Goal: Information Seeking & Learning: Check status

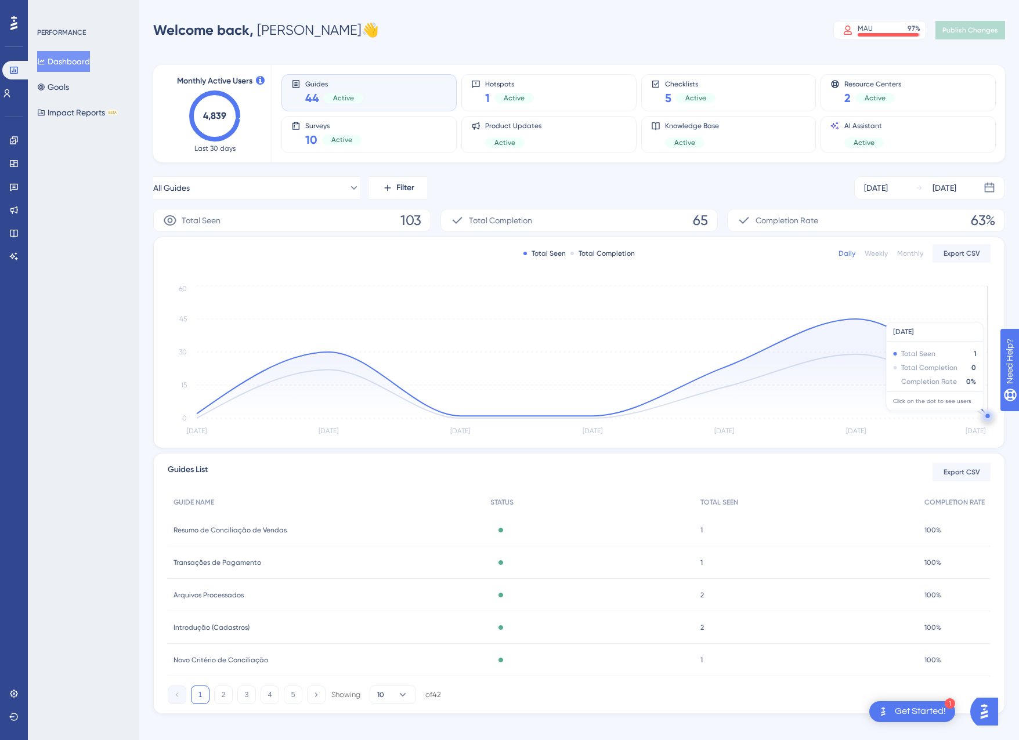
click at [986, 417] on circle at bounding box center [987, 416] width 4 height 4
click at [986, 417] on div at bounding box center [509, 370] width 1019 height 740
drag, startPoint x: 987, startPoint y: 411, endPoint x: 950, endPoint y: 410, distance: 37.7
click at [950, 410] on icon at bounding box center [592, 368] width 791 height 99
click at [985, 415] on circle at bounding box center [987, 415] width 9 height 9
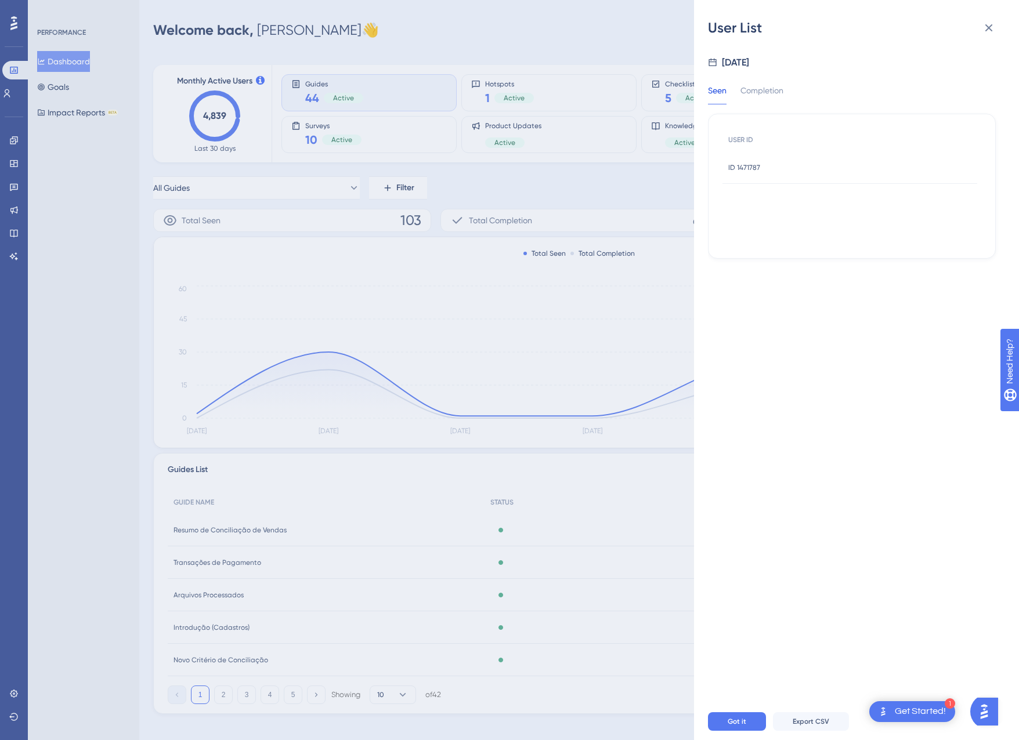
click at [750, 173] on div "ID 1471787 ID 1471787" at bounding box center [744, 167] width 32 height 32
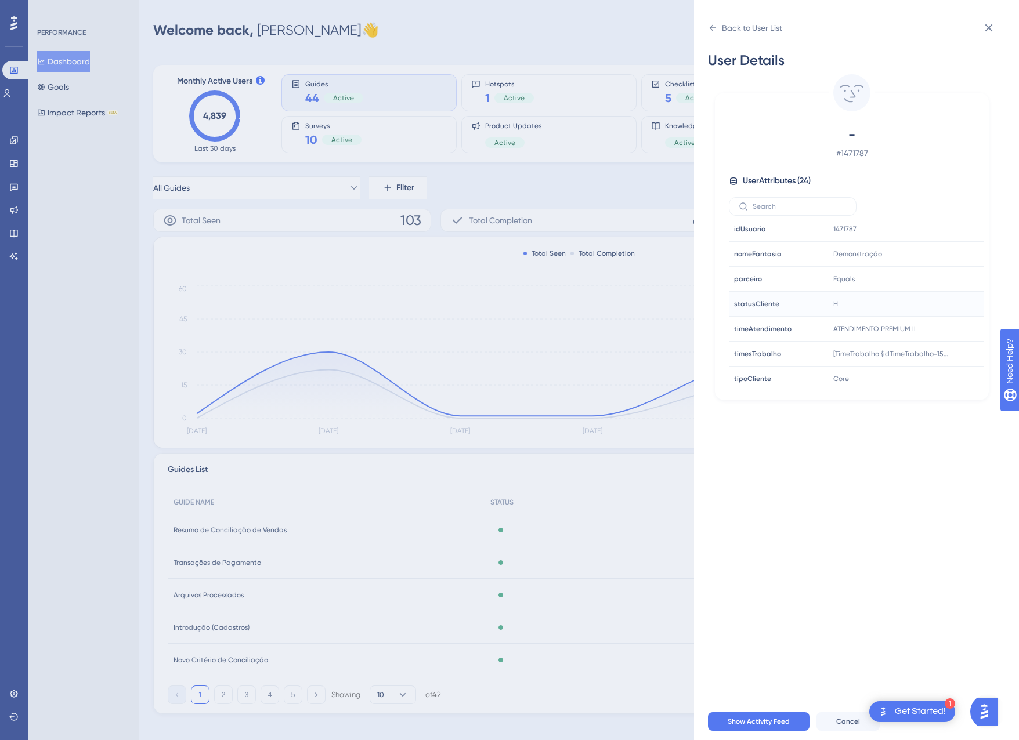
scroll to position [428, 0]
click at [995, 31] on button at bounding box center [988, 27] width 23 height 23
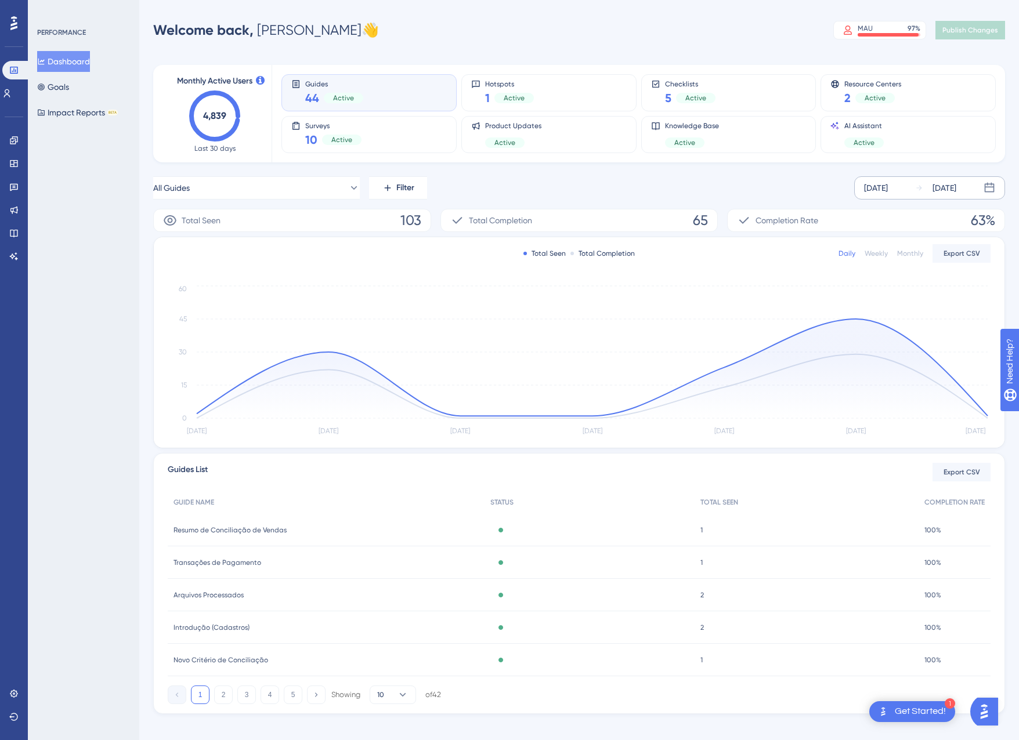
click at [919, 182] on div "[DATE]" at bounding box center [935, 188] width 41 height 14
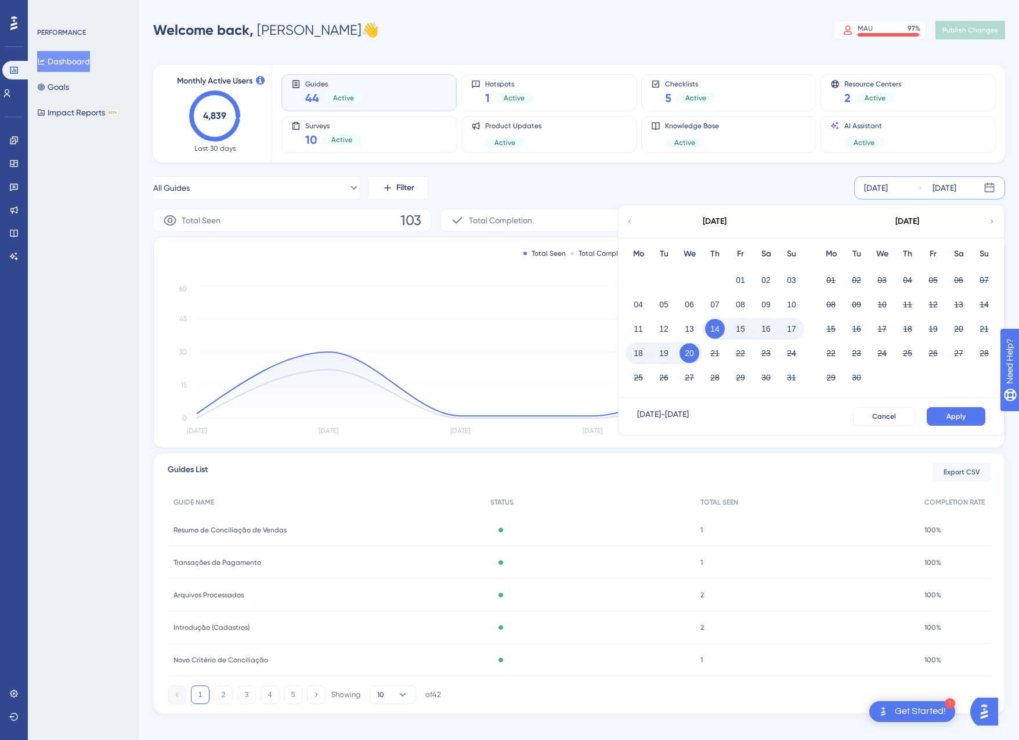
click at [687, 350] on button "20" at bounding box center [689, 353] width 20 height 20
click at [957, 409] on button "Apply" at bounding box center [955, 416] width 59 height 19
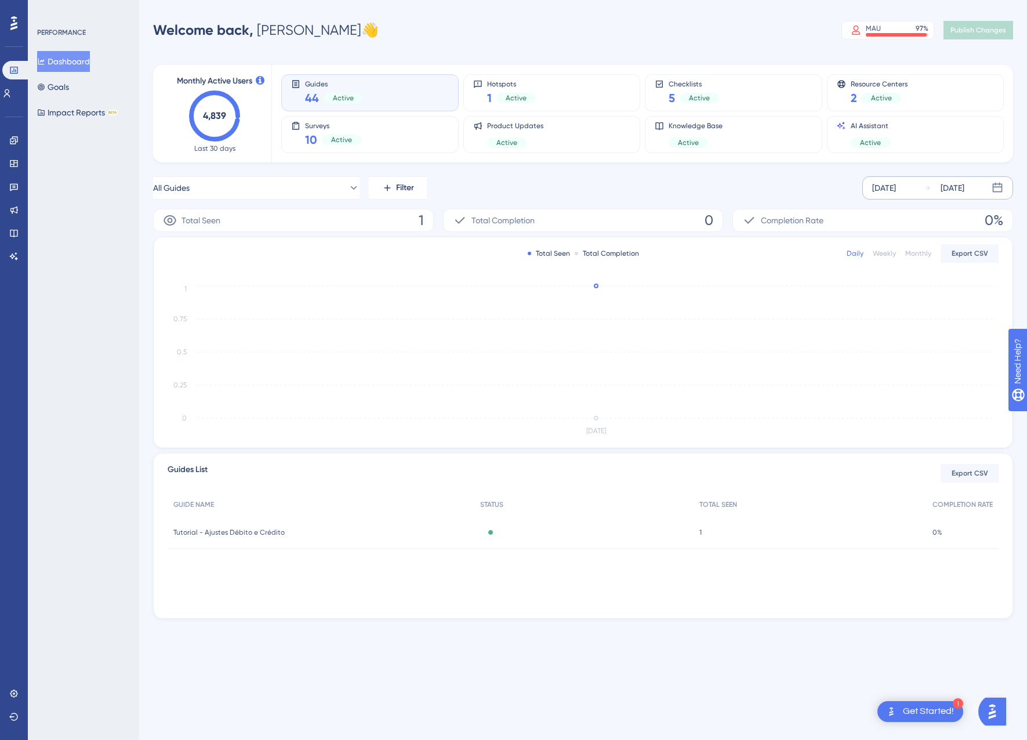
click at [896, 191] on div "[DATE]" at bounding box center [884, 188] width 24 height 14
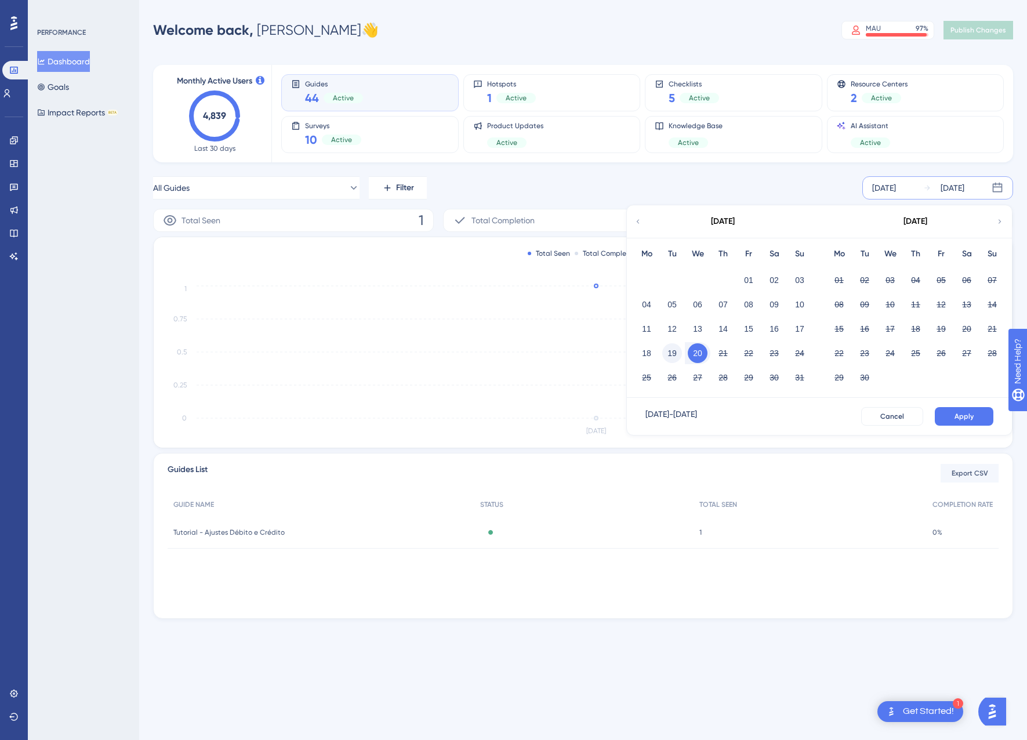
click at [678, 350] on button "19" at bounding box center [672, 353] width 20 height 20
click at [966, 413] on span "Apply" at bounding box center [964, 416] width 19 height 9
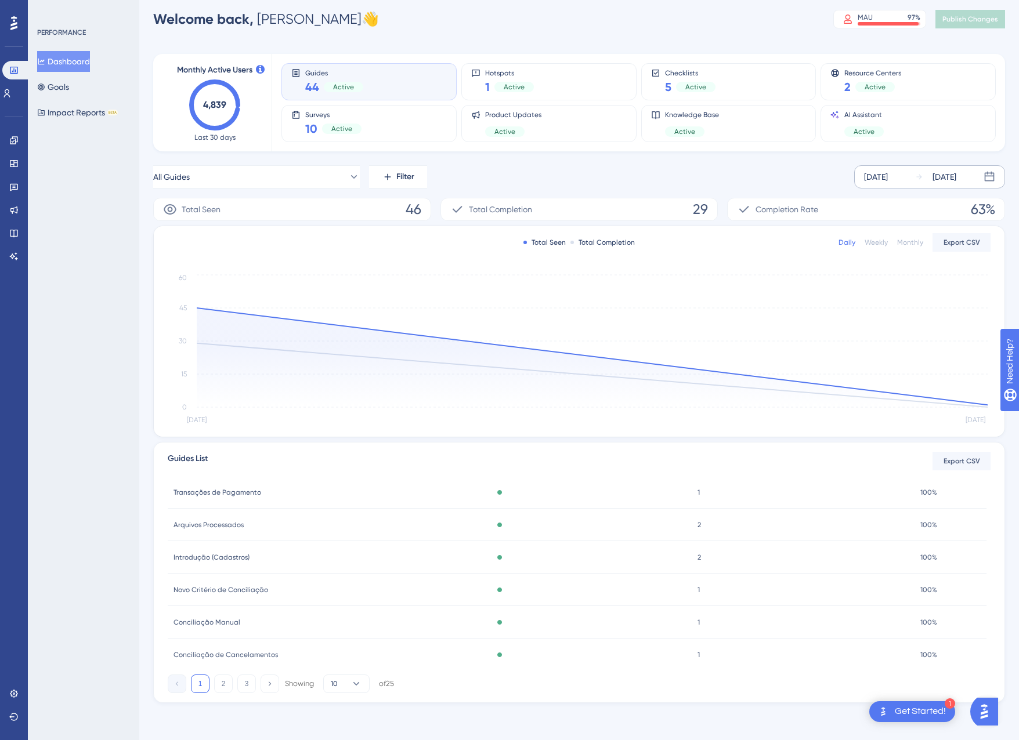
scroll to position [0, 0]
click at [7, 95] on link at bounding box center [6, 93] width 9 height 19
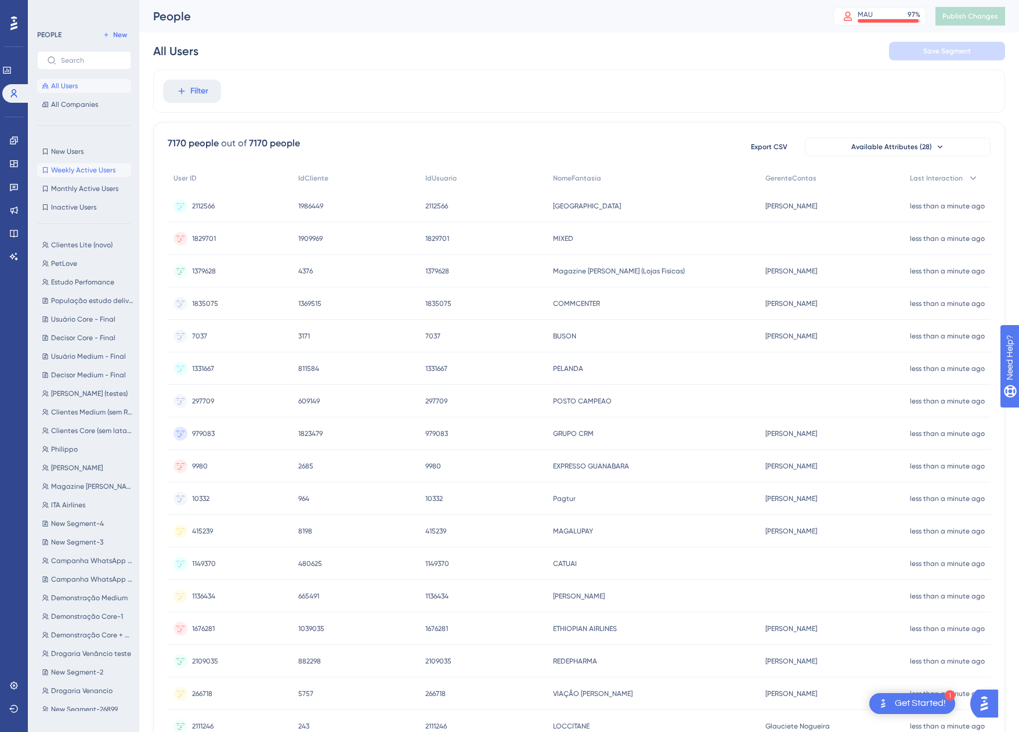
click at [90, 171] on span "Weekly Active Users" at bounding box center [83, 169] width 64 height 9
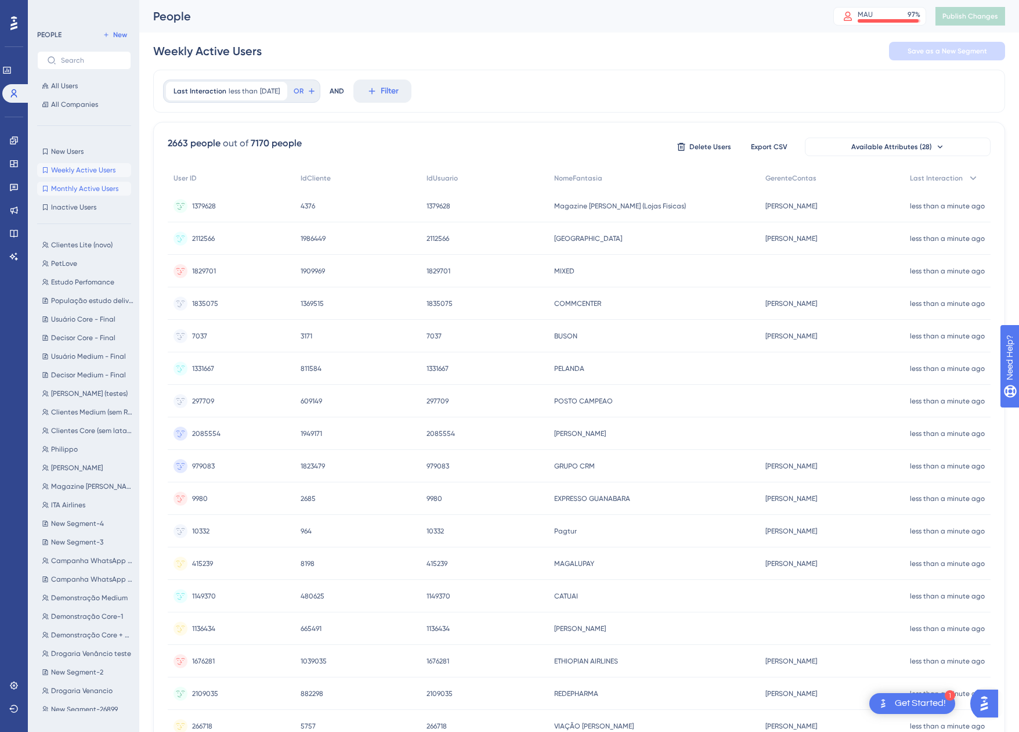
click at [95, 186] on span "Monthly Active Users" at bounding box center [84, 188] width 67 height 9
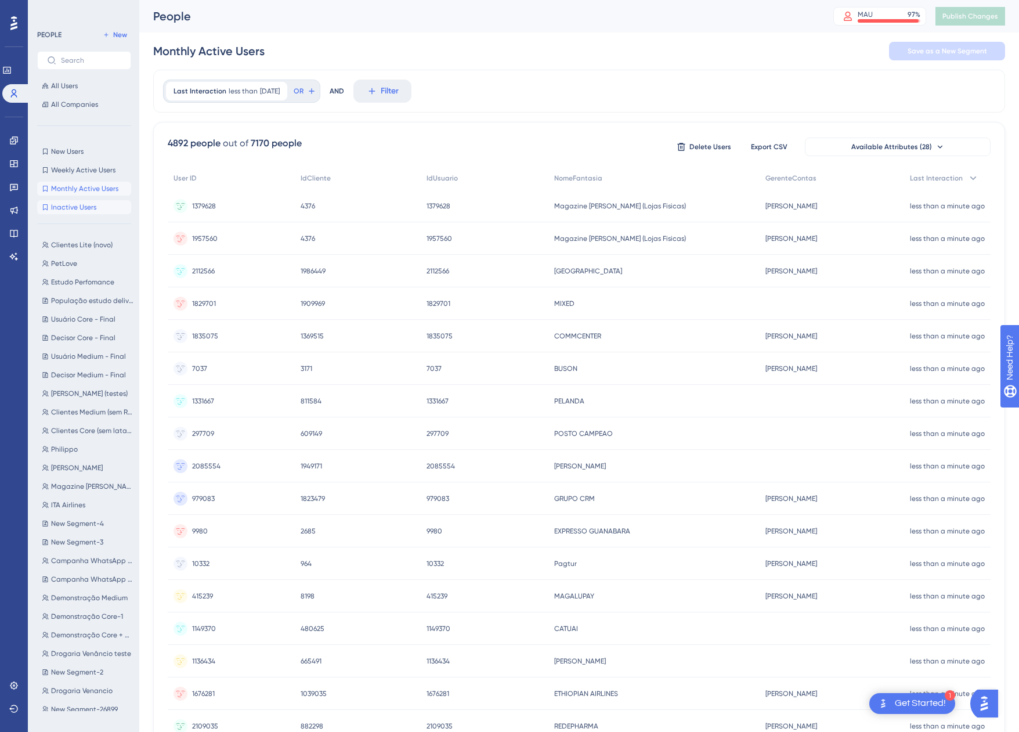
click at [93, 208] on span "Inactive Users" at bounding box center [73, 206] width 45 height 9
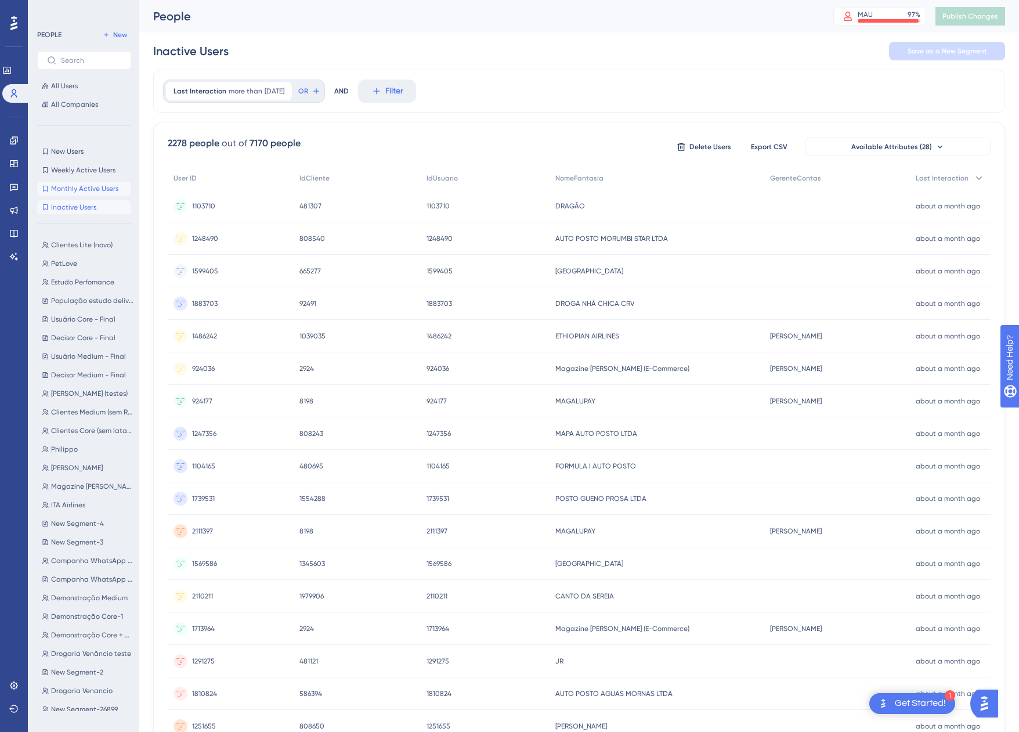
click at [96, 190] on span "Monthly Active Users" at bounding box center [84, 188] width 67 height 9
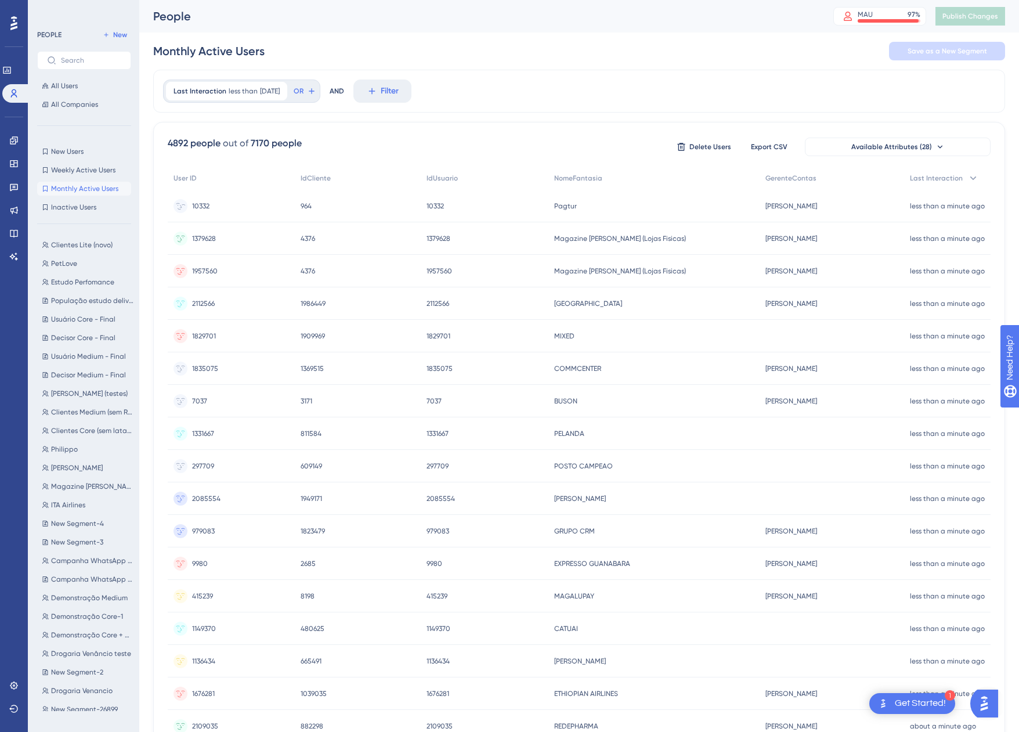
click at [204, 204] on span "10332" at bounding box center [200, 205] width 17 height 9
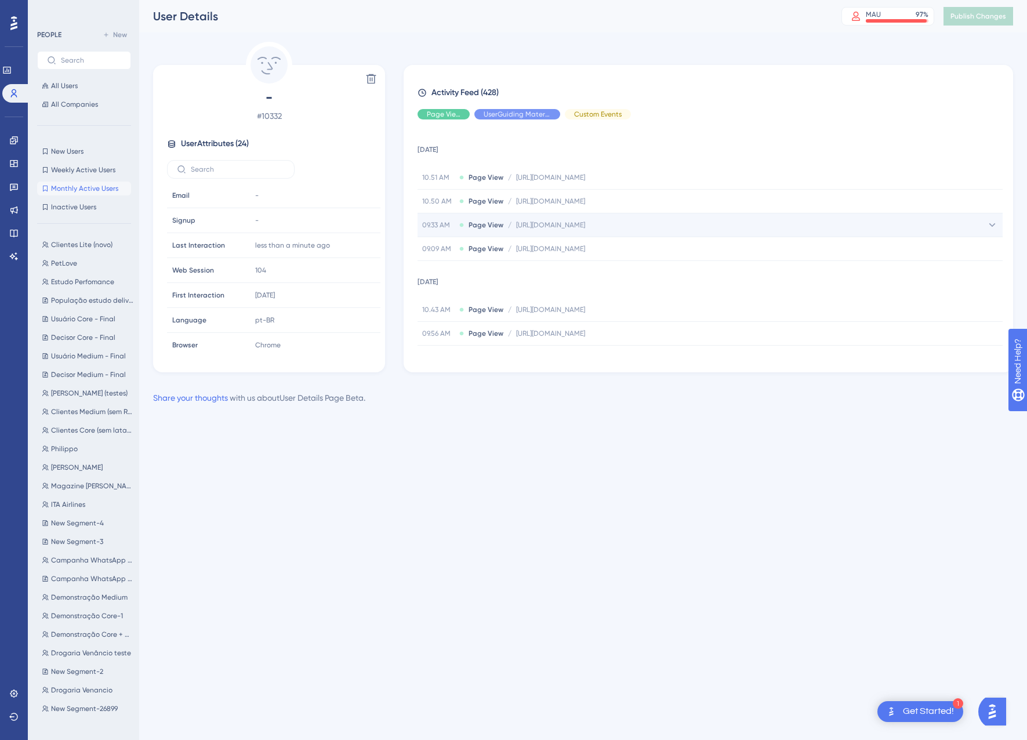
drag, startPoint x: 773, startPoint y: 231, endPoint x: 708, endPoint y: 233, distance: 65.0
click at [711, 233] on div "09.33 AM Page View / https://app.equals.com.br/conciliador/empresa/remessaMovFi…" at bounding box center [710, 224] width 585 height 23
drag, startPoint x: 708, startPoint y: 233, endPoint x: 651, endPoint y: 236, distance: 57.5
click at [690, 234] on div "09.33 AM Page View / https://app.equals.com.br/conciliador/empresa/remessaMovFi…" at bounding box center [710, 224] width 585 height 23
drag, startPoint x: 651, startPoint y: 236, endPoint x: 511, endPoint y: 232, distance: 139.8
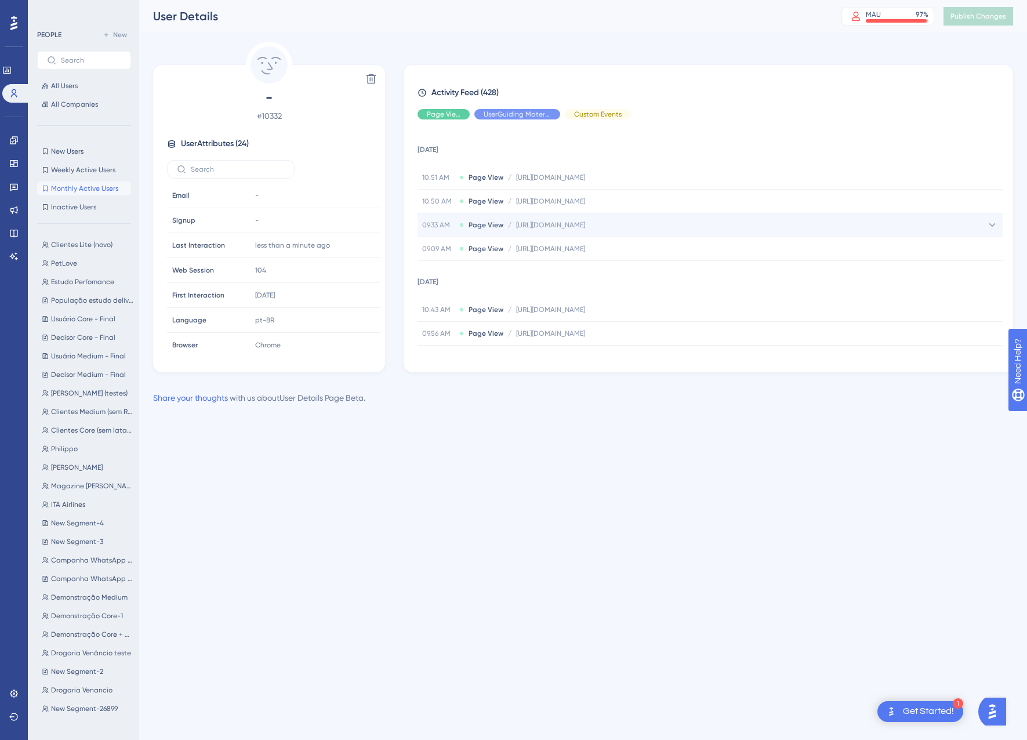
click at [511, 232] on div "09.33 AM Page View / https://app.equals.com.br/conciliador/empresa/remessaMovFi…" at bounding box center [710, 224] width 585 height 23
click at [983, 254] on icon at bounding box center [989, 248] width 12 height 12
click at [71, 89] on span "All Users" at bounding box center [64, 85] width 27 height 9
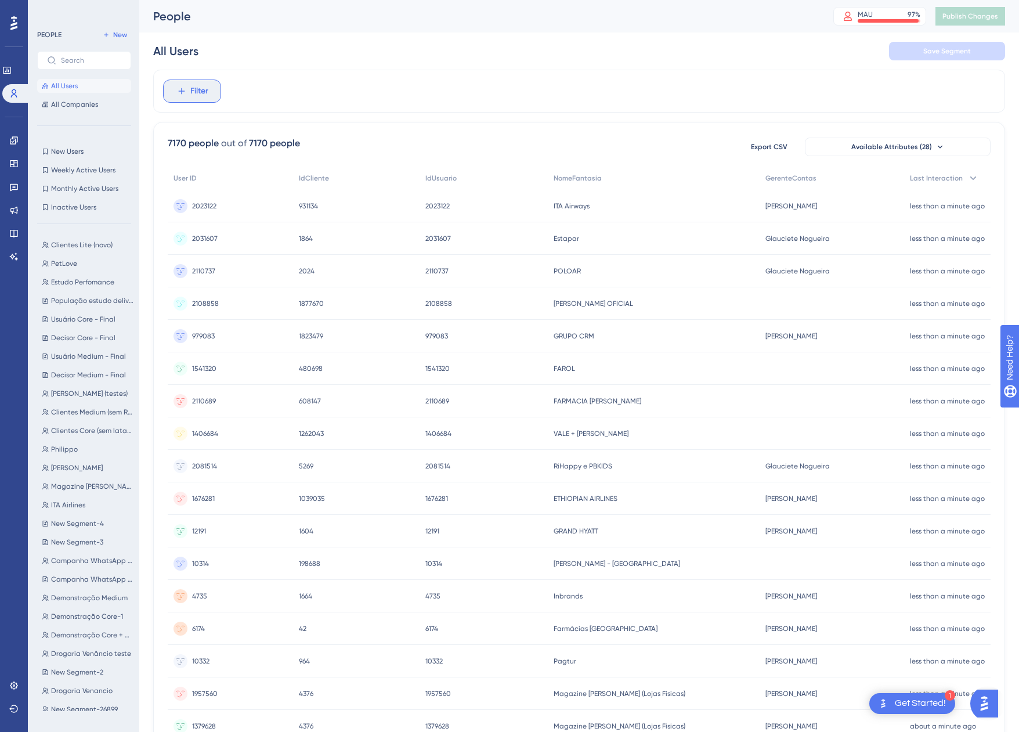
click at [174, 90] on button "Filter" at bounding box center [192, 90] width 58 height 23
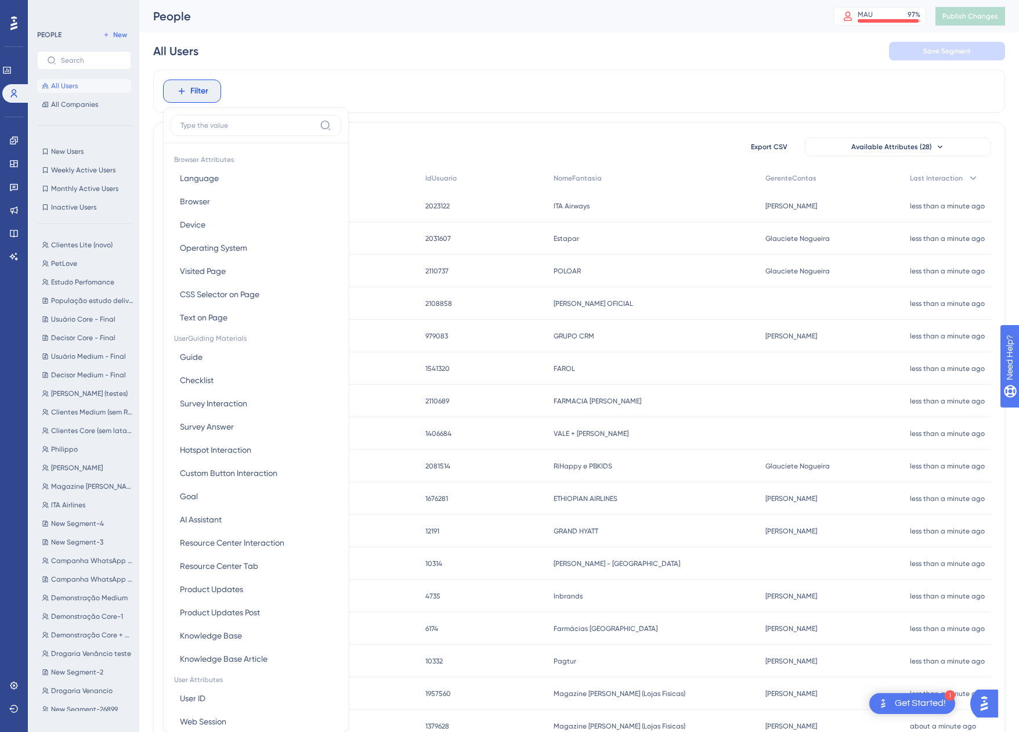
scroll to position [54, 0]
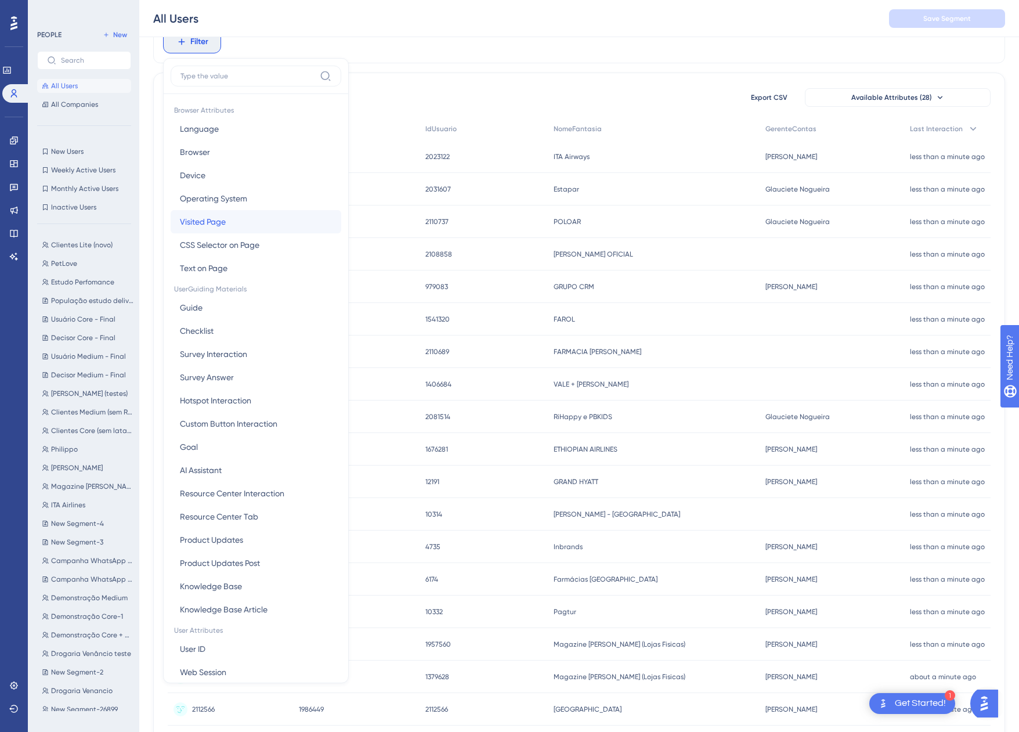
click at [217, 215] on span "Visited Page" at bounding box center [203, 222] width 46 height 14
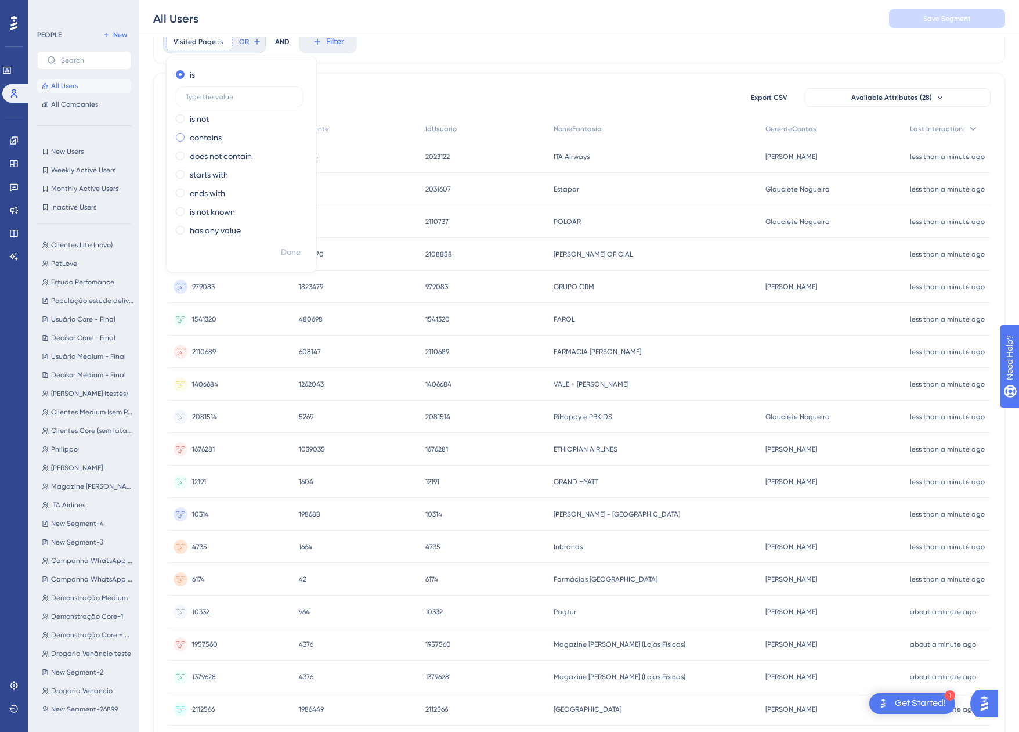
click at [189, 137] on div "contains" at bounding box center [239, 138] width 126 height 14
click at [198, 136] on input "text" at bounding box center [240, 134] width 108 height 8
type input "https://app.equals.com.br/conciliador/empresa/remessaMovFinan/show"
click at [295, 248] on span "Done" at bounding box center [291, 252] width 20 height 14
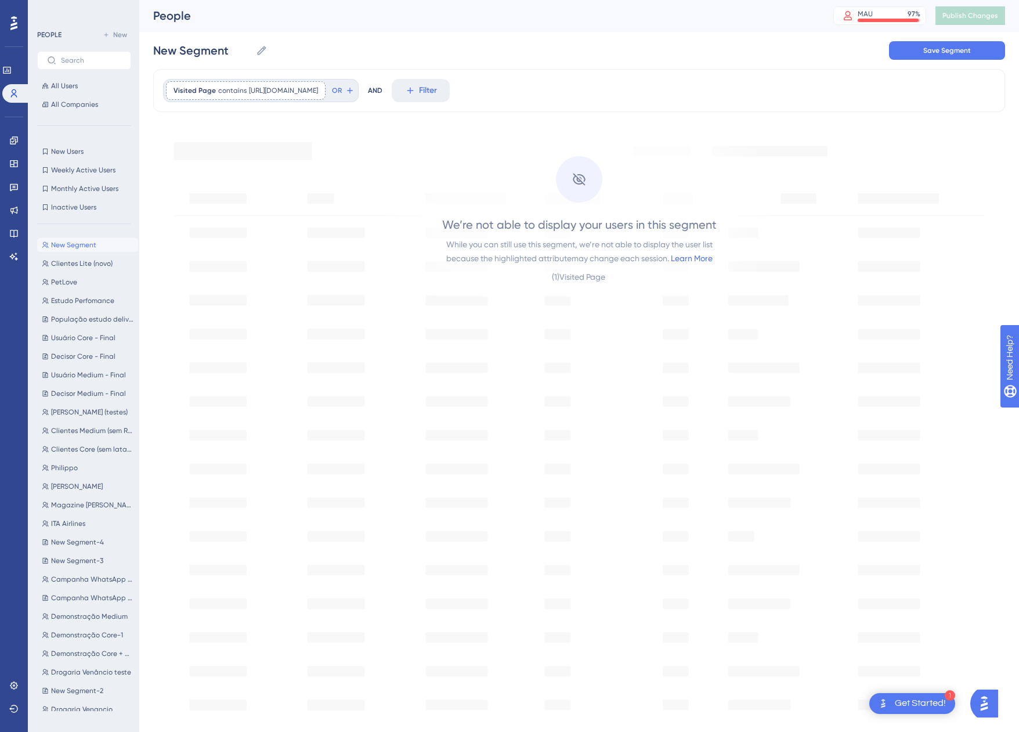
scroll to position [0, 0]
click at [318, 88] on span "https://app.equals.com.br/conciliador/empresa/remessaMovFinan/show" at bounding box center [283, 90] width 69 height 9
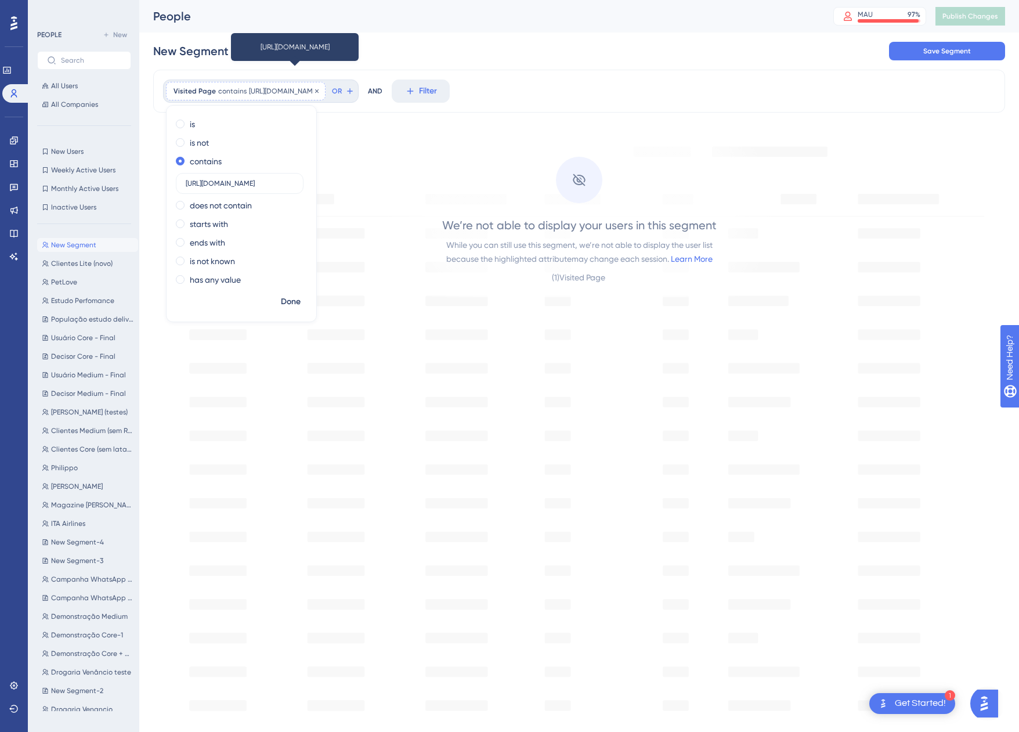
scroll to position [0, 129]
click at [207, 187] on label "https://app.equals.com.br/conciliador/empresa/remessaMovFinan/show" at bounding box center [240, 183] width 128 height 21
click at [207, 187] on input "https://app.equals.com.br/conciliador/empresa/remessaMovFinan/show" at bounding box center [240, 183] width 108 height 8
drag, startPoint x: 241, startPoint y: 180, endPoint x: 98, endPoint y: 186, distance: 143.4
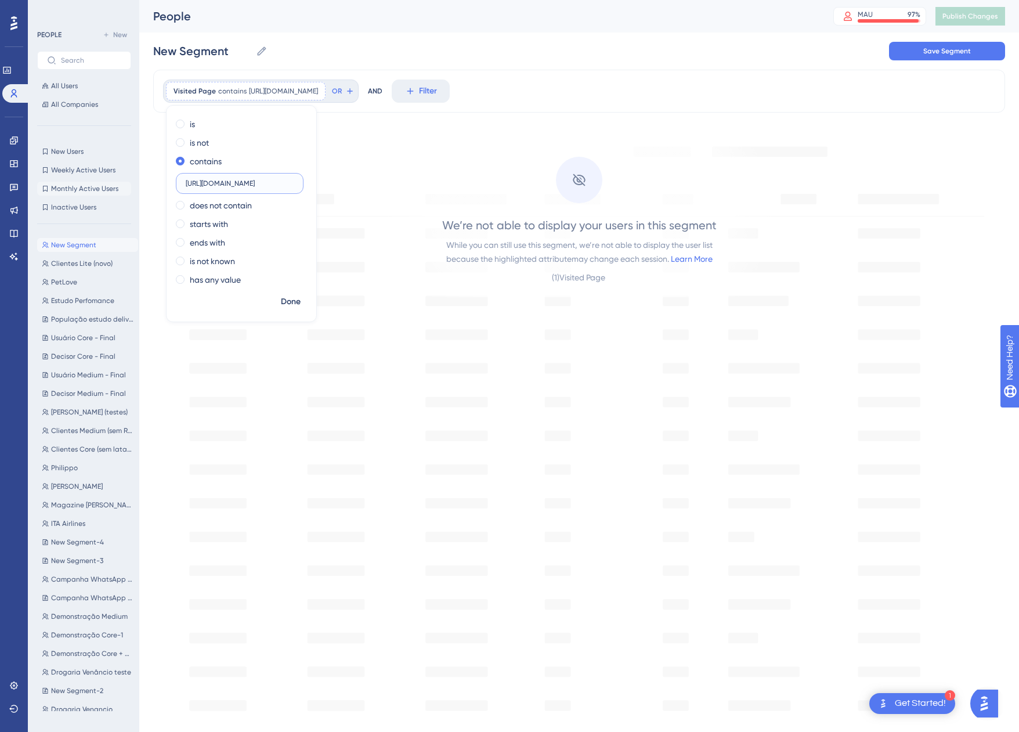
click at [139, 186] on div "Performance Users Engagement Widgets Feedback Product Updates Knowledge Base AI…" at bounding box center [578, 426] width 879 height 852
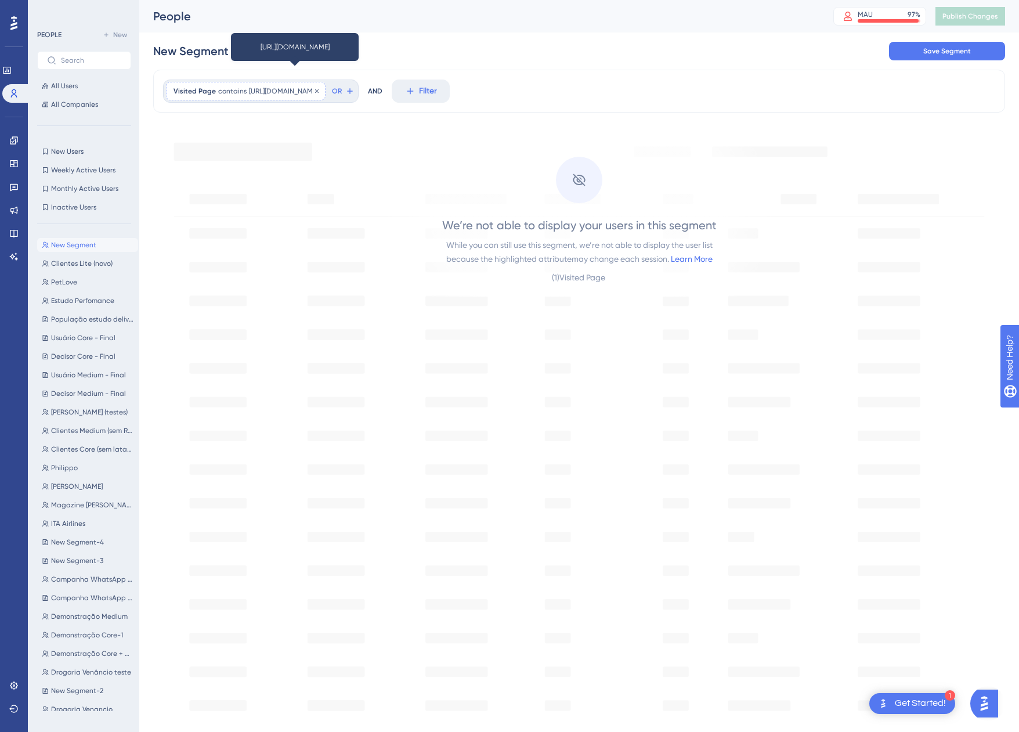
click at [245, 93] on div "Visited Page contains https://app.equals.com.br/conciliador/empresa/remessaMovF…" at bounding box center [246, 91] width 160 height 19
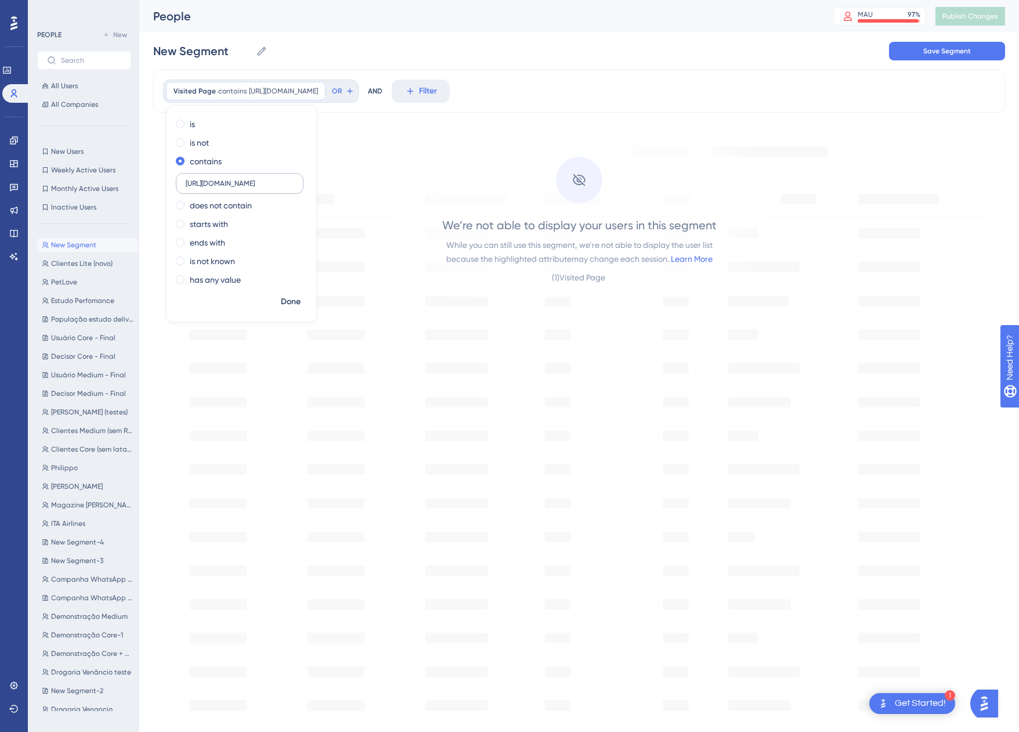
drag, startPoint x: 241, startPoint y: 182, endPoint x: 189, endPoint y: 178, distance: 52.9
click at [189, 178] on label "https://app.equals.com.br/conciliador/empresa/remessaMovFinan/show" at bounding box center [240, 183] width 128 height 21
click at [242, 182] on input "MovFinan/show" at bounding box center [240, 183] width 108 height 8
type input "MovFinan"
click at [294, 305] on span "Done" at bounding box center [291, 302] width 20 height 14
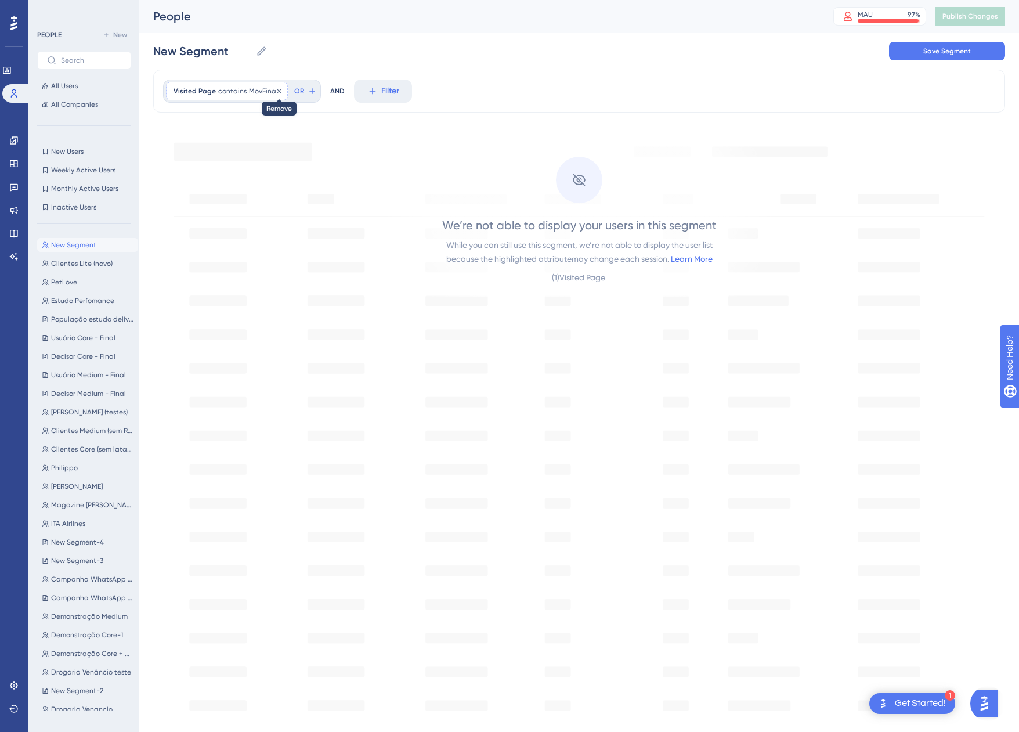
click at [277, 90] on icon at bounding box center [278, 90] width 3 height 3
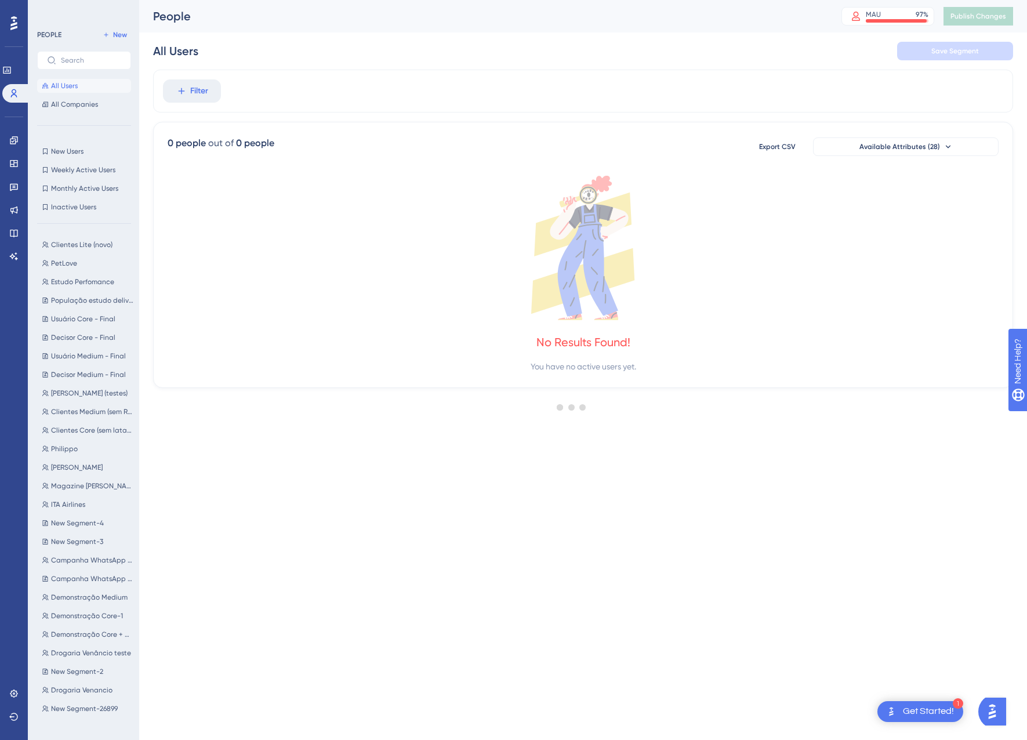
click at [196, 99] on div at bounding box center [571, 407] width 911 height 657
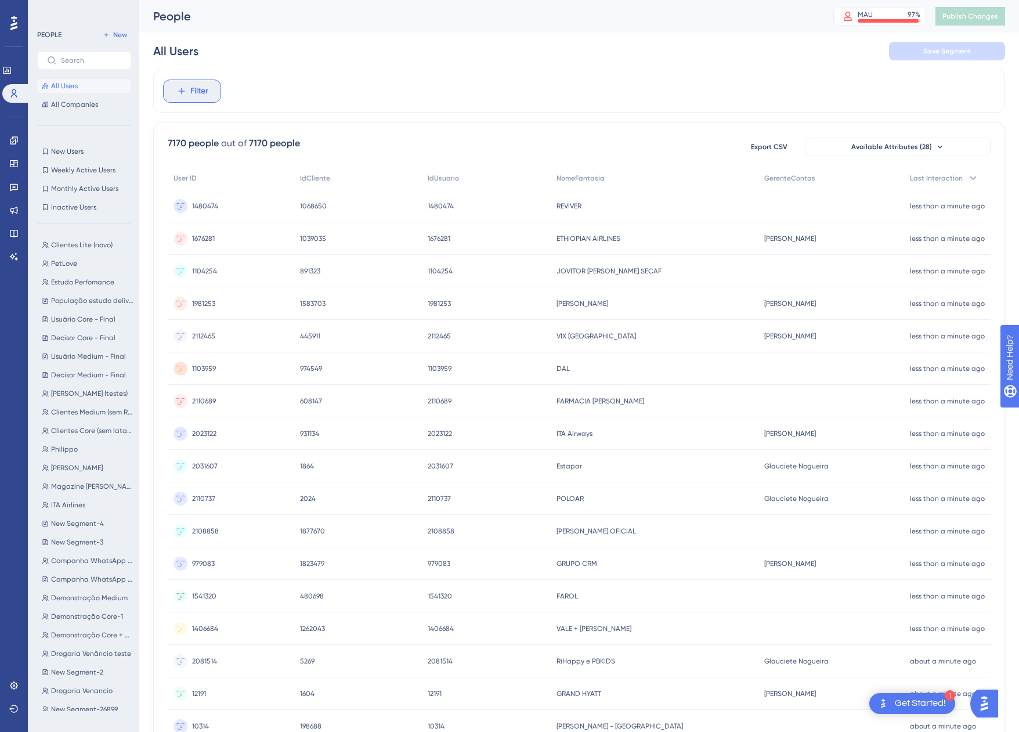
click at [195, 92] on span "Filter" at bounding box center [199, 91] width 18 height 14
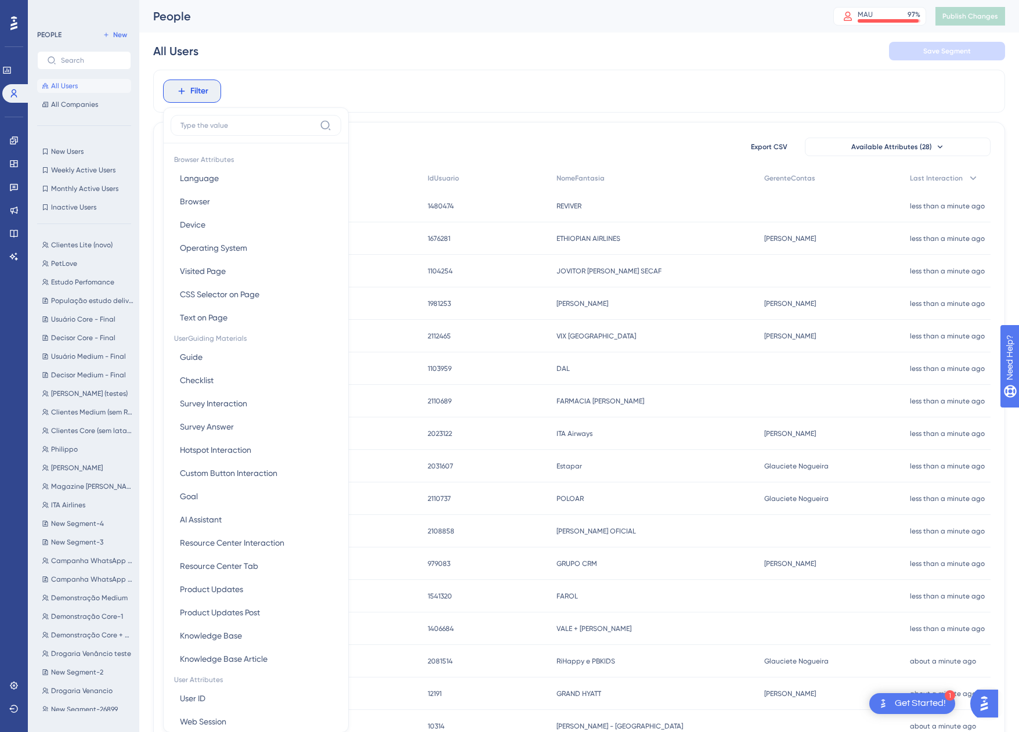
scroll to position [54, 0]
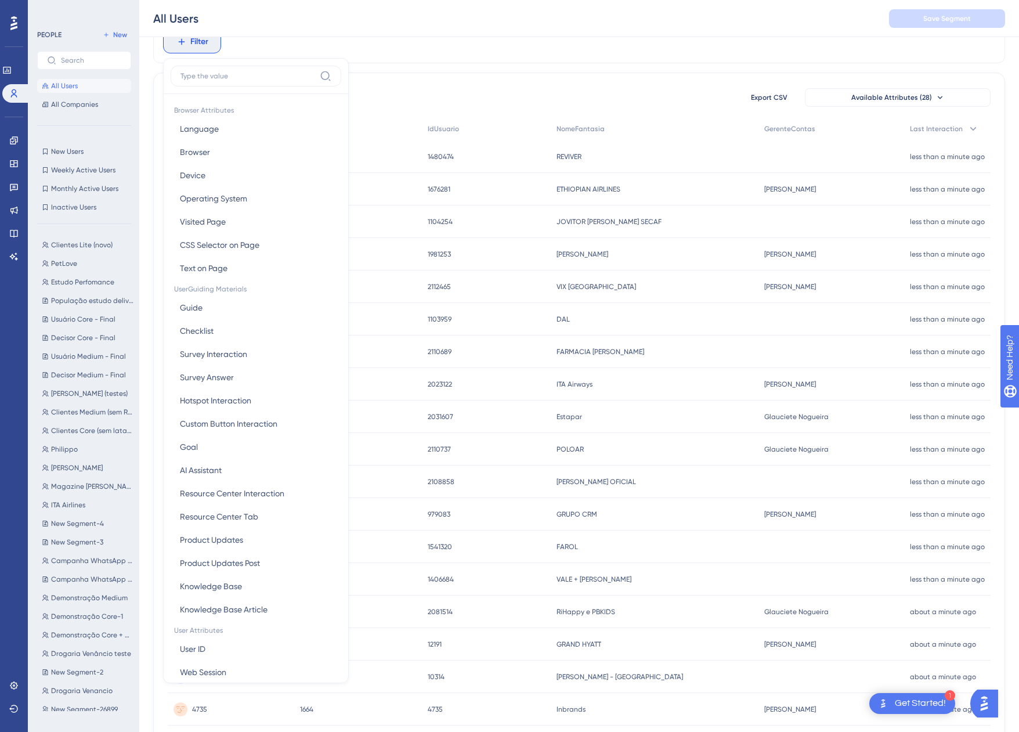
click at [226, 77] on input at bounding box center [247, 75] width 135 height 9
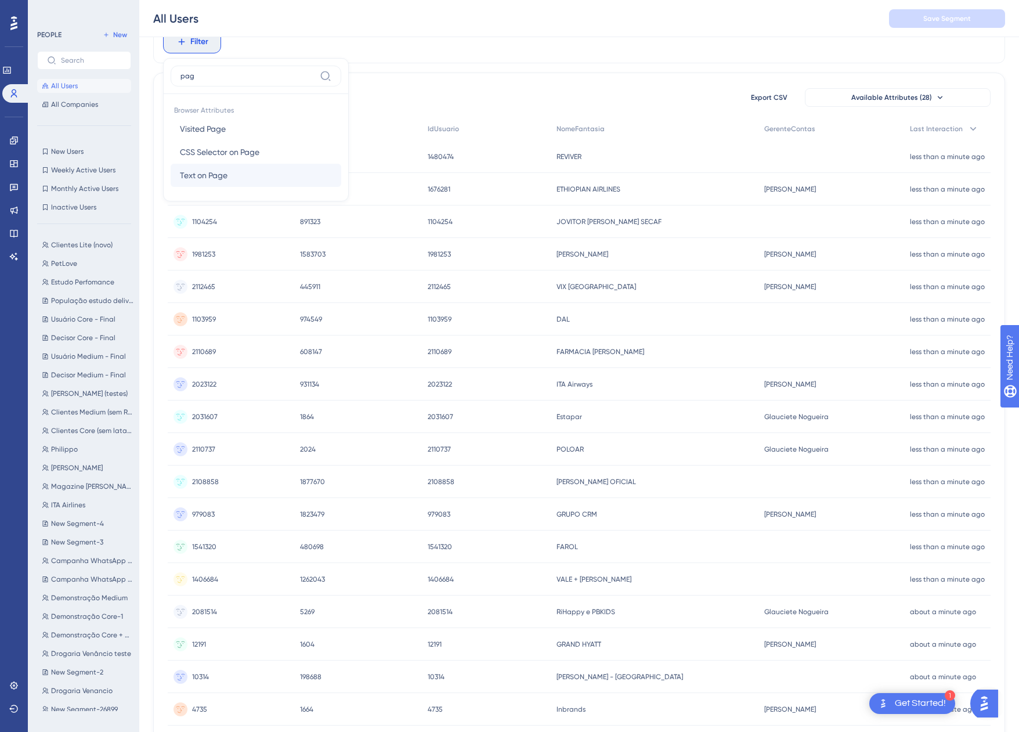
type input "pag"
click at [231, 179] on button "Text on Page Text on Page" at bounding box center [256, 175] width 171 height 23
click at [224, 115] on div "contains" at bounding box center [239, 119] width 126 height 14
type input "https://app.equals.com.br/conciliador/empresa/remessaMovFinan/show"
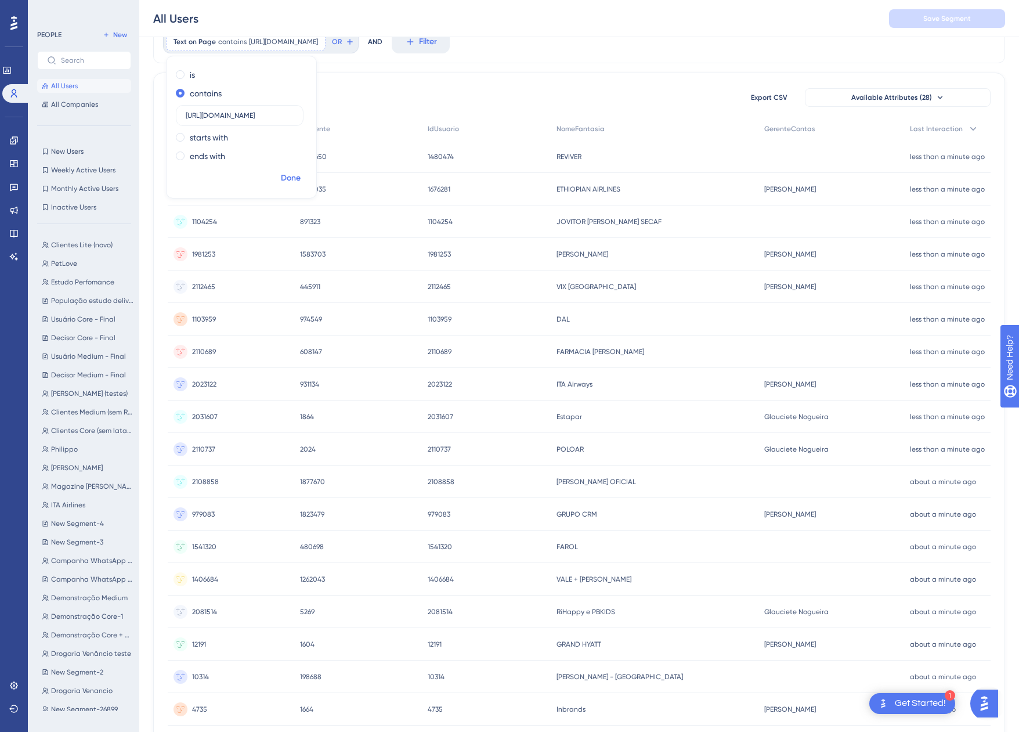
scroll to position [0, 0]
click at [295, 174] on span "Done" at bounding box center [291, 178] width 20 height 14
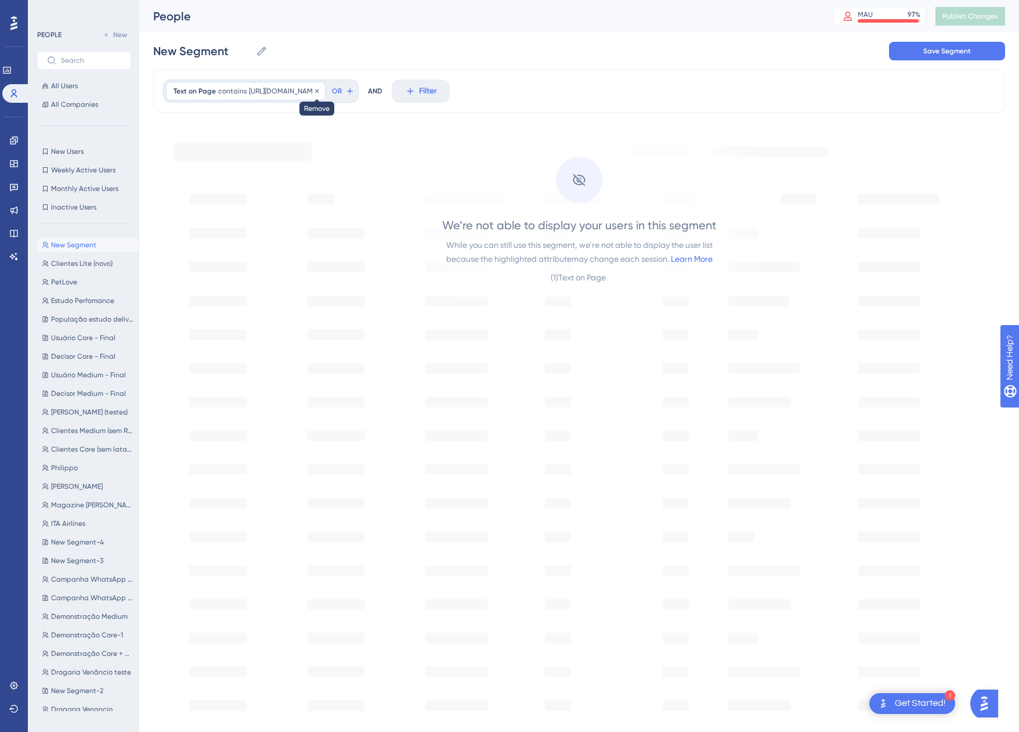
click at [318, 92] on icon at bounding box center [316, 90] width 3 height 3
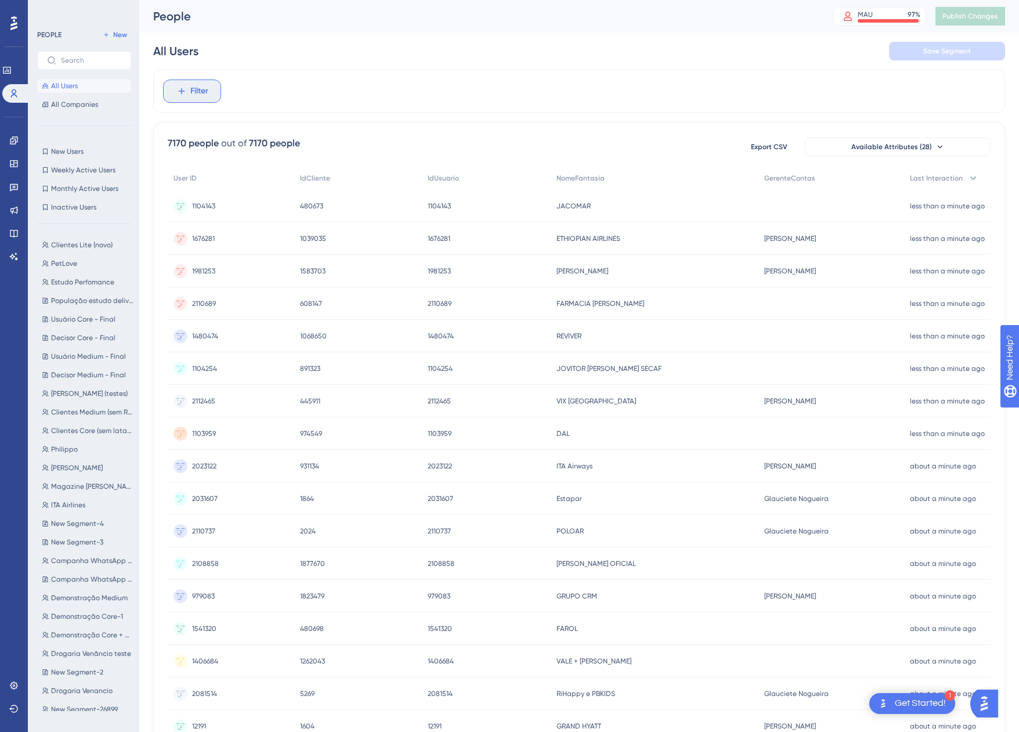
click at [191, 86] on span "Filter" at bounding box center [199, 91] width 18 height 14
click at [194, 91] on span "Filter" at bounding box center [199, 91] width 18 height 14
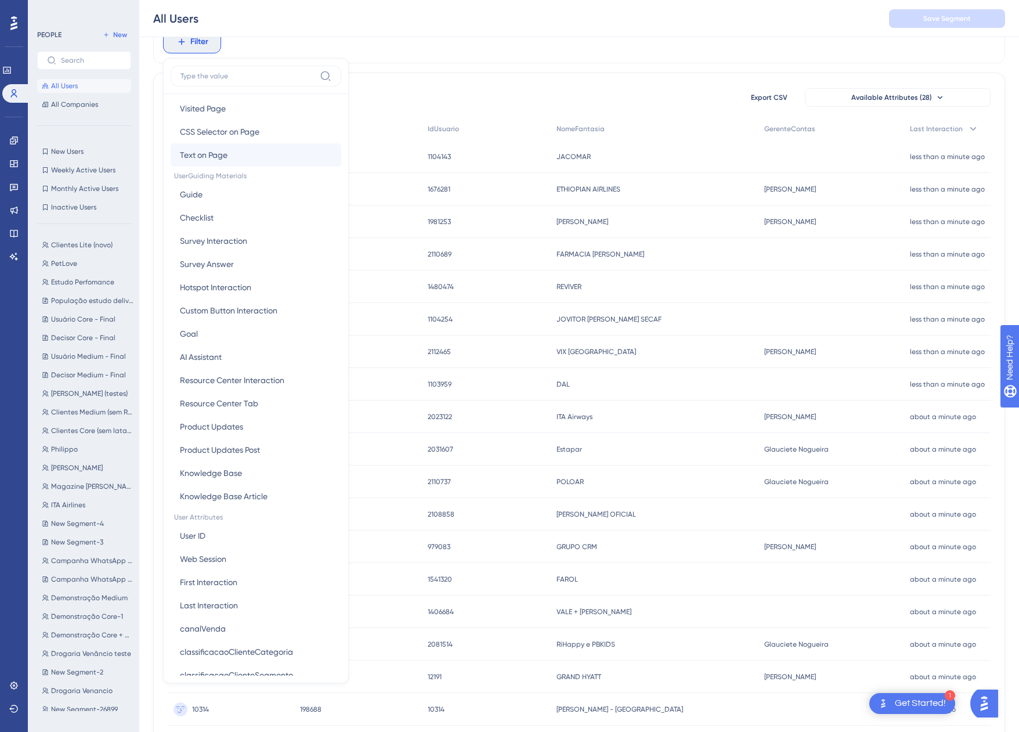
scroll to position [116, 0]
click at [267, 263] on button "Survey Answer Survey Answer" at bounding box center [256, 260] width 171 height 23
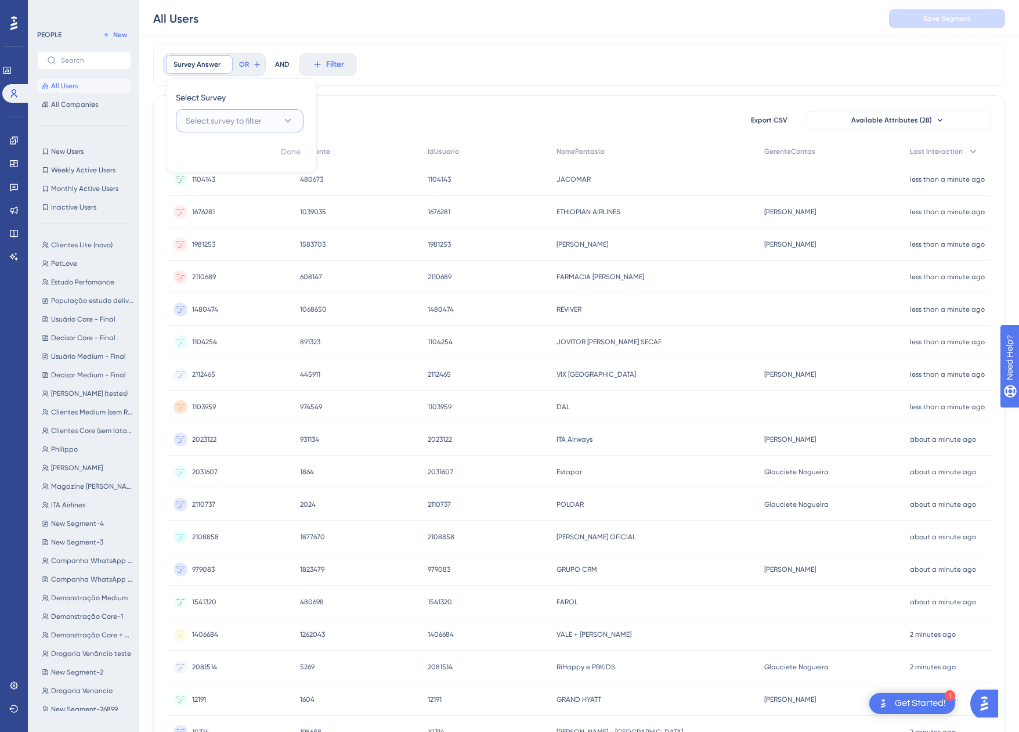
scroll to position [0, 0]
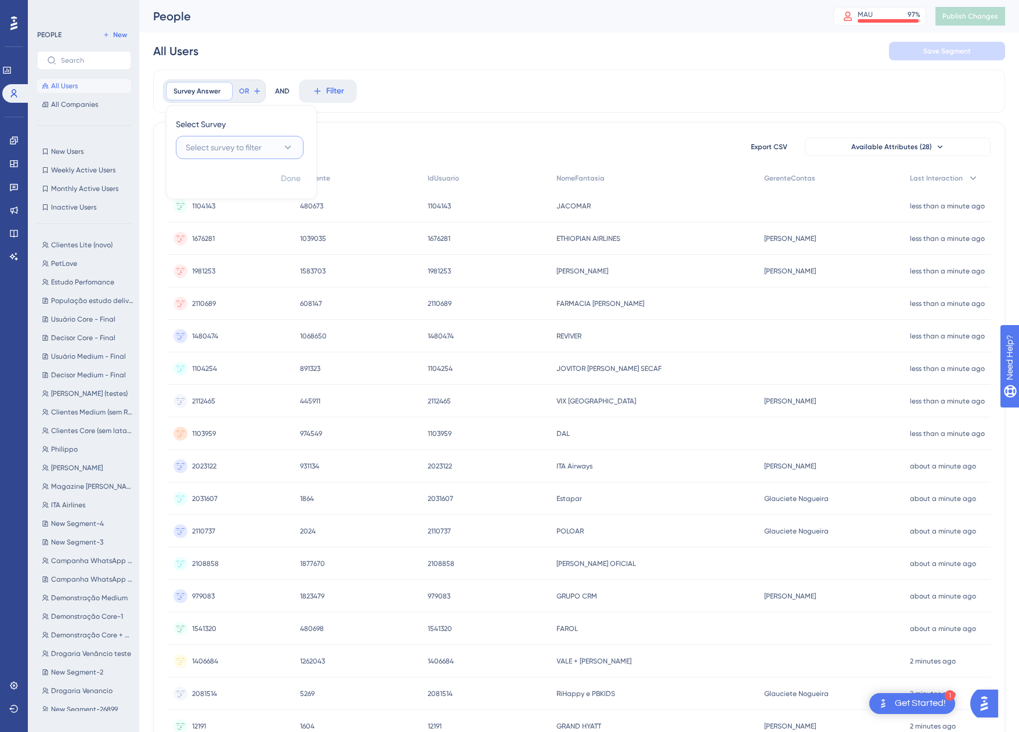
click at [240, 145] on span "Select survey to filter" at bounding box center [224, 147] width 76 height 14
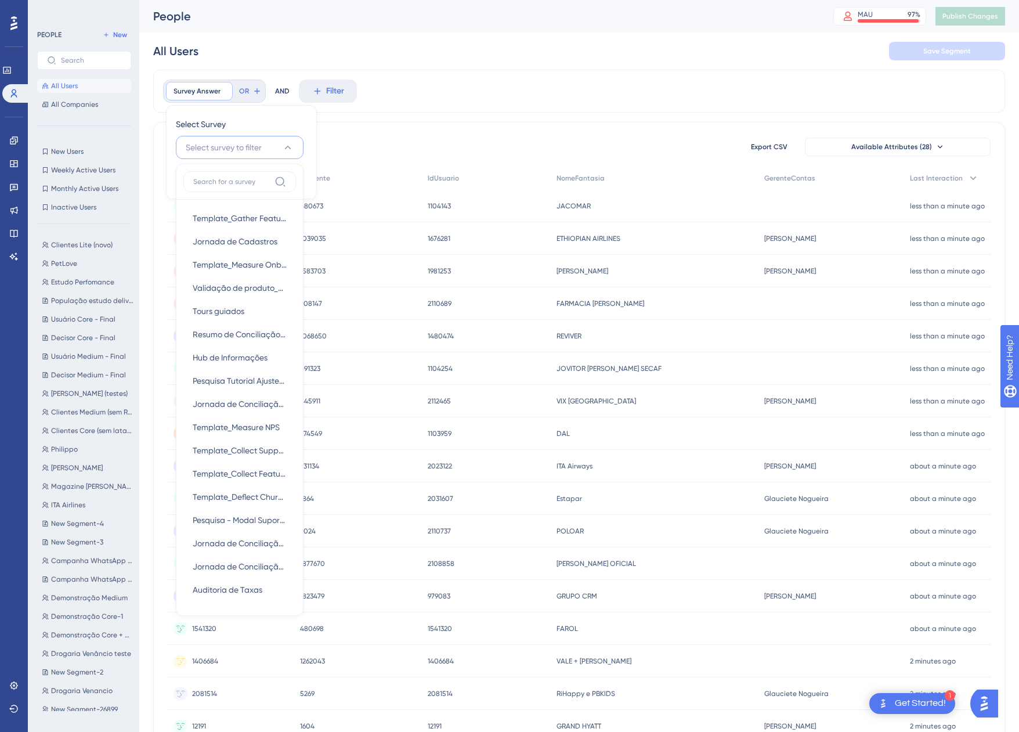
scroll to position [23, 0]
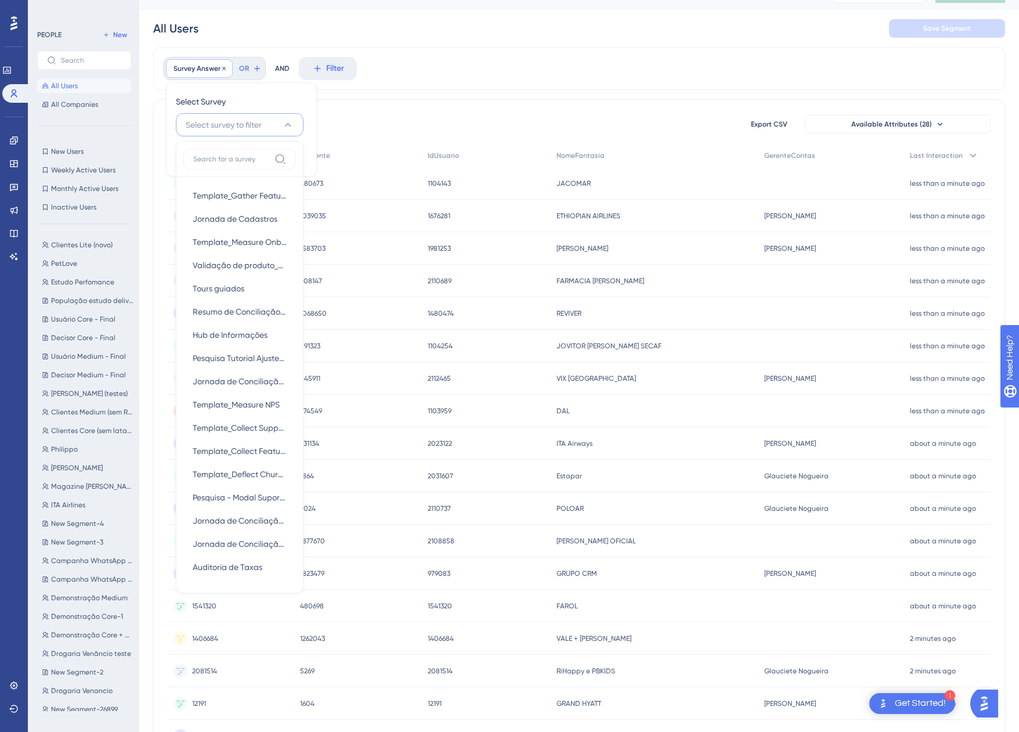
click at [219, 71] on span "Survey Answer" at bounding box center [196, 68] width 47 height 9
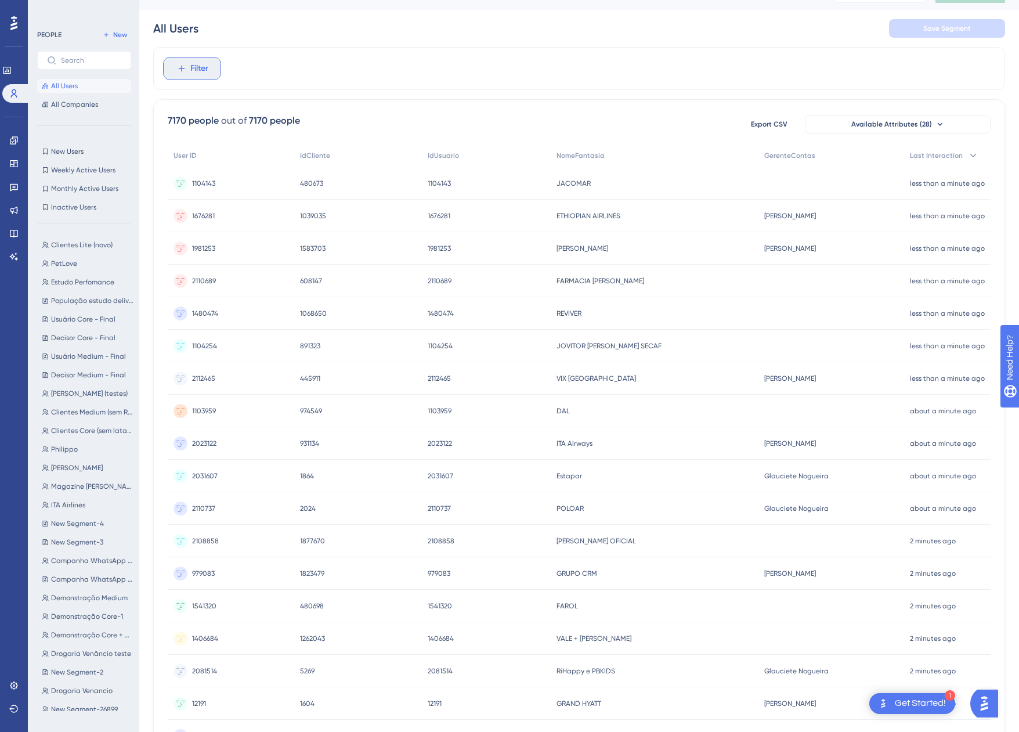
click at [209, 68] on button "Filter" at bounding box center [192, 68] width 58 height 23
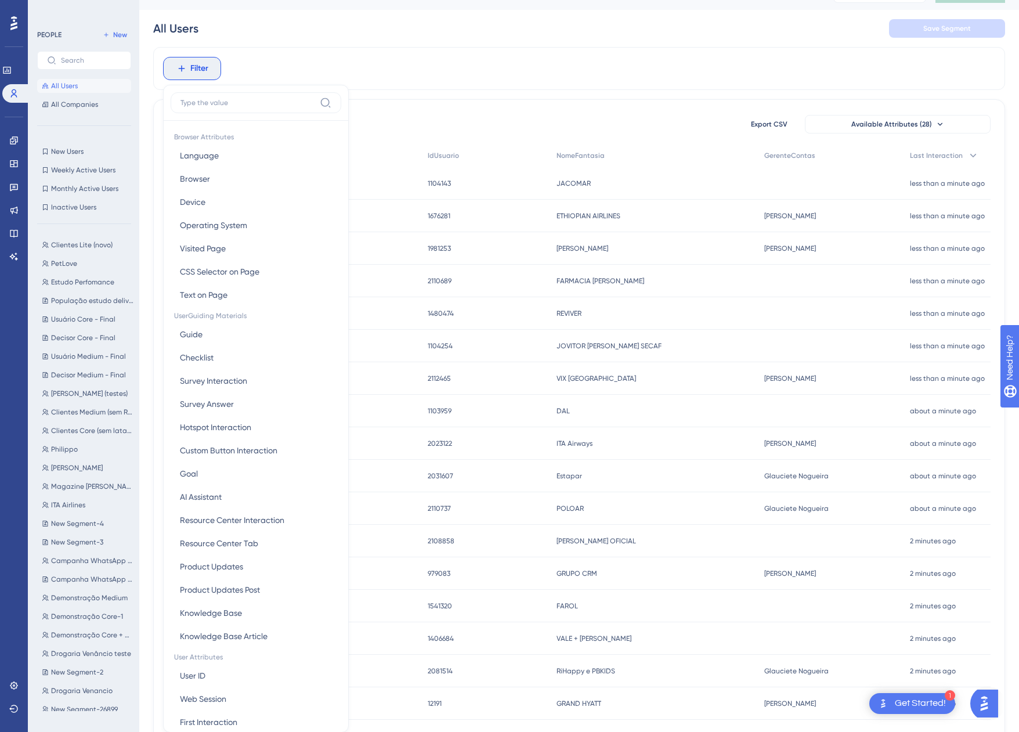
scroll to position [66, 0]
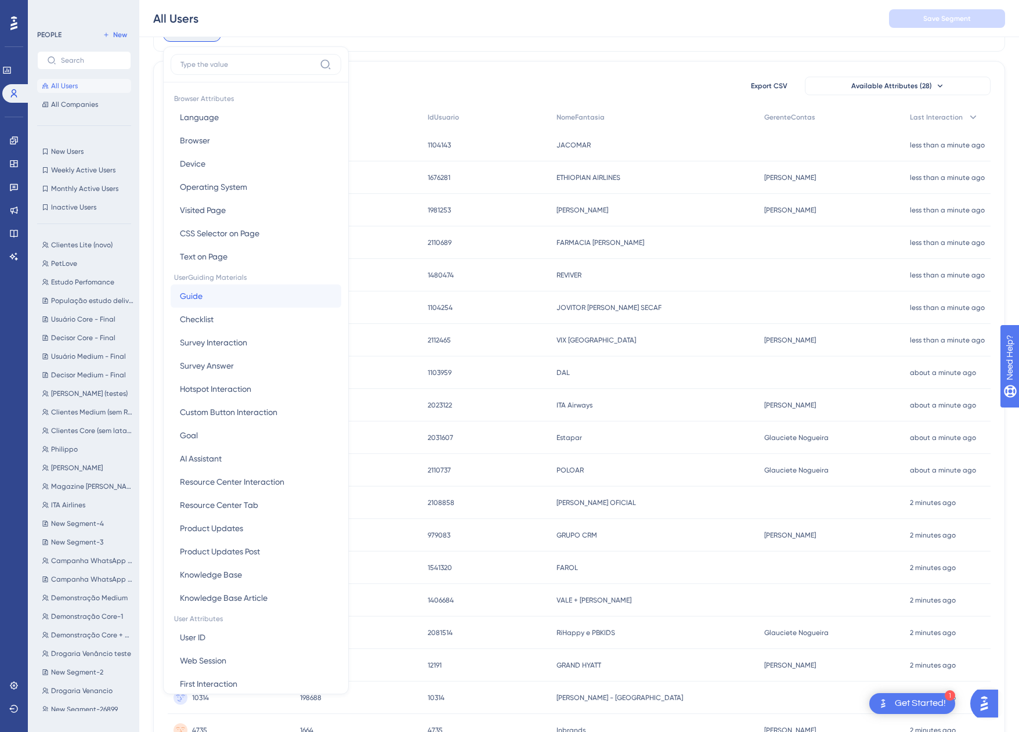
click at [304, 305] on button "Guide Guide" at bounding box center [256, 295] width 171 height 23
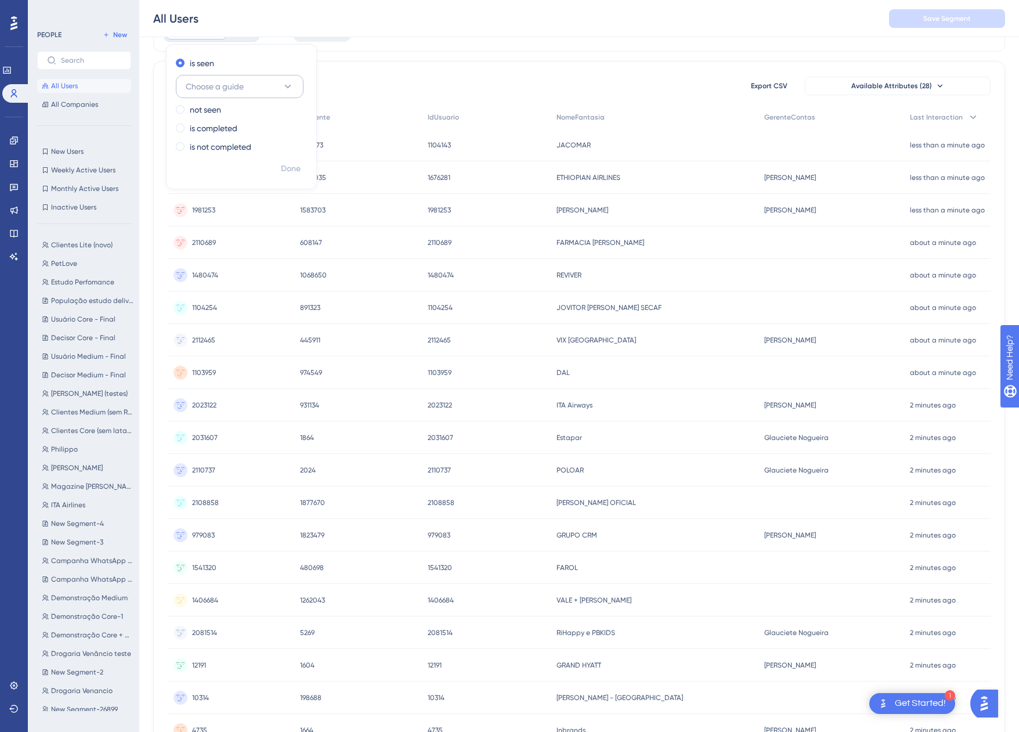
click at [220, 82] on span "Choose a guide" at bounding box center [215, 86] width 58 height 14
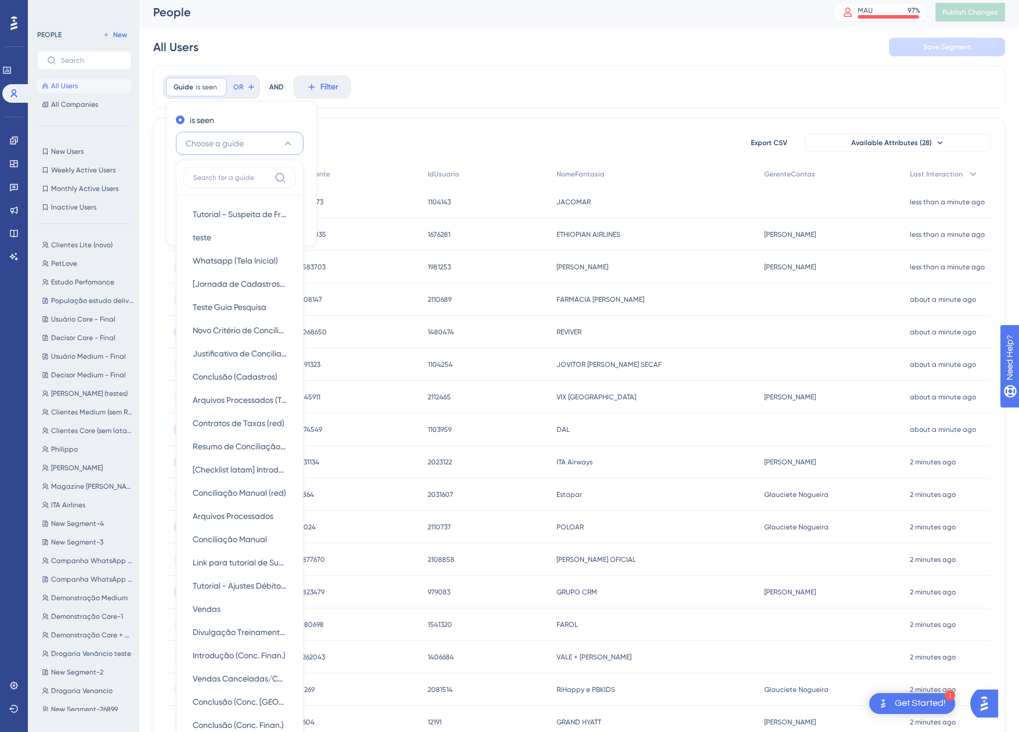
scroll to position [0, 0]
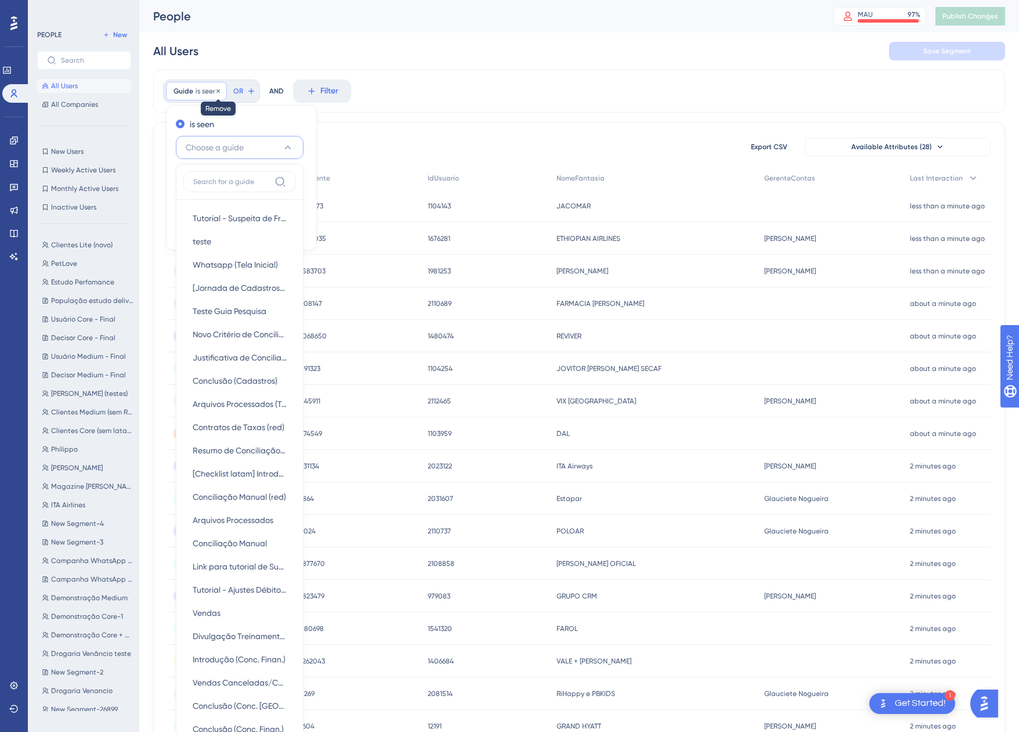
click at [220, 92] on icon at bounding box center [218, 91] width 7 height 7
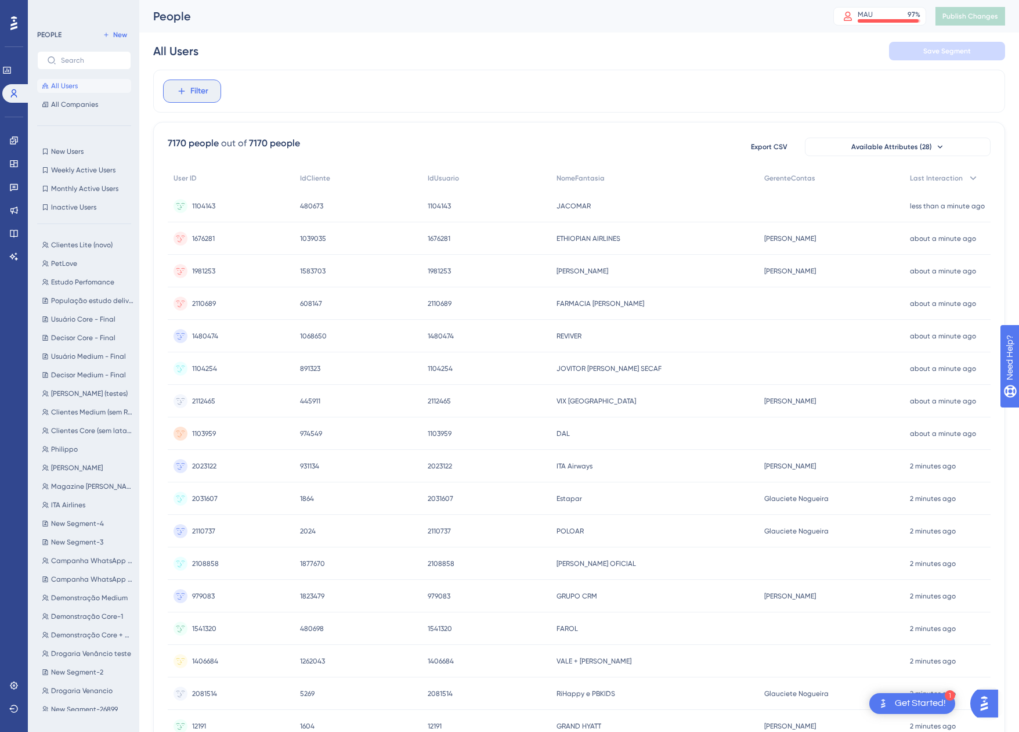
click at [194, 91] on span "Filter" at bounding box center [199, 91] width 18 height 14
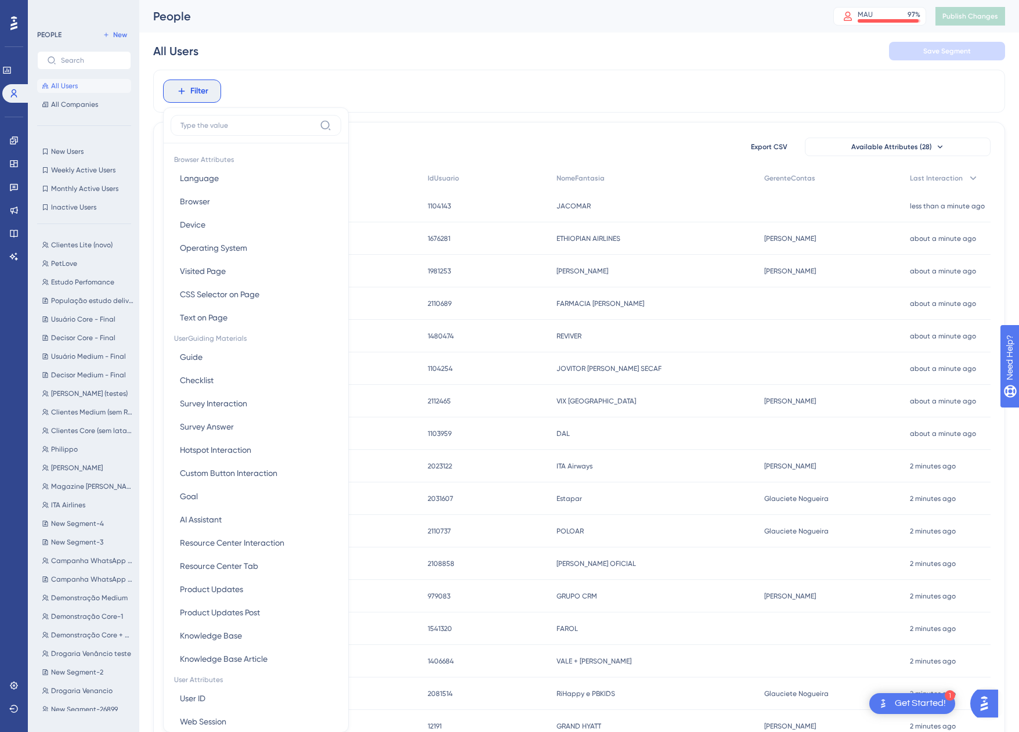
scroll to position [54, 0]
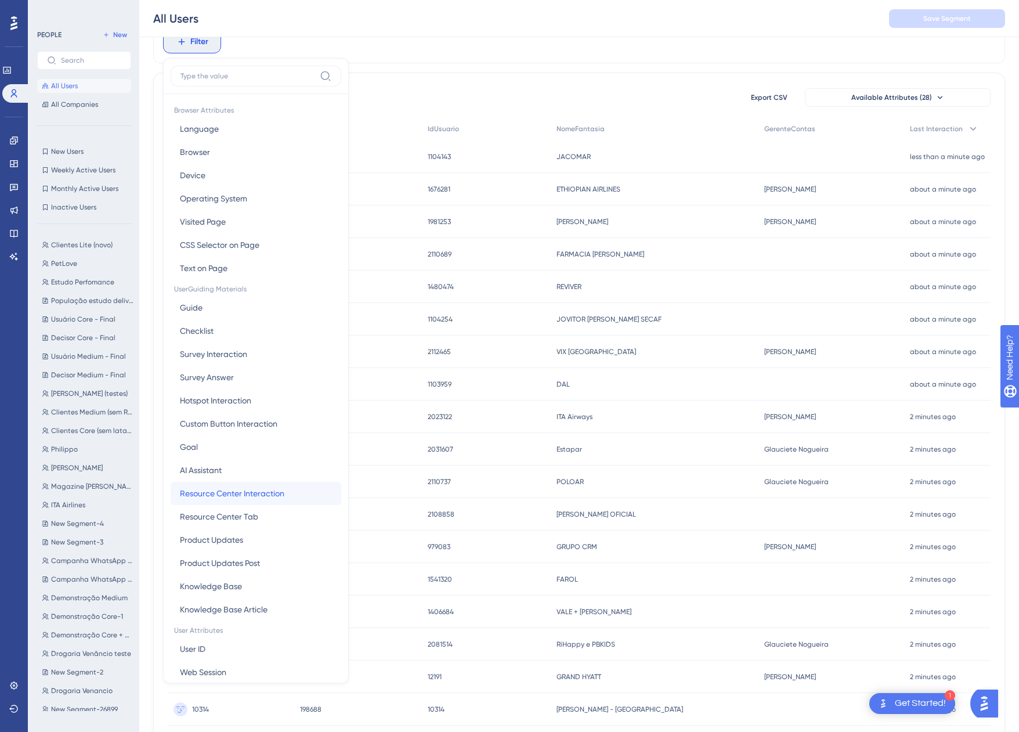
click at [299, 494] on button "Resource Center Interaction Resource Center Interaction" at bounding box center [256, 492] width 171 height 23
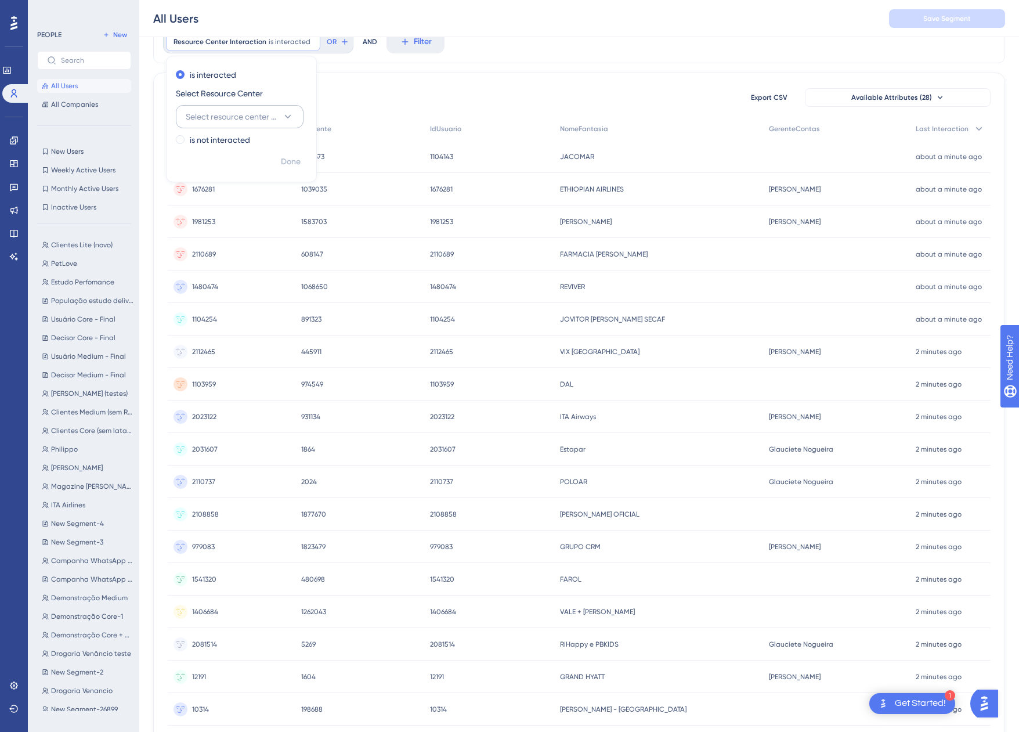
click at [210, 125] on button "Select resource center to filter" at bounding box center [240, 116] width 128 height 23
click at [234, 238] on div "Core Core" at bounding box center [240, 233] width 94 height 23
click at [285, 161] on span "Done" at bounding box center [291, 162] width 20 height 14
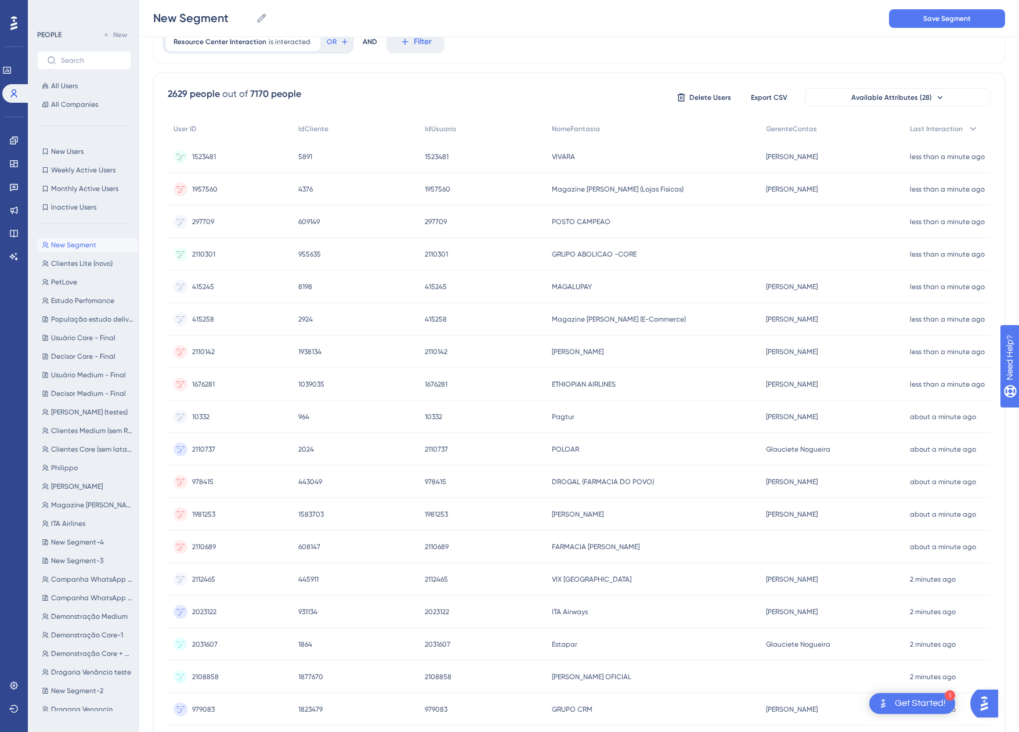
scroll to position [0, 0]
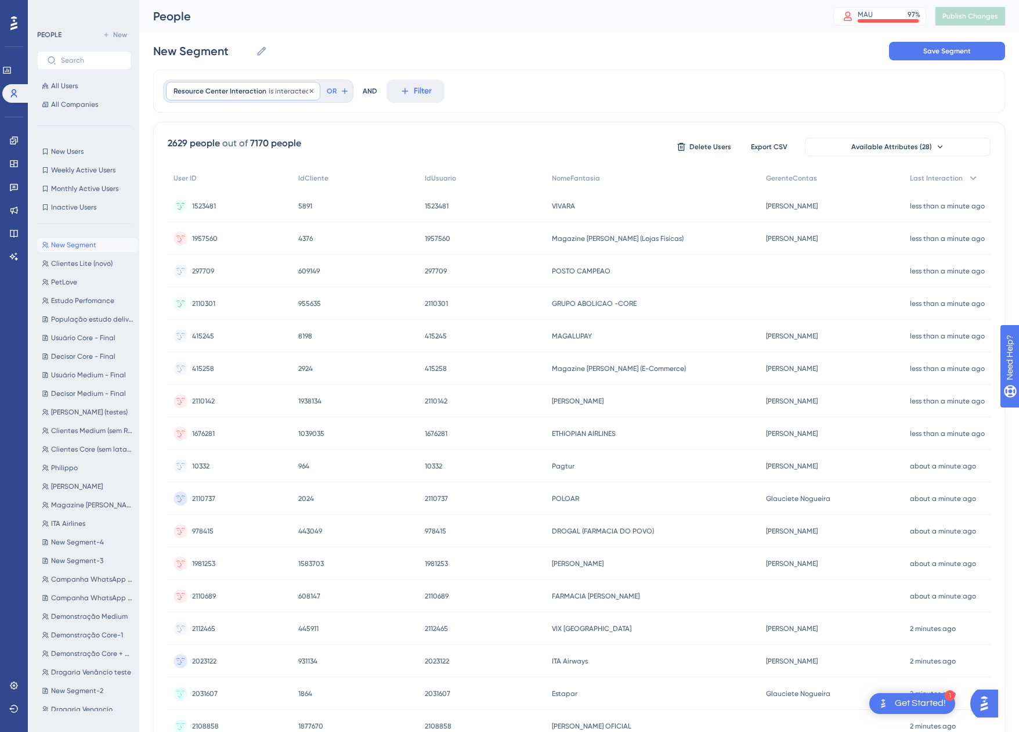
click at [265, 97] on div "Resource Center Interaction is interacted Remove" at bounding box center [243, 91] width 154 height 19
click at [289, 208] on span "Done" at bounding box center [291, 211] width 20 height 14
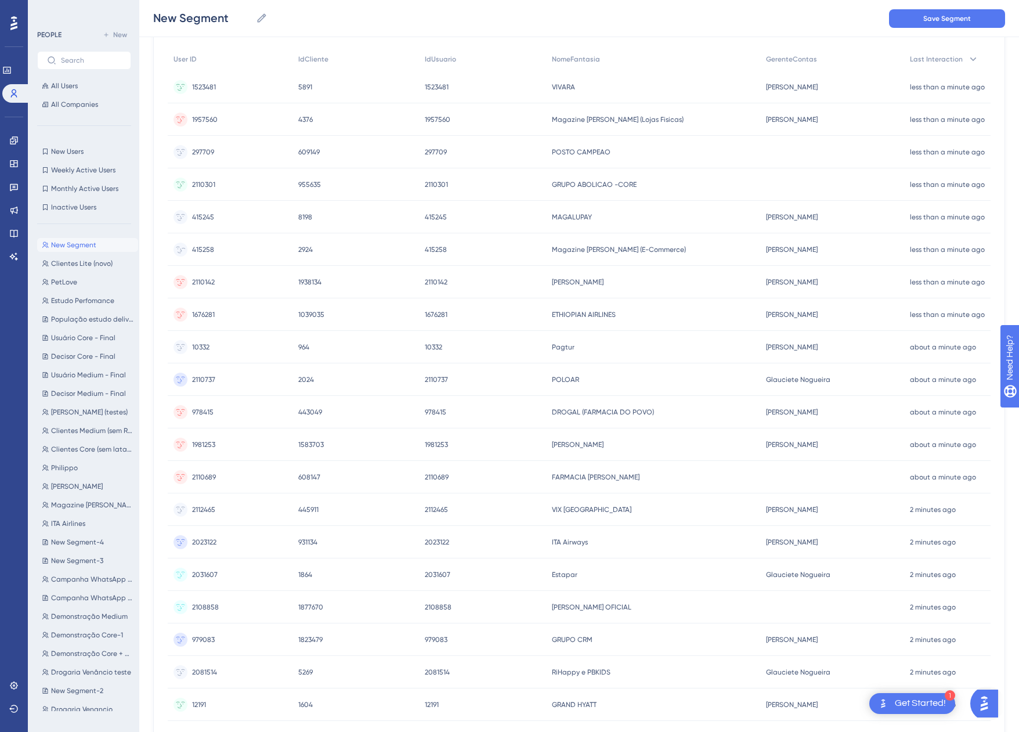
scroll to position [201, 0]
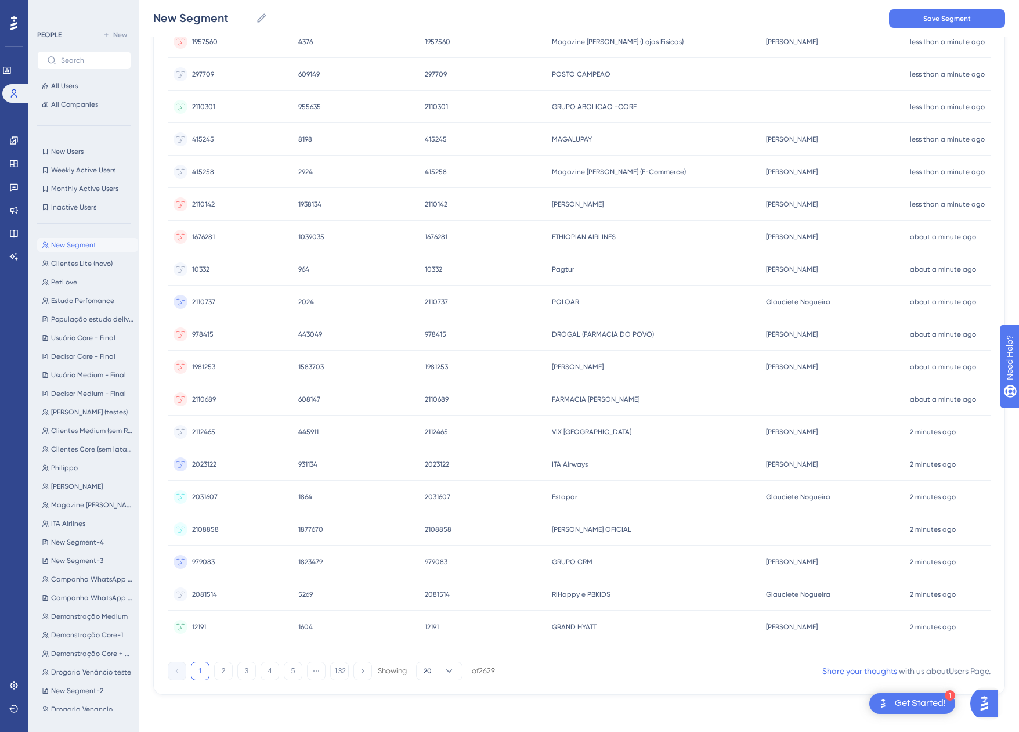
click at [216, 297] on div "2110737 2110737" at bounding box center [230, 301] width 125 height 32
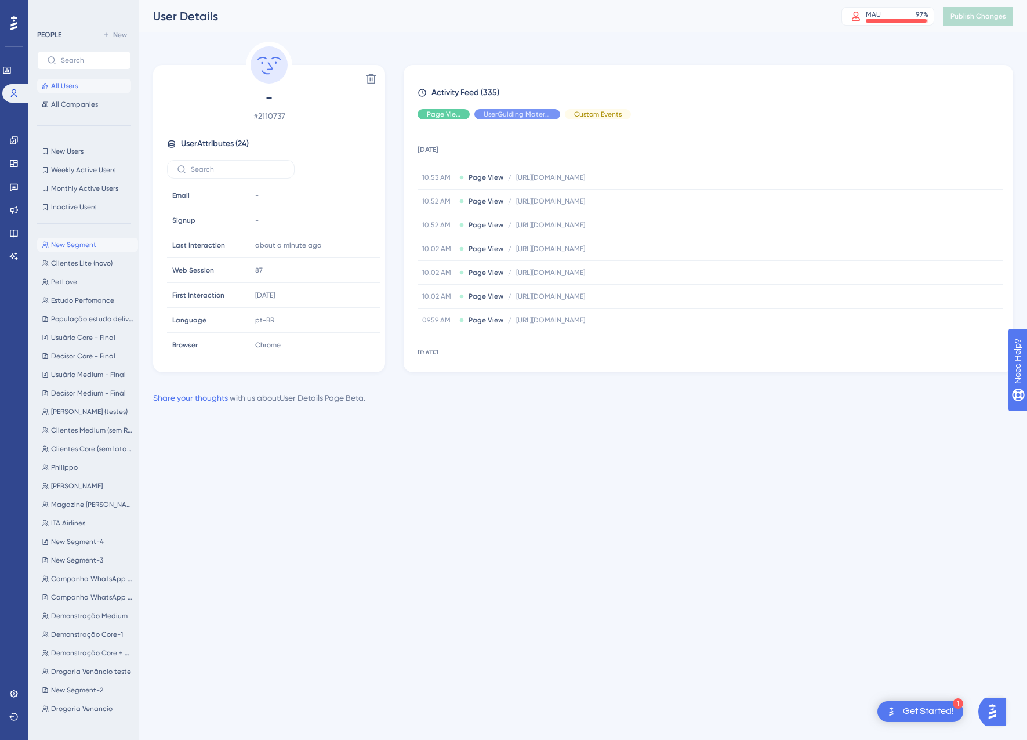
click at [44, 84] on icon at bounding box center [45, 85] width 7 height 7
click at [79, 151] on span "New Users" at bounding box center [67, 151] width 32 height 9
click at [91, 246] on span "New Segment" at bounding box center [73, 244] width 45 height 9
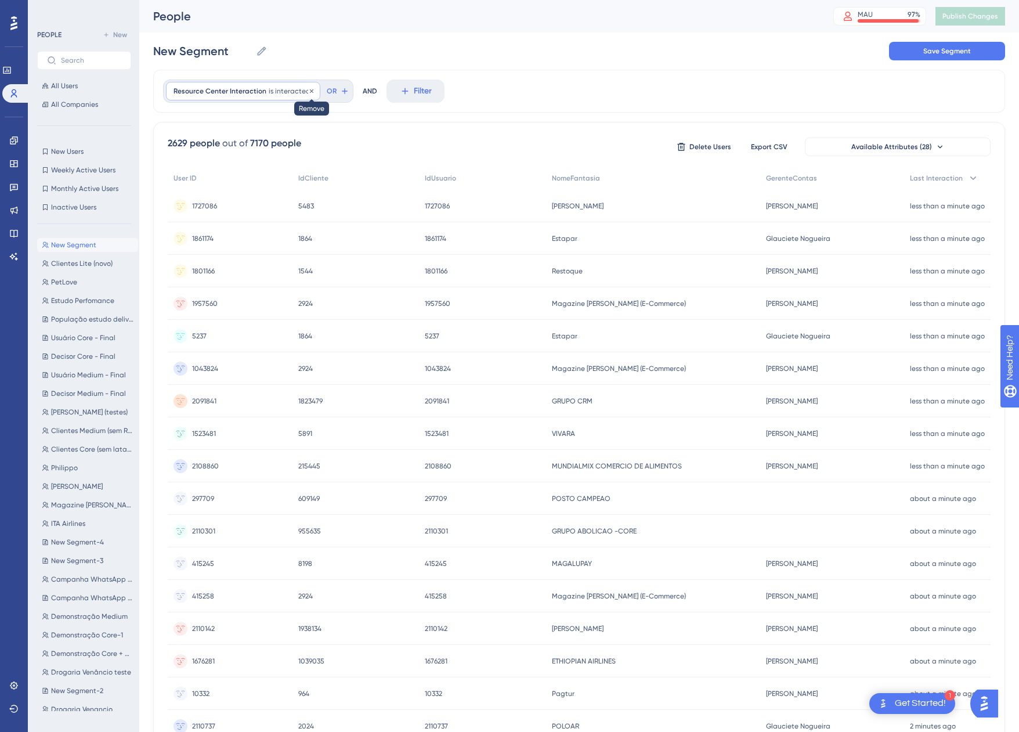
click at [308, 93] on icon at bounding box center [311, 91] width 7 height 7
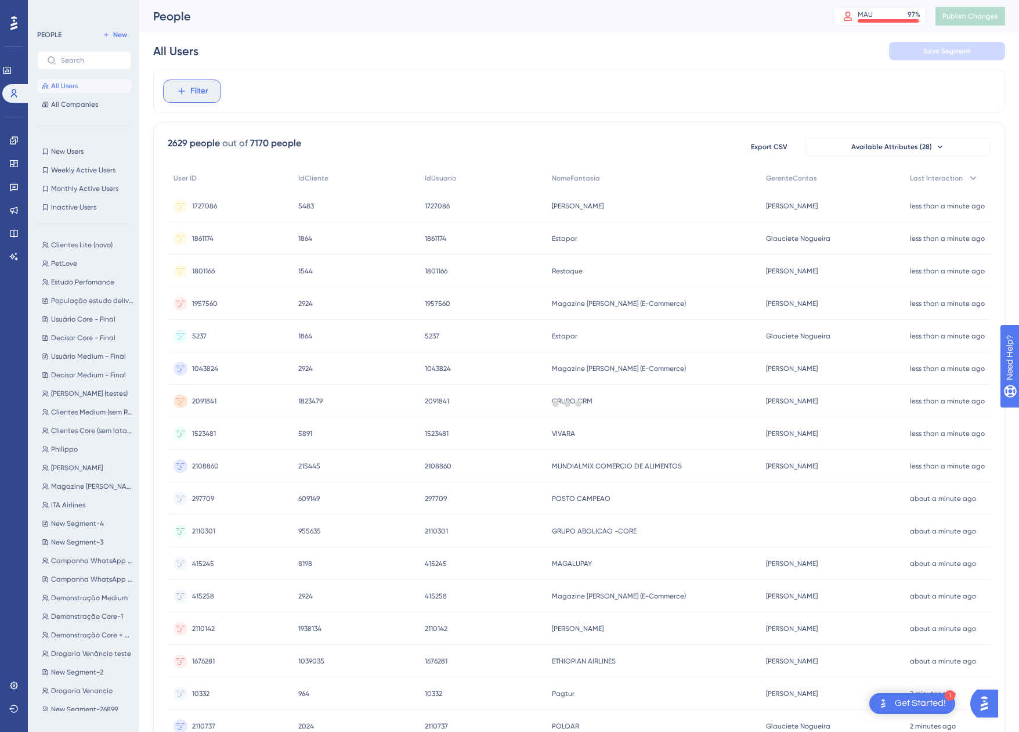
click at [197, 95] on span "Filter" at bounding box center [199, 91] width 18 height 14
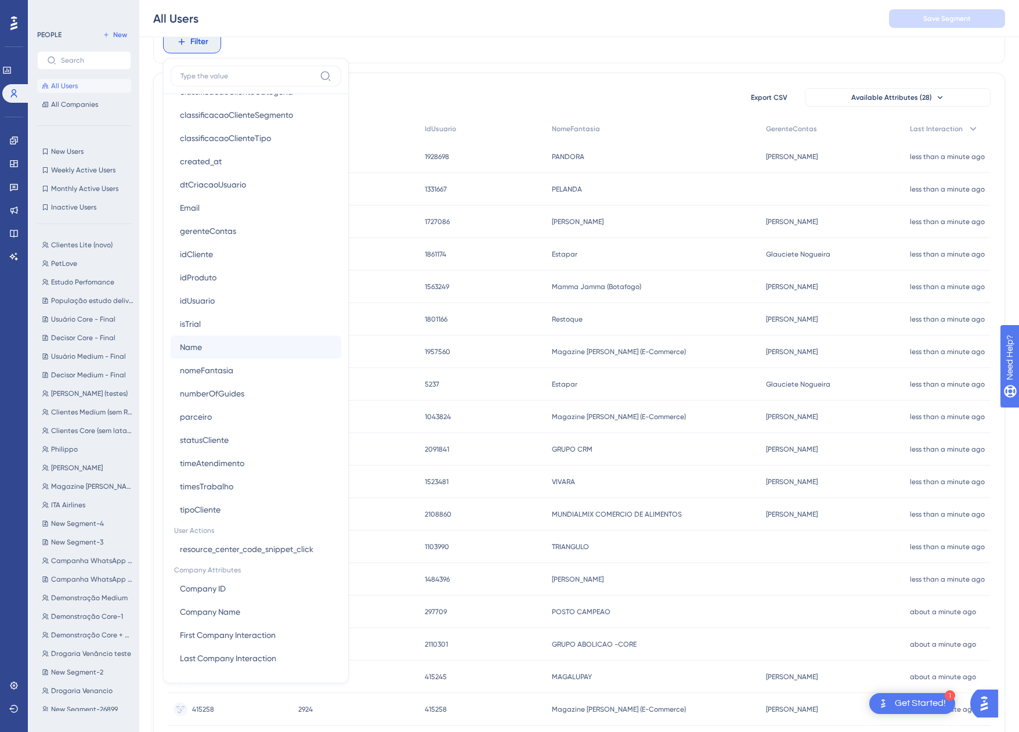
scroll to position [674, 0]
click at [245, 640] on span "First Company Interaction" at bounding box center [228, 634] width 96 height 14
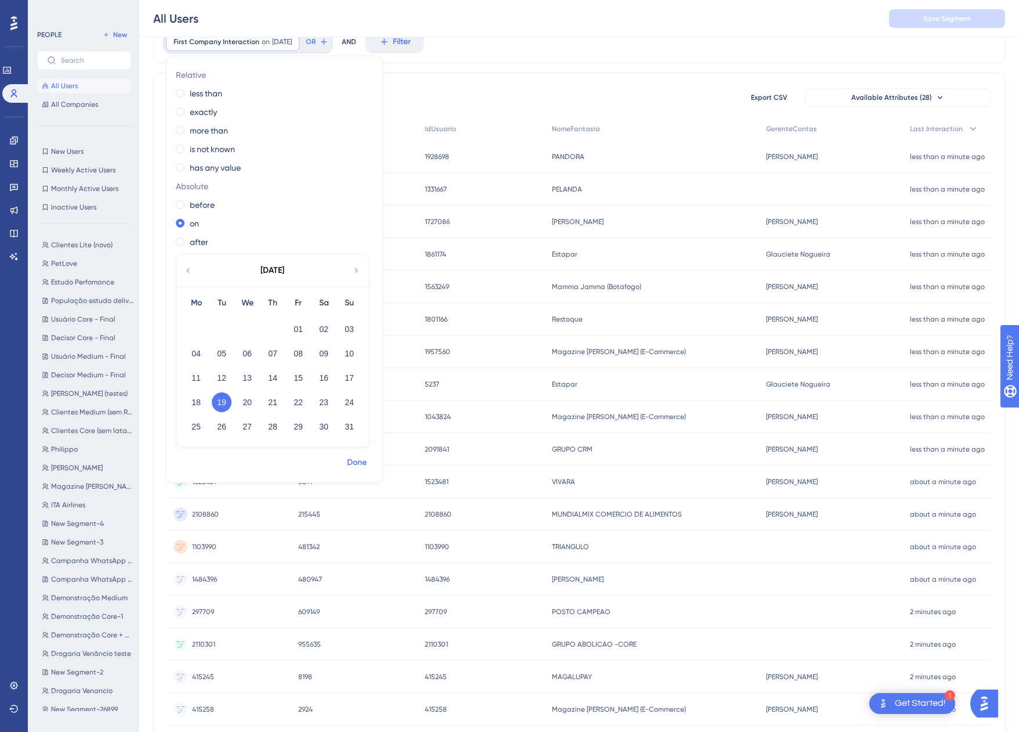
click at [367, 461] on span "Done" at bounding box center [357, 462] width 20 height 14
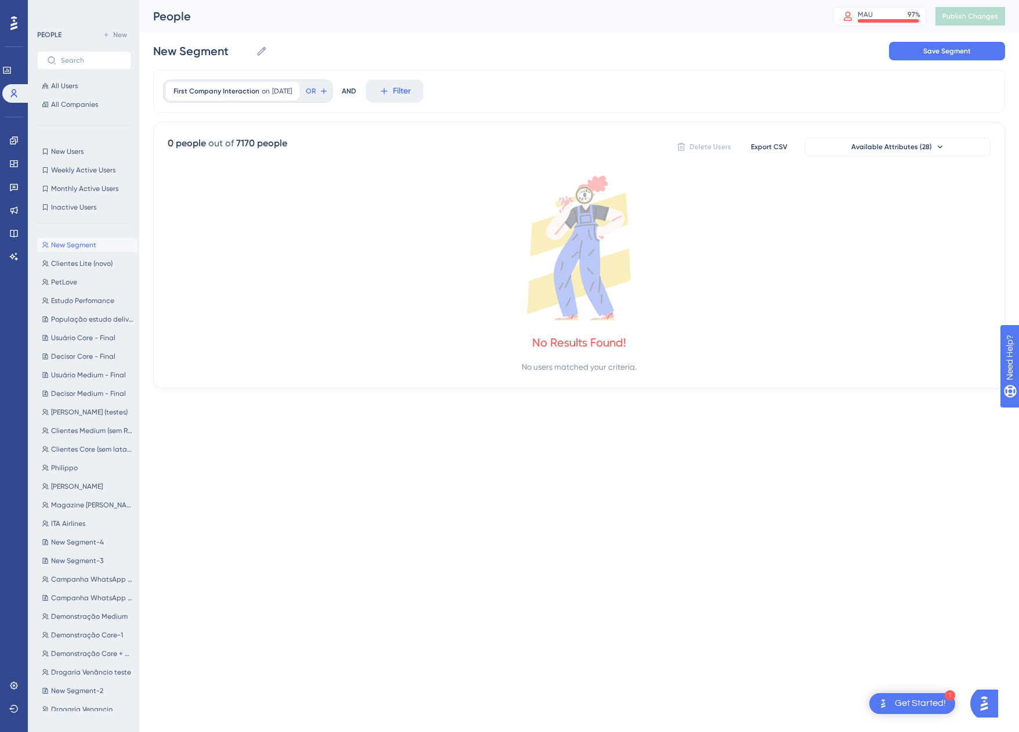
scroll to position [0, 0]
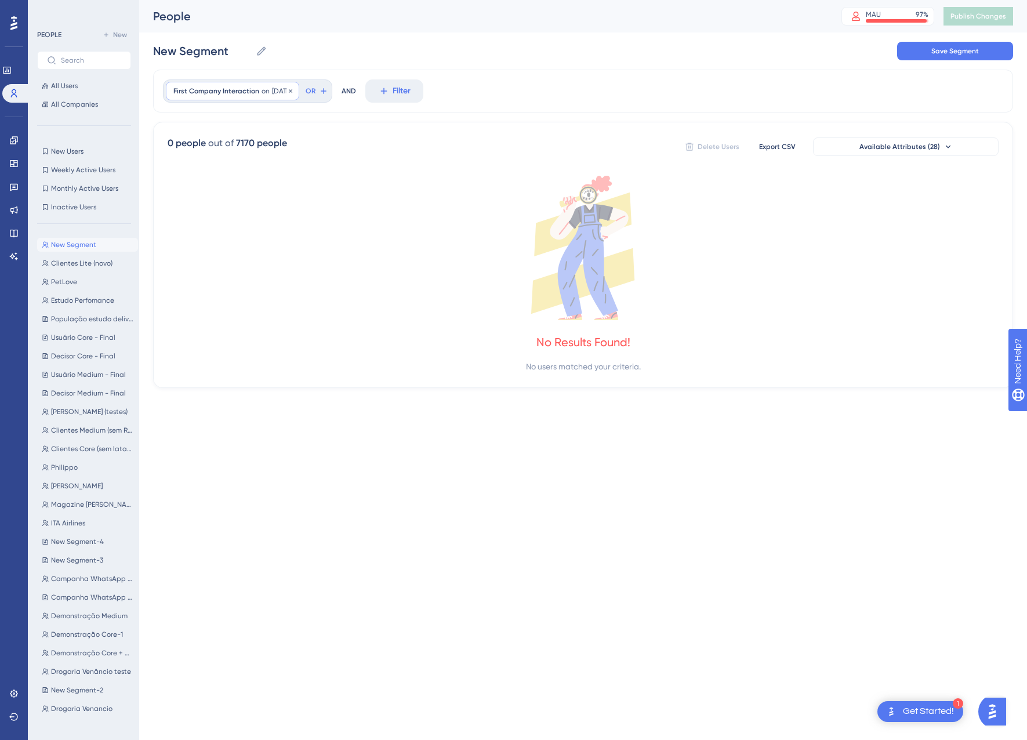
click at [240, 88] on span "First Company Interaction" at bounding box center [216, 90] width 86 height 9
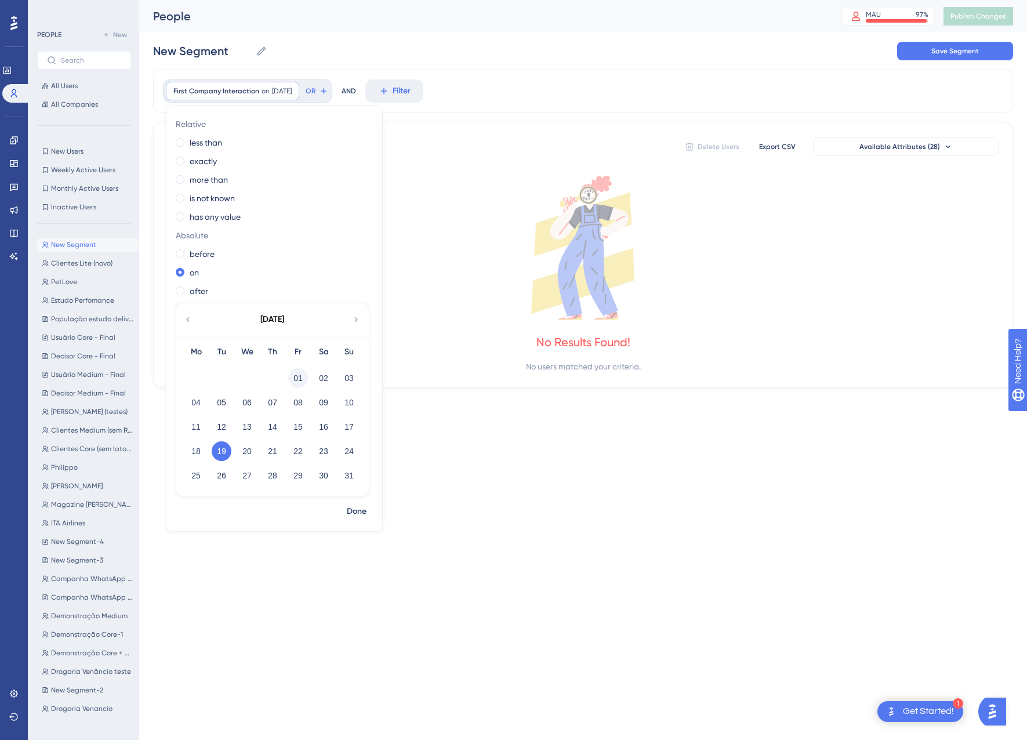
click at [289, 383] on button "01" at bounding box center [298, 378] width 20 height 20
click at [224, 454] on button "19" at bounding box center [222, 451] width 20 height 20
click at [209, 251] on label "before" at bounding box center [202, 254] width 25 height 14
click at [298, 380] on button "01" at bounding box center [298, 378] width 20 height 20
click at [364, 515] on span "Done" at bounding box center [357, 512] width 20 height 14
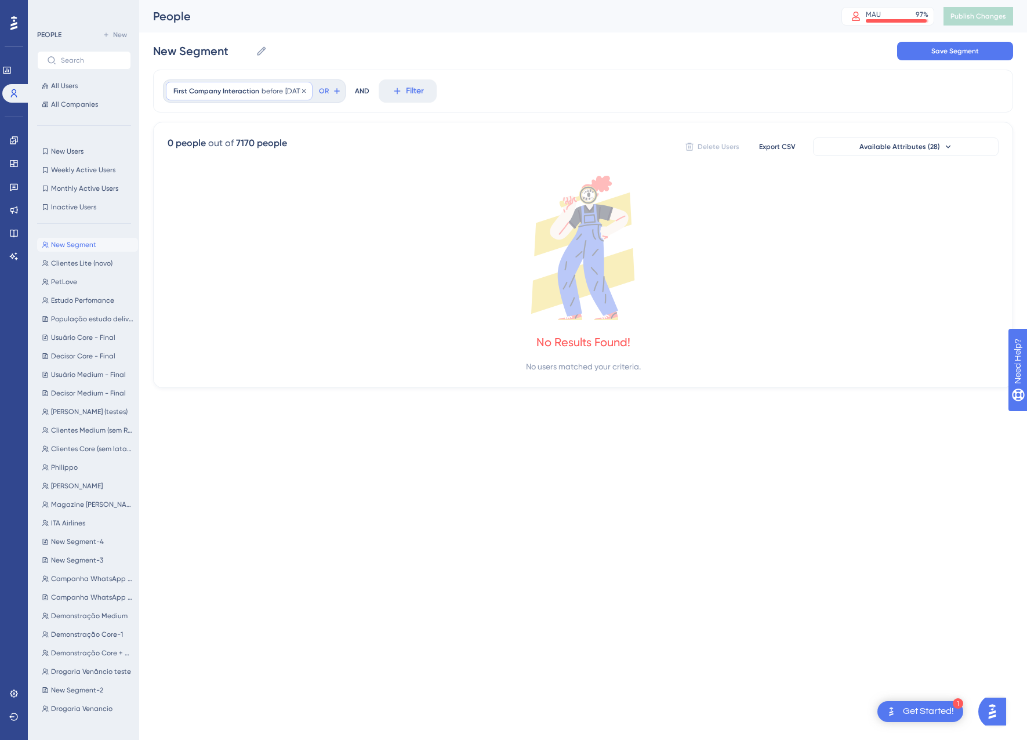
click at [234, 82] on div "First Company Interaction before 8/1/2025 8/1/2025 Remove" at bounding box center [239, 91] width 147 height 19
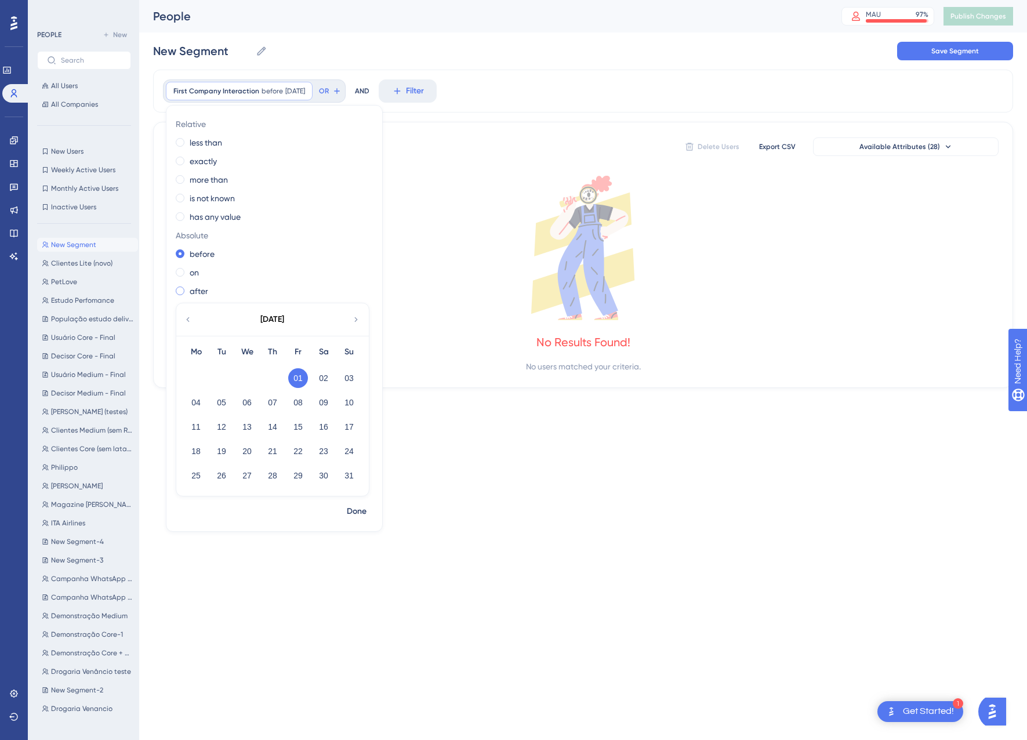
click at [186, 292] on div "after" at bounding box center [272, 291] width 193 height 14
click at [195, 181] on label "more than" at bounding box center [209, 180] width 38 height 14
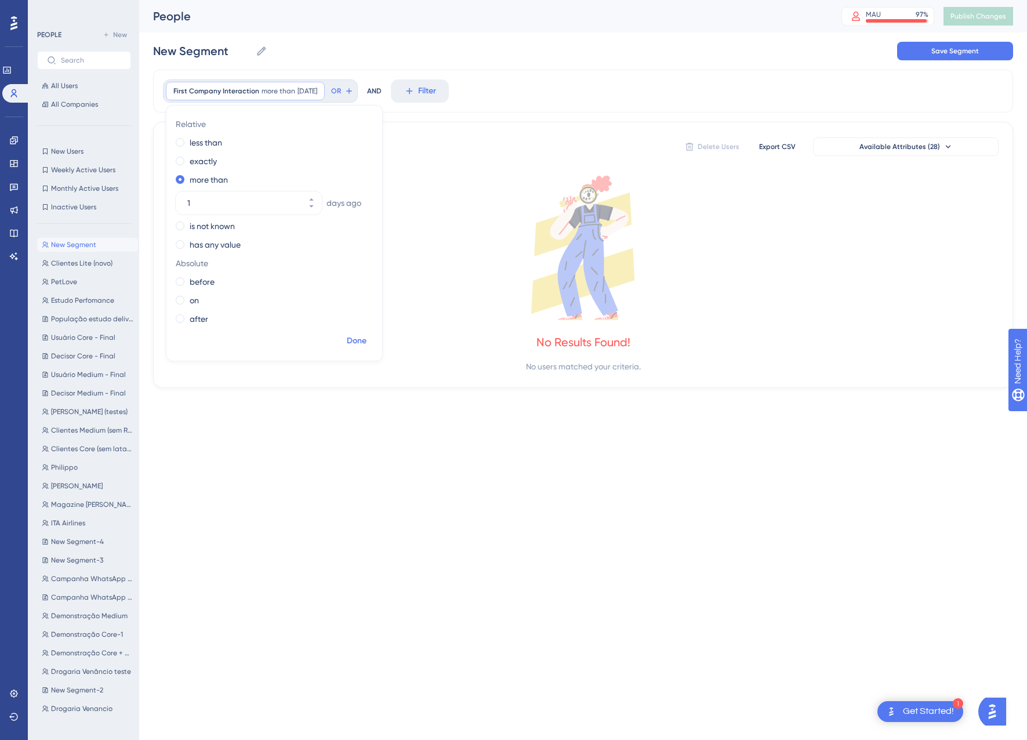
click at [347, 337] on span "Done" at bounding box center [357, 341] width 20 height 14
click at [320, 90] on icon at bounding box center [316, 91] width 7 height 7
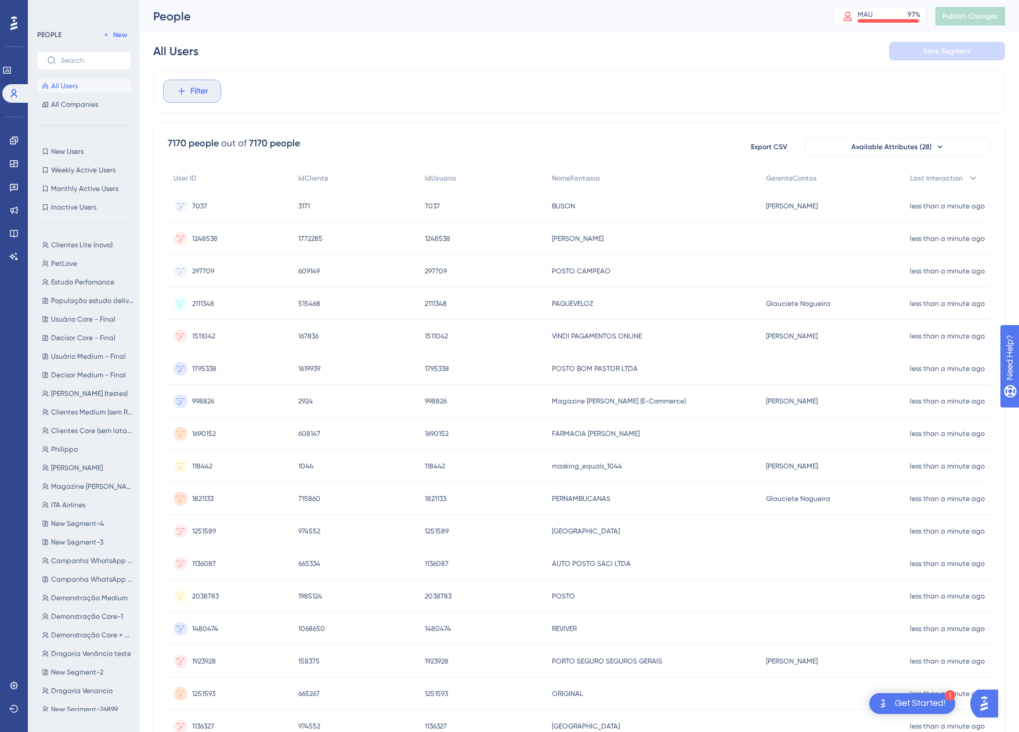
click at [195, 88] on span "Filter" at bounding box center [199, 91] width 18 height 14
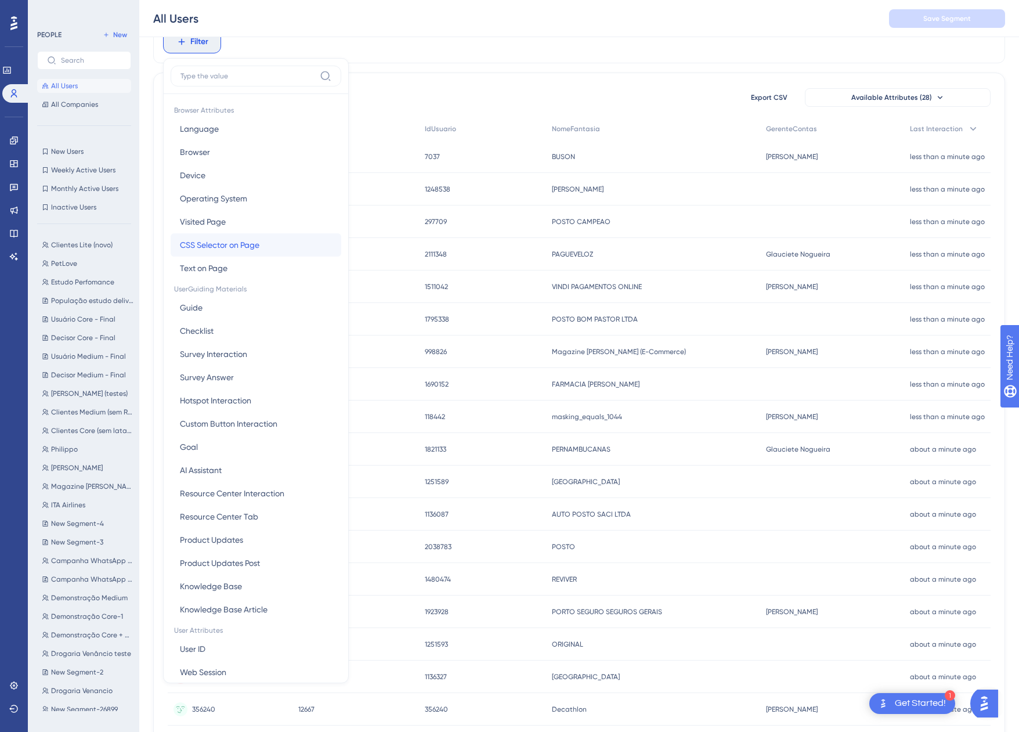
click at [261, 249] on button "CSS Selector on Page CSS Selector on Page" at bounding box center [256, 244] width 171 height 23
click at [261, 249] on div "2111348 2111348" at bounding box center [230, 254] width 125 height 32
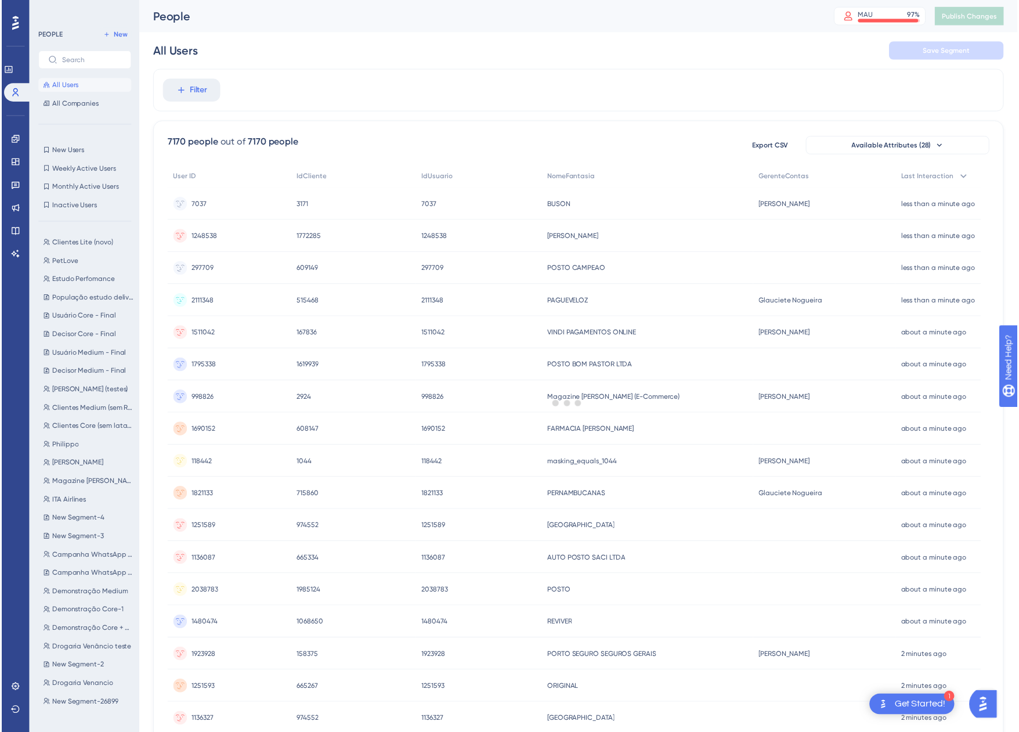
scroll to position [54, 0]
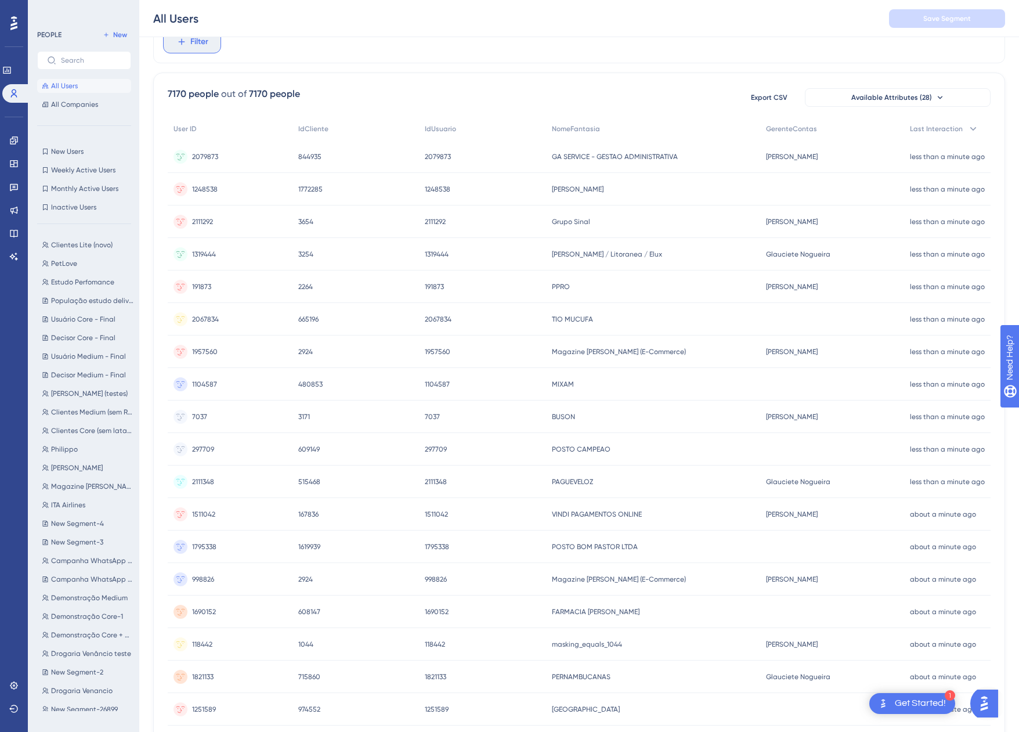
click at [183, 48] on button "Filter" at bounding box center [192, 41] width 58 height 23
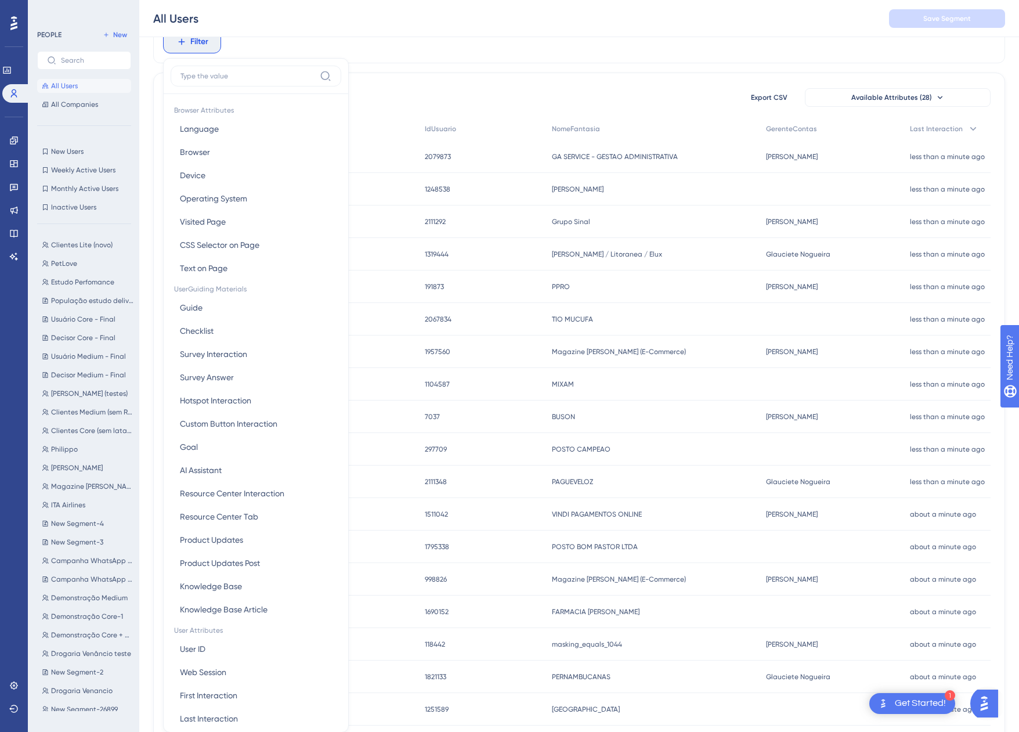
scroll to position [84, 0]
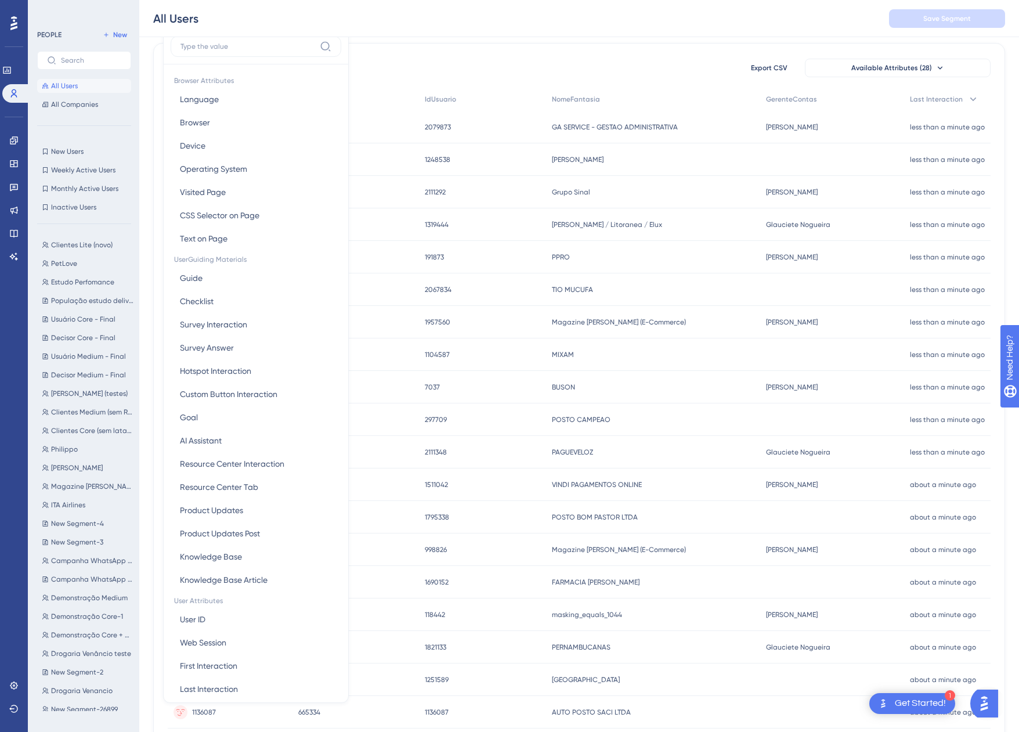
click at [555, 62] on div "7170 people out of 7170 people Export CSV Available Attributes (28)" at bounding box center [579, 67] width 823 height 21
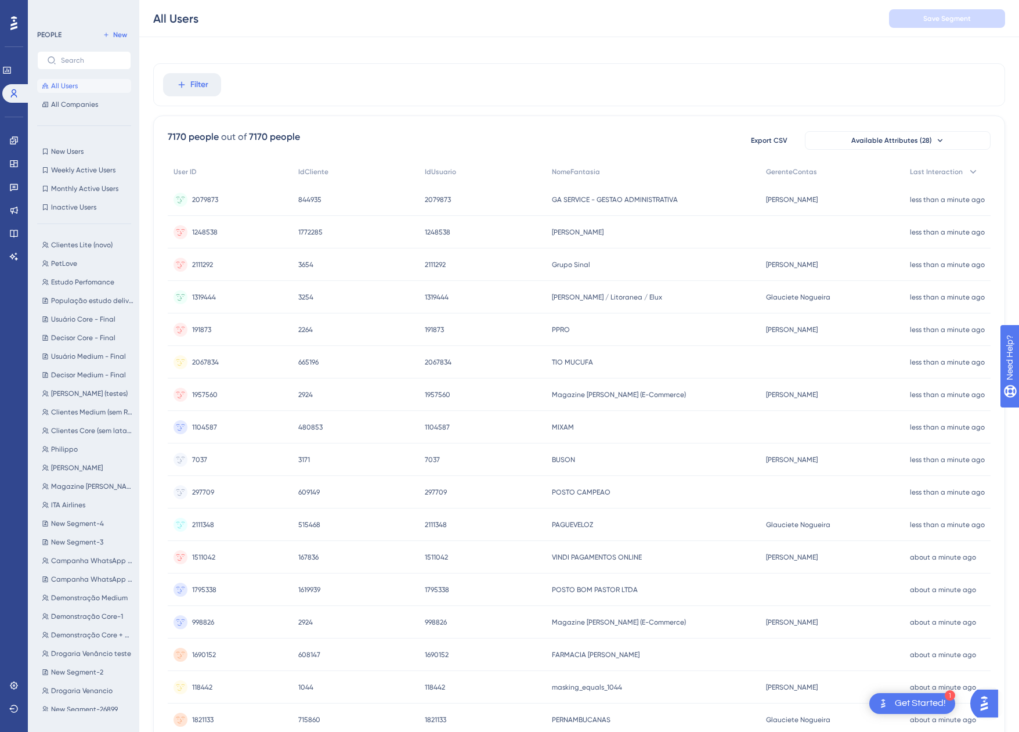
scroll to position [0, 0]
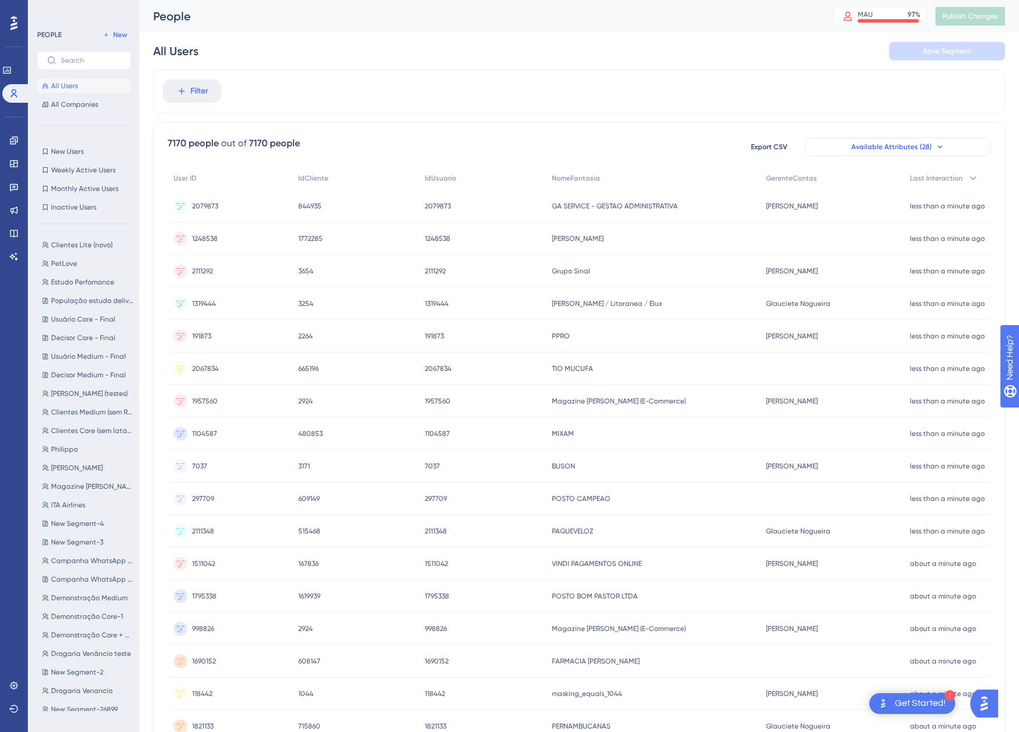
click at [896, 143] on span "Available Attributes (28)" at bounding box center [891, 146] width 81 height 9
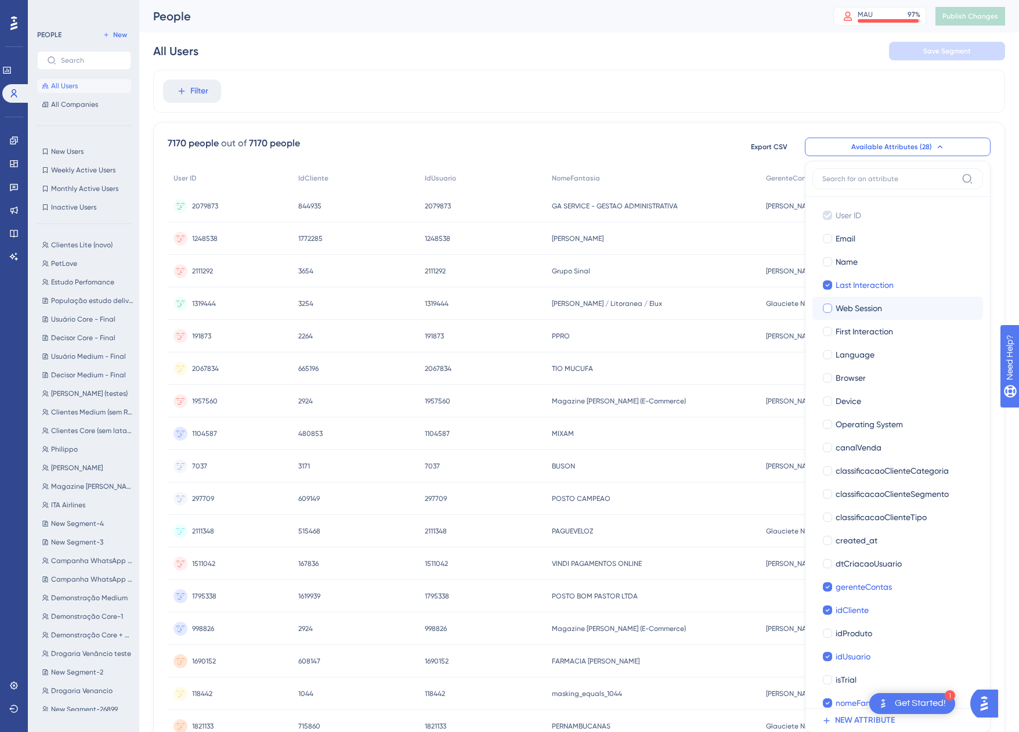
click at [885, 304] on div "Web Session" at bounding box center [904, 308] width 138 height 14
click at [827, 309] on div at bounding box center [827, 307] width 9 height 9
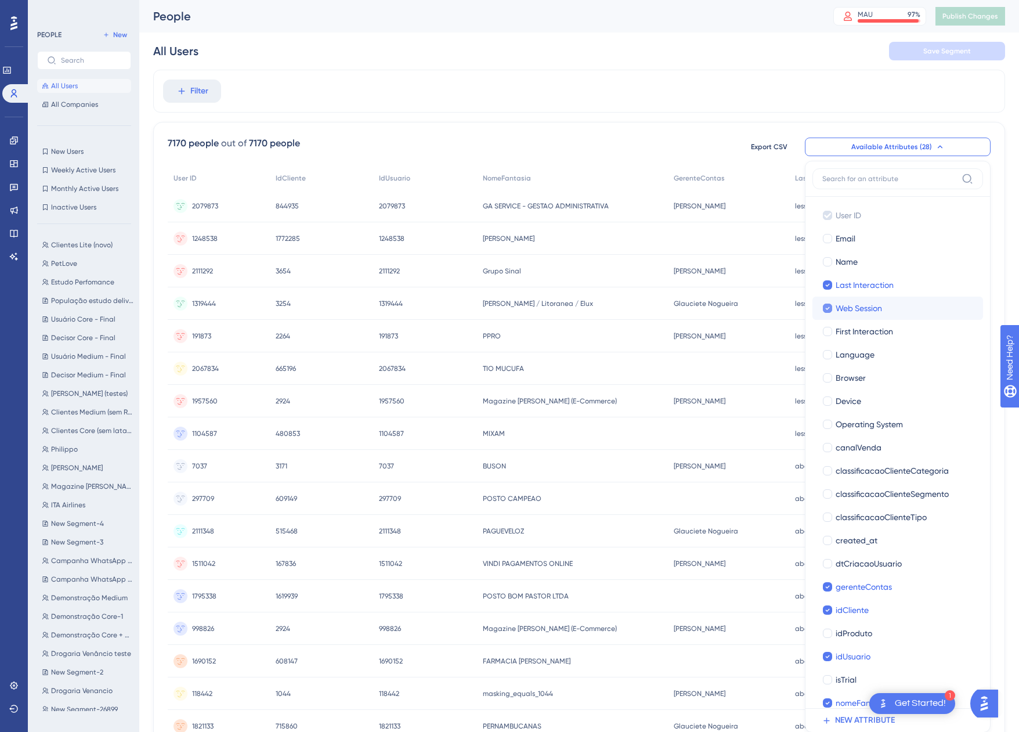
checkbox input "true"
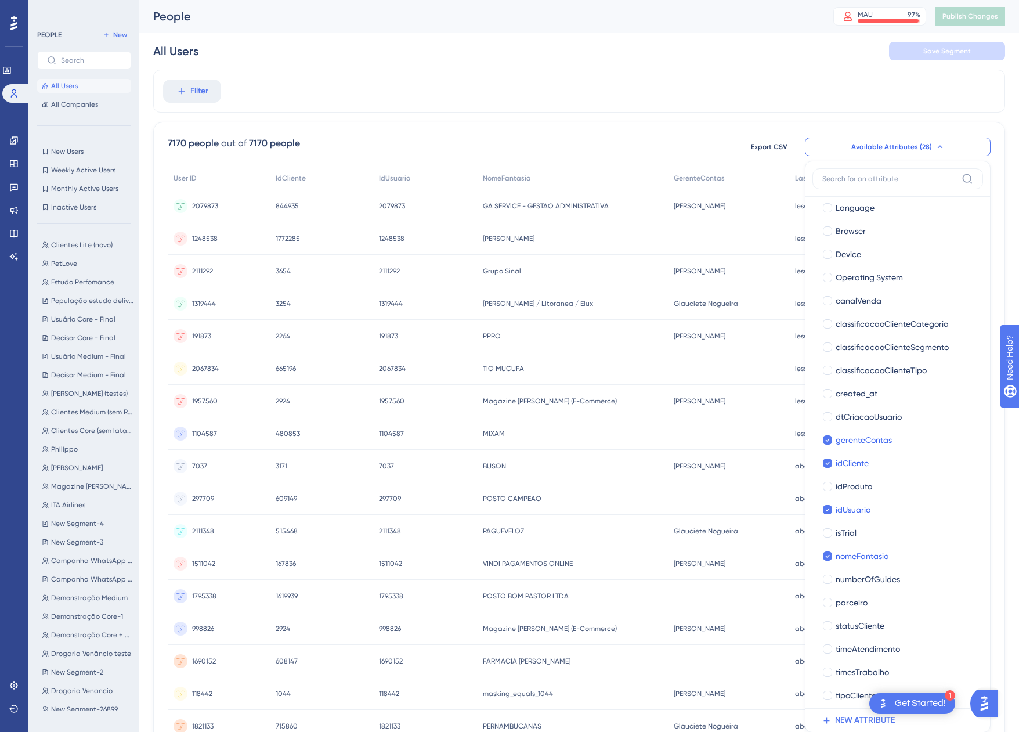
scroll to position [153, 0]
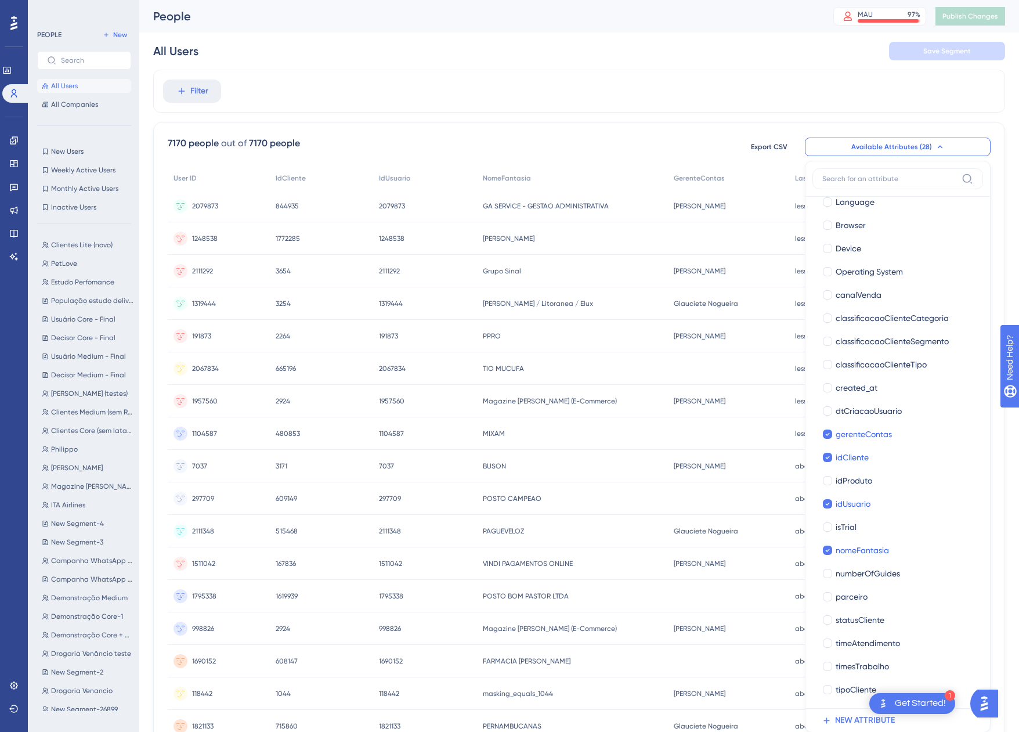
click at [713, 86] on div "Filter" at bounding box center [579, 91] width 852 height 43
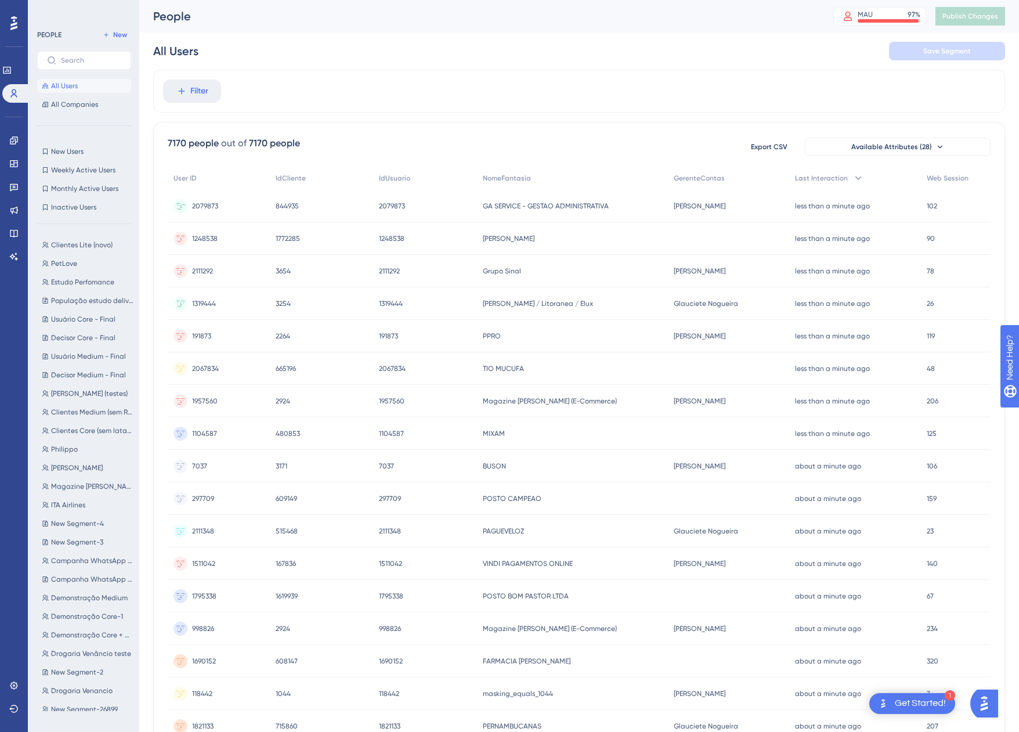
click at [930, 209] on span "102" at bounding box center [931, 205] width 10 height 9
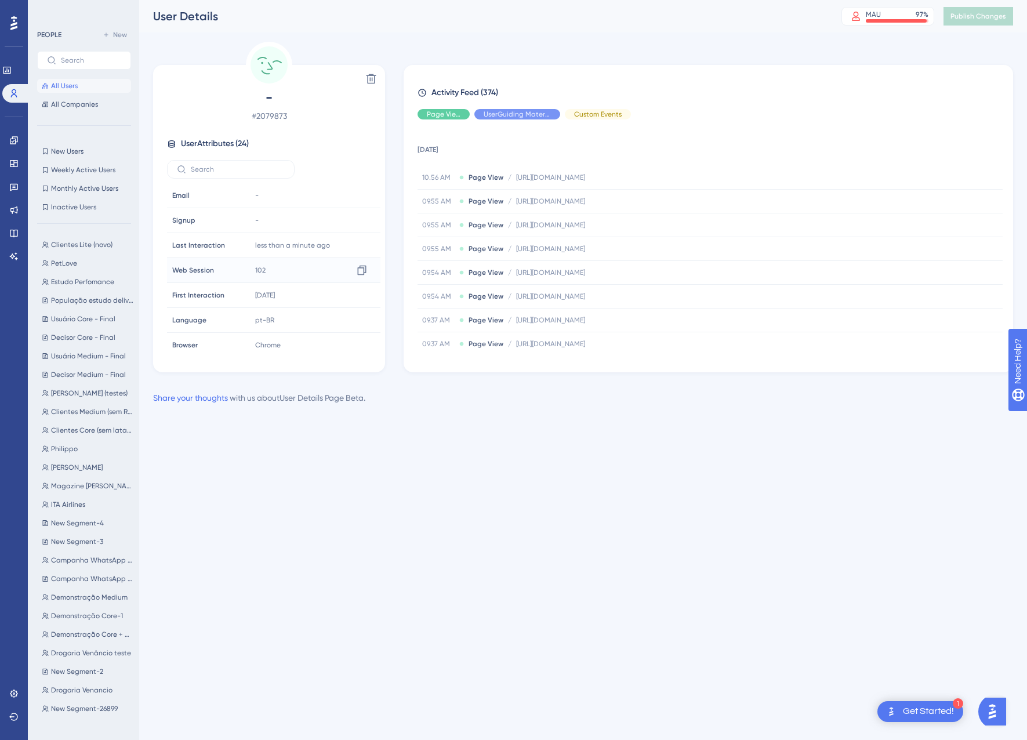
click at [255, 269] on span "102" at bounding box center [260, 270] width 10 height 9
click at [585, 176] on span "https://app.equals.com.br/conciliador/empresa/consultaGeralVenda/show" at bounding box center [550, 177] width 69 height 9
click at [627, 207] on div "https://app.equals.com.br/conciliador/empresa/consultaGeralVenda/show Copy http…" at bounding box center [774, 200] width 458 height 23
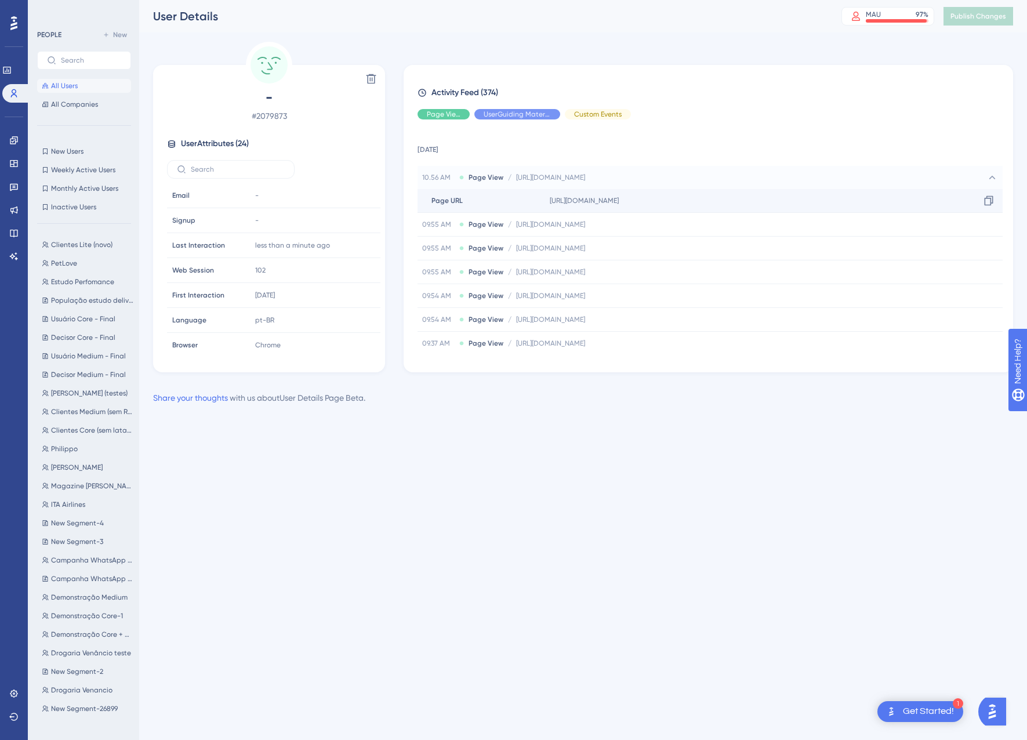
click at [619, 202] on span "https://app.equals.com.br/conciliador/empresa/consultaGeralVenda/show" at bounding box center [584, 200] width 69 height 9
click at [459, 201] on span "Page URL" at bounding box center [447, 200] width 31 height 9
click at [15, 141] on icon at bounding box center [14, 140] width 8 height 8
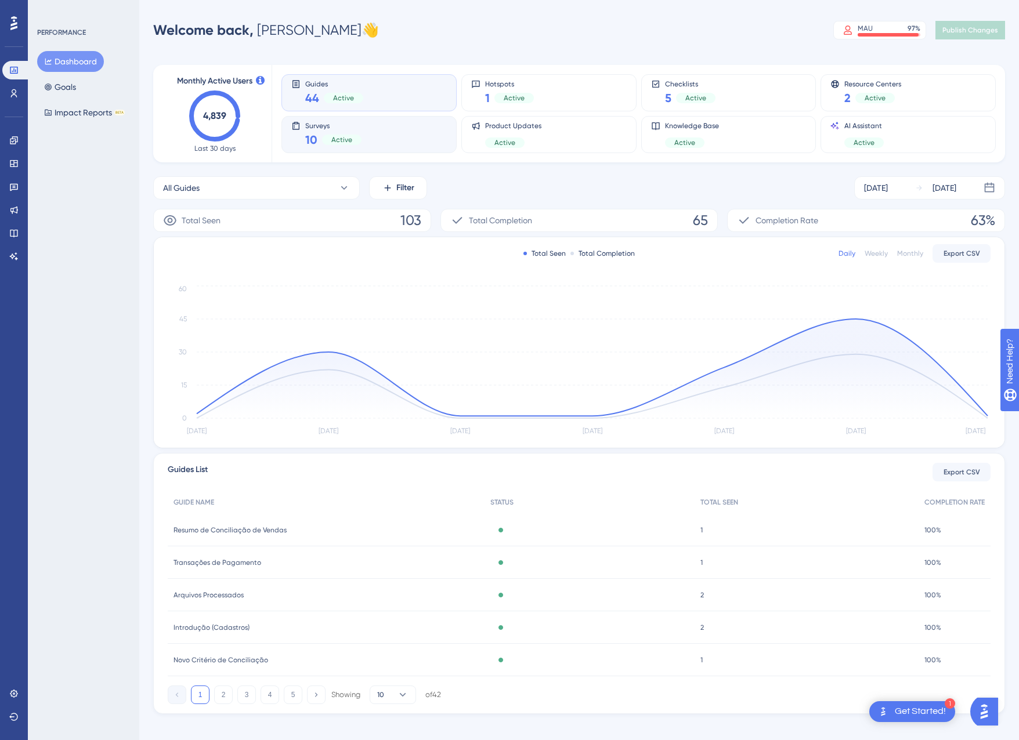
click at [406, 139] on div "Surveys 10 Active" at bounding box center [368, 134] width 155 height 27
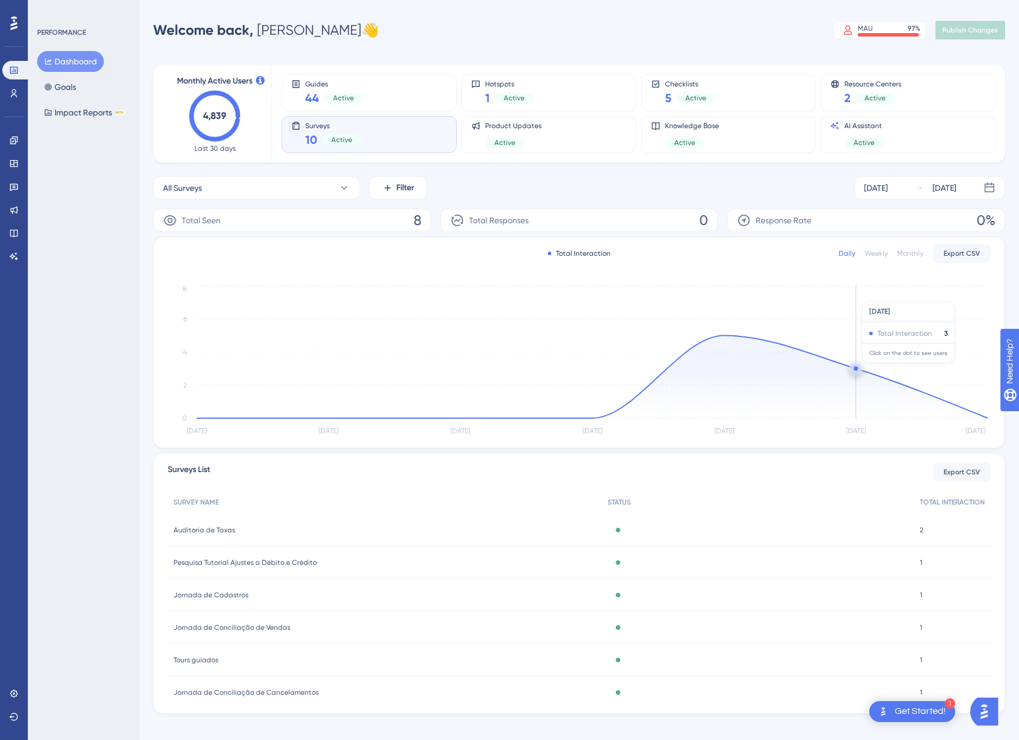
click at [846, 369] on icon at bounding box center [592, 377] width 791 height 83
click at [854, 371] on circle at bounding box center [855, 368] width 9 height 9
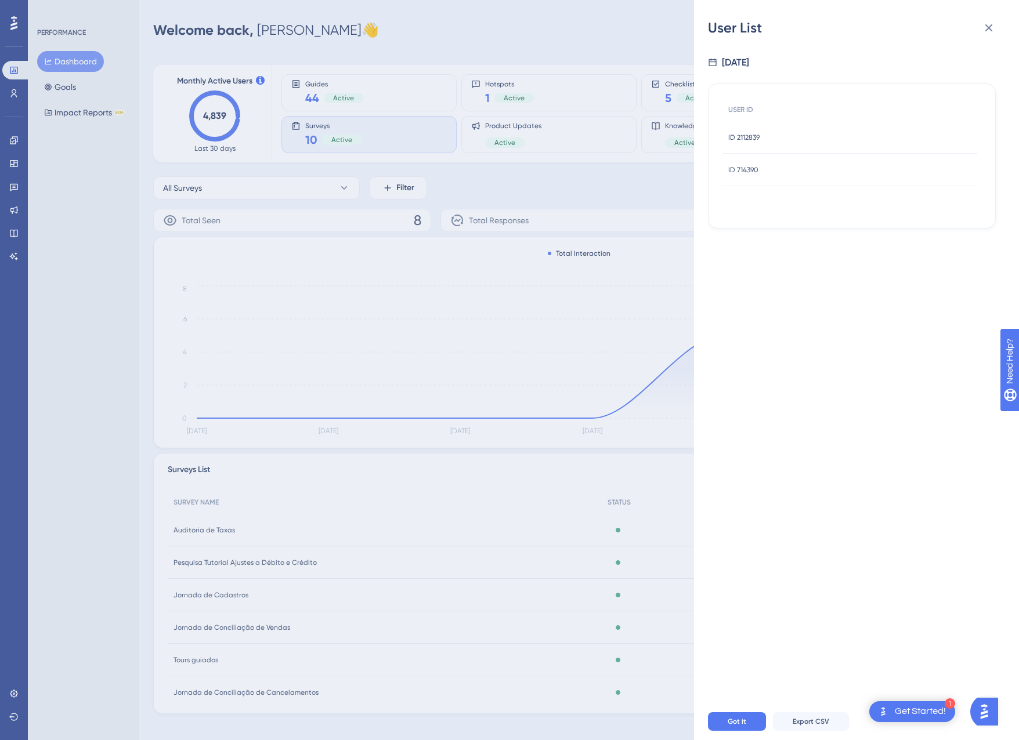
click at [755, 172] on span "ID 714390" at bounding box center [743, 169] width 30 height 9
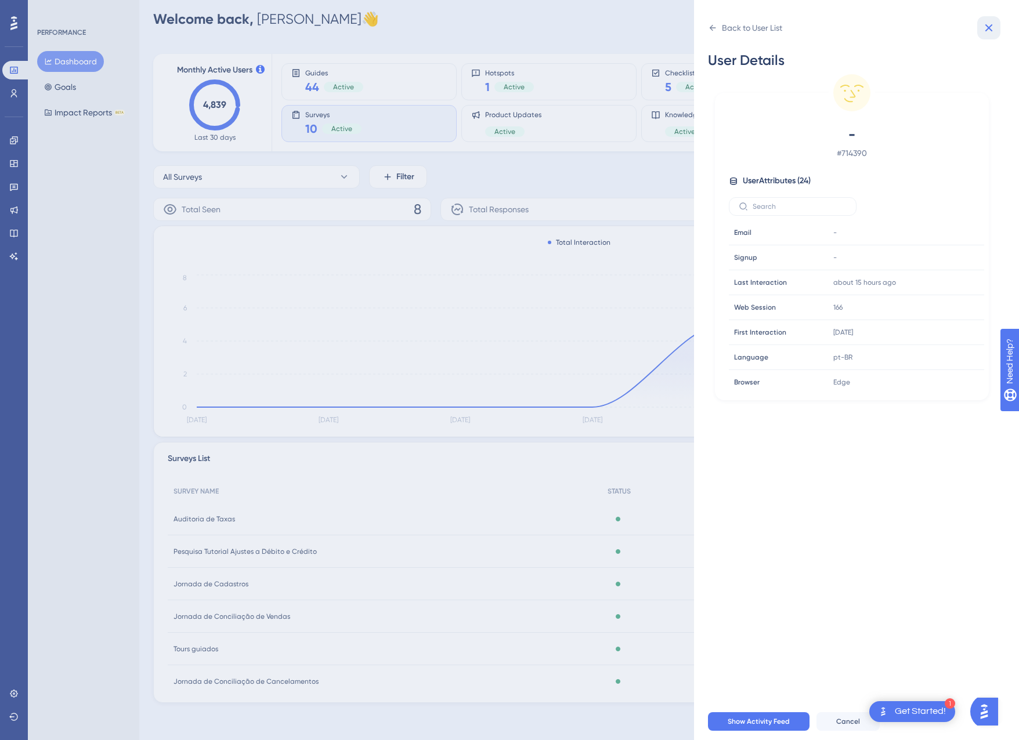
click at [995, 27] on icon at bounding box center [989, 28] width 14 height 14
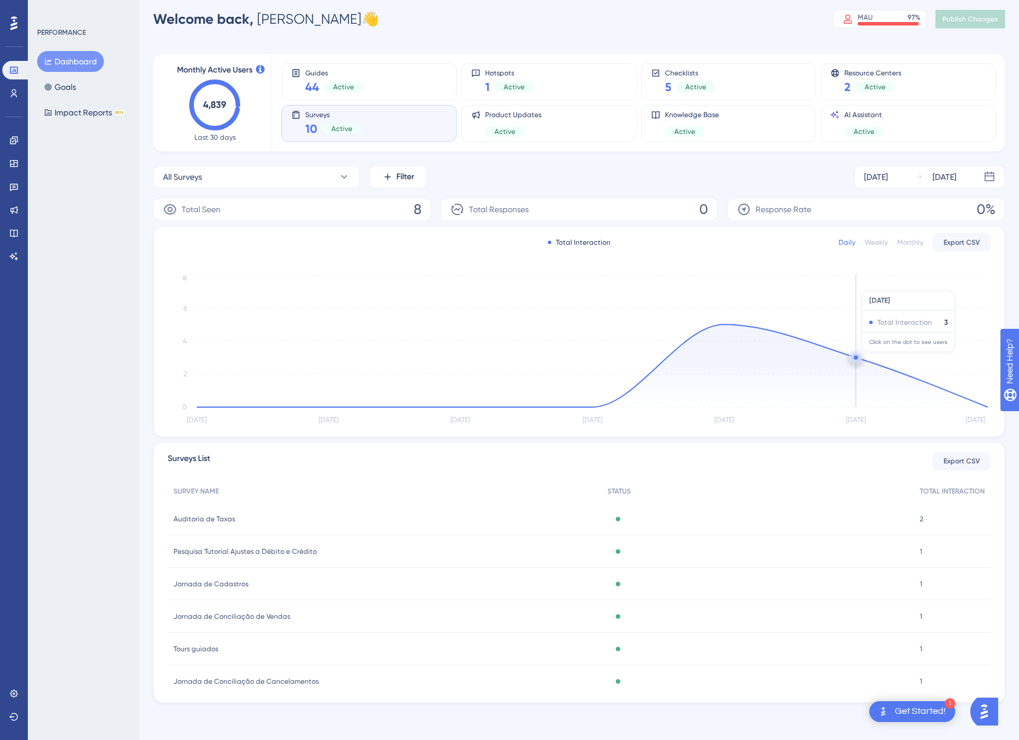
click at [856, 358] on circle at bounding box center [855, 358] width 4 height 4
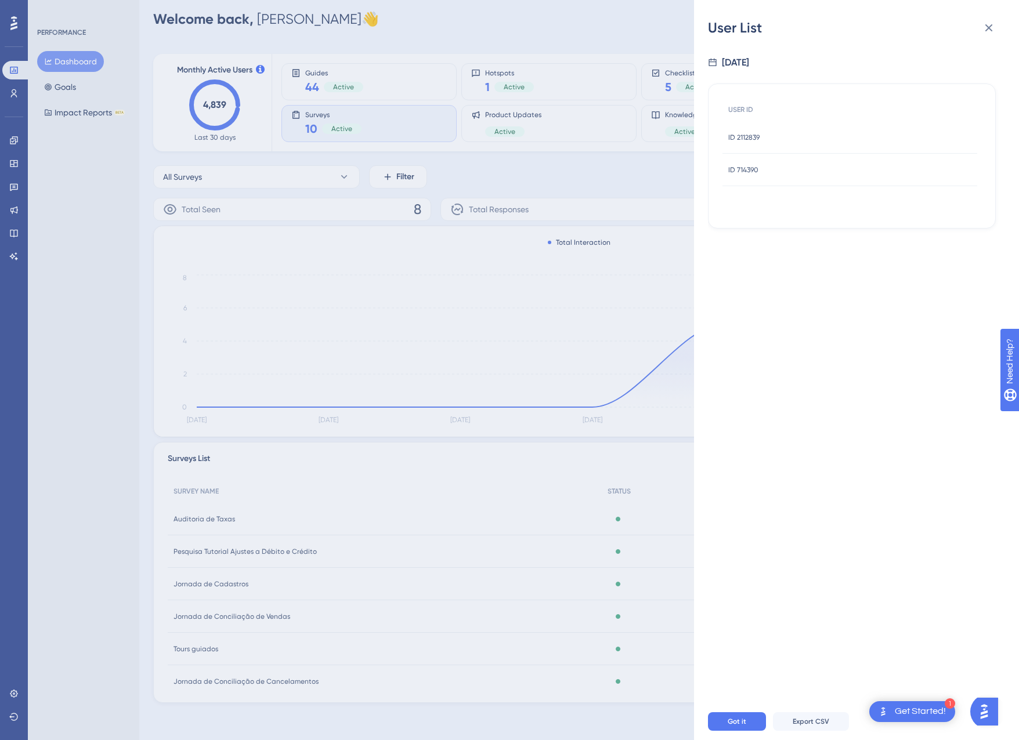
click at [751, 136] on span "ID 2112839" at bounding box center [743, 137] width 31 height 9
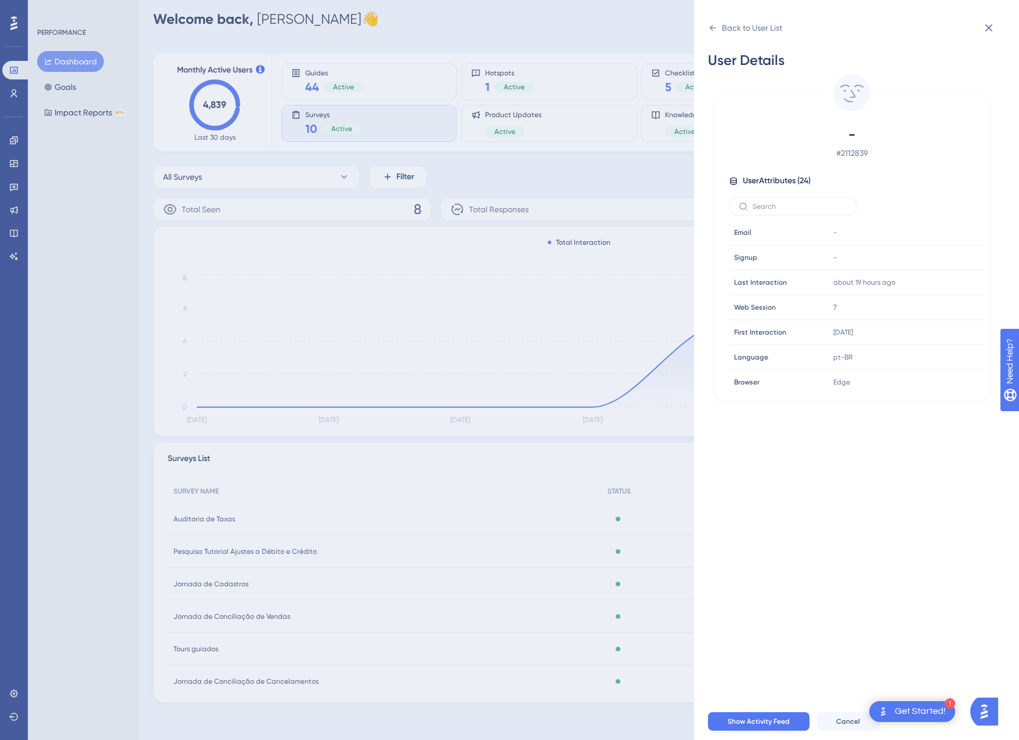
click at [749, 136] on span "-" at bounding box center [851, 134] width 204 height 19
click at [991, 30] on icon at bounding box center [989, 28] width 8 height 8
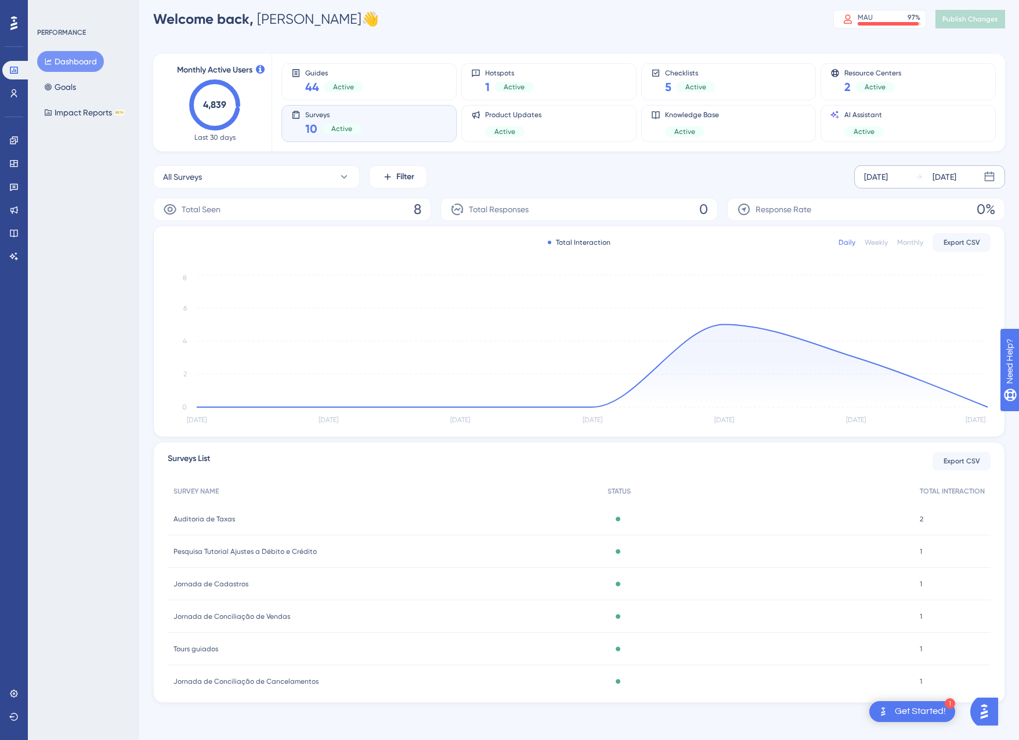
click at [888, 177] on div "[DATE]" at bounding box center [876, 177] width 24 height 14
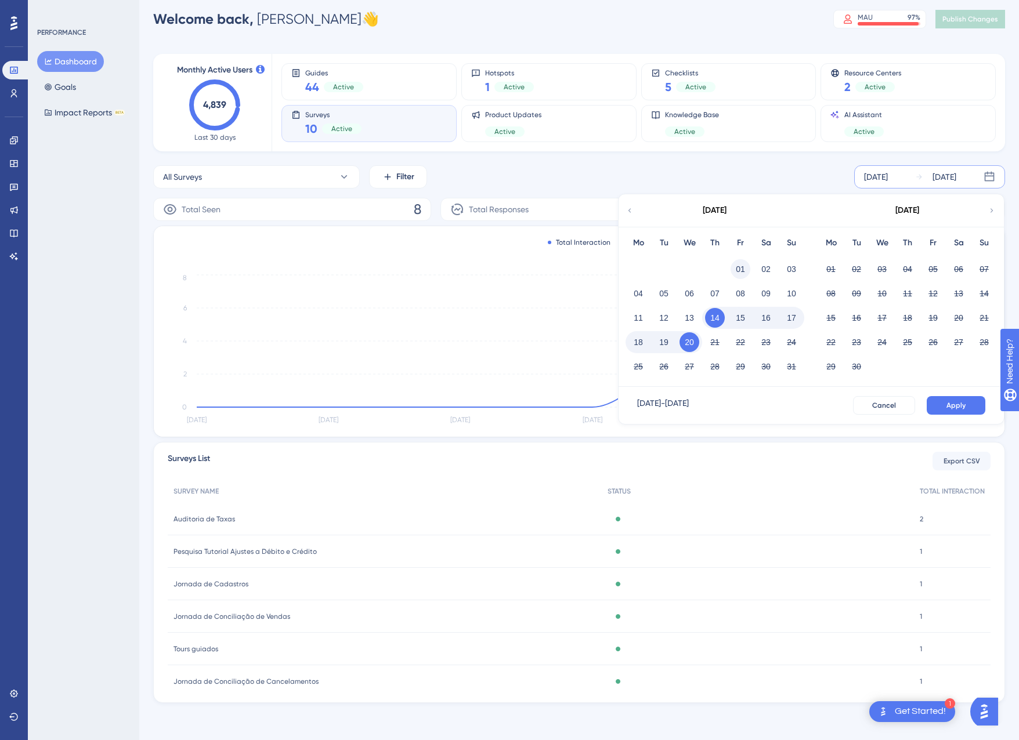
click at [740, 266] on button "01" at bounding box center [740, 269] width 20 height 20
click at [939, 406] on button "Apply" at bounding box center [955, 405] width 59 height 19
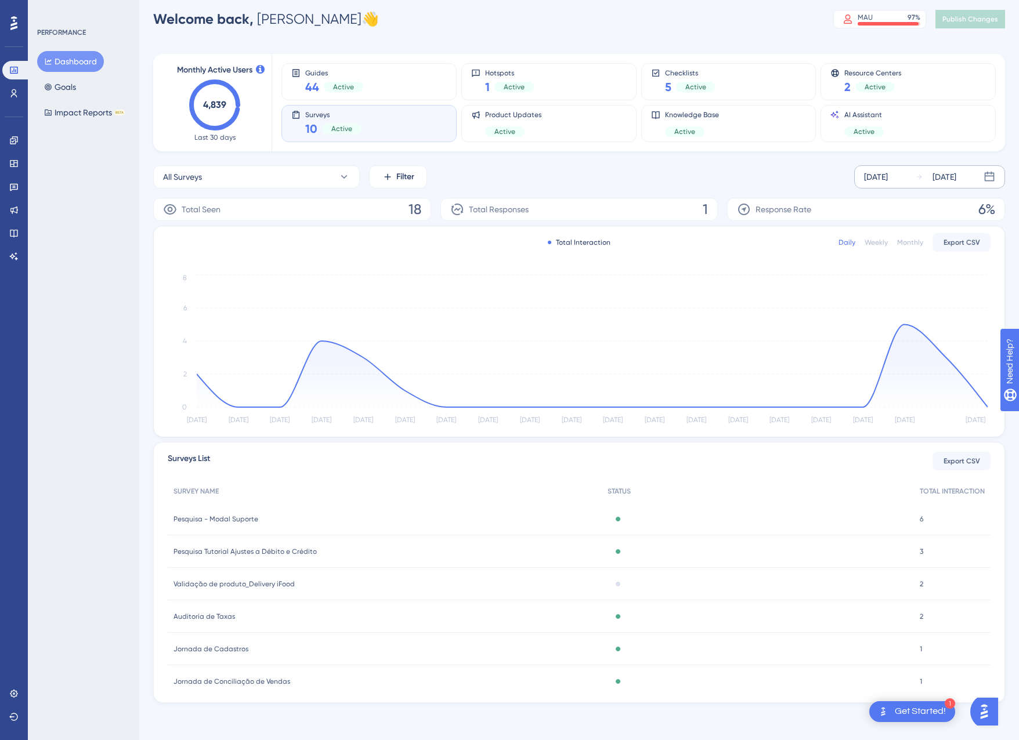
click at [702, 205] on div "Total Responses 1" at bounding box center [579, 209] width 278 height 23
click at [13, 143] on icon at bounding box center [13, 140] width 9 height 9
